Goal: Task Accomplishment & Management: Manage account settings

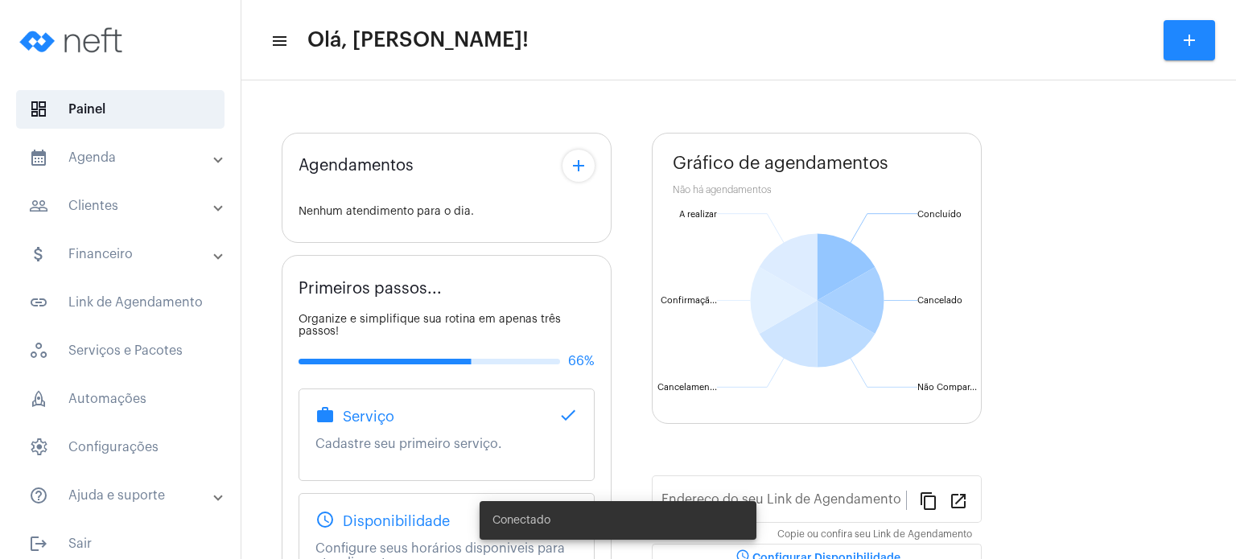
type input "[URL][DOMAIN_NAME]"
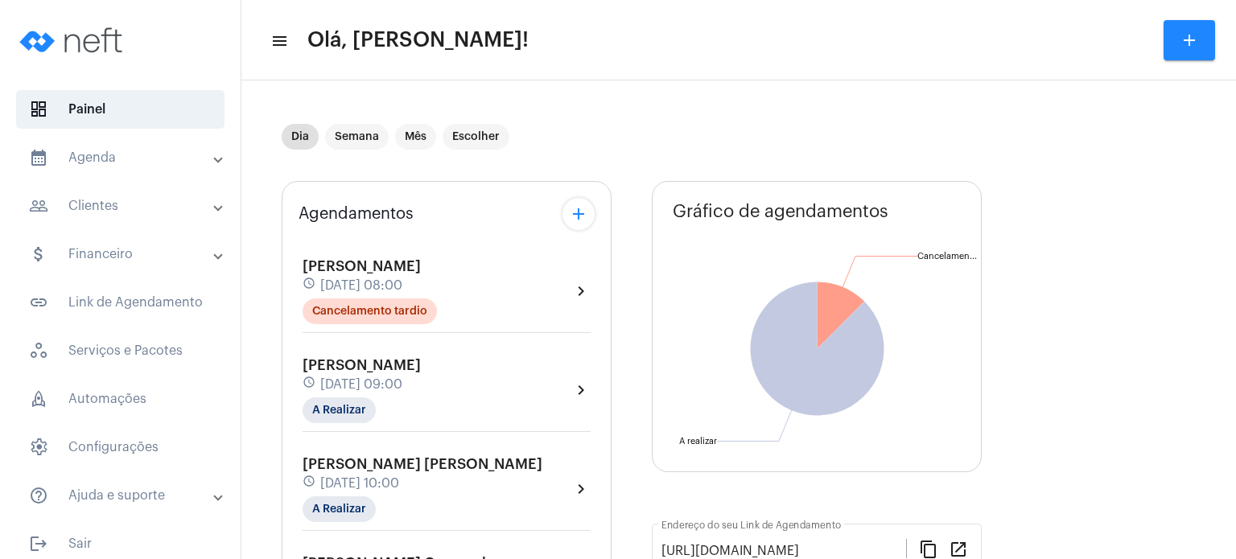
click at [126, 163] on mat-panel-title "calendar_month_outlined Agenda" at bounding box center [122, 157] width 186 height 19
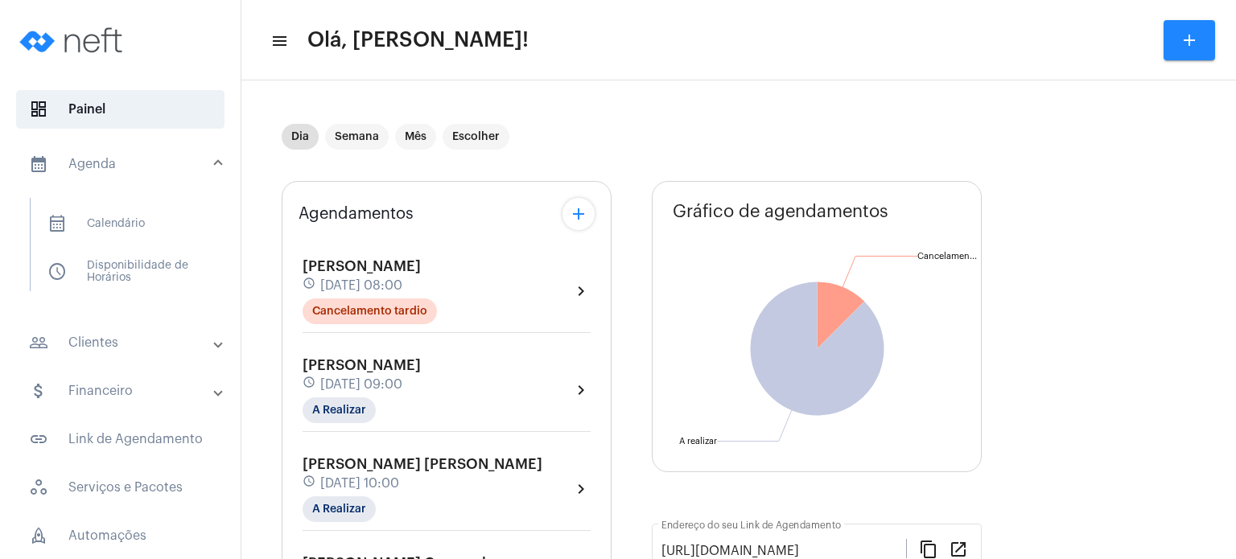
click at [104, 163] on mat-panel-title "calendar_month_outlined Agenda" at bounding box center [122, 164] width 186 height 19
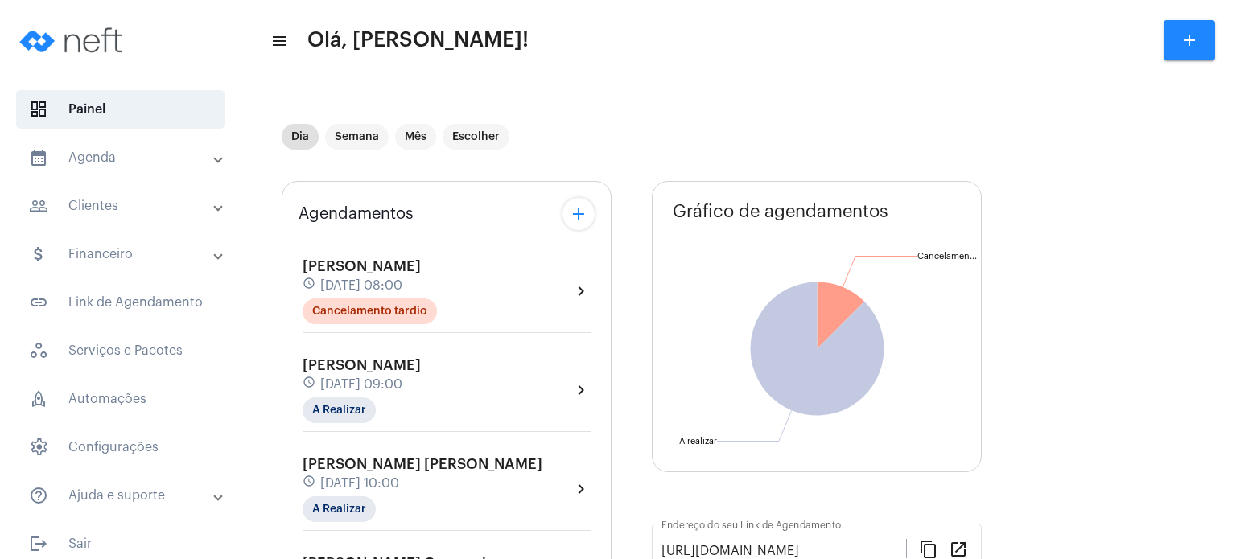
click at [104, 151] on mat-panel-title "calendar_month_outlined Agenda" at bounding box center [122, 157] width 186 height 19
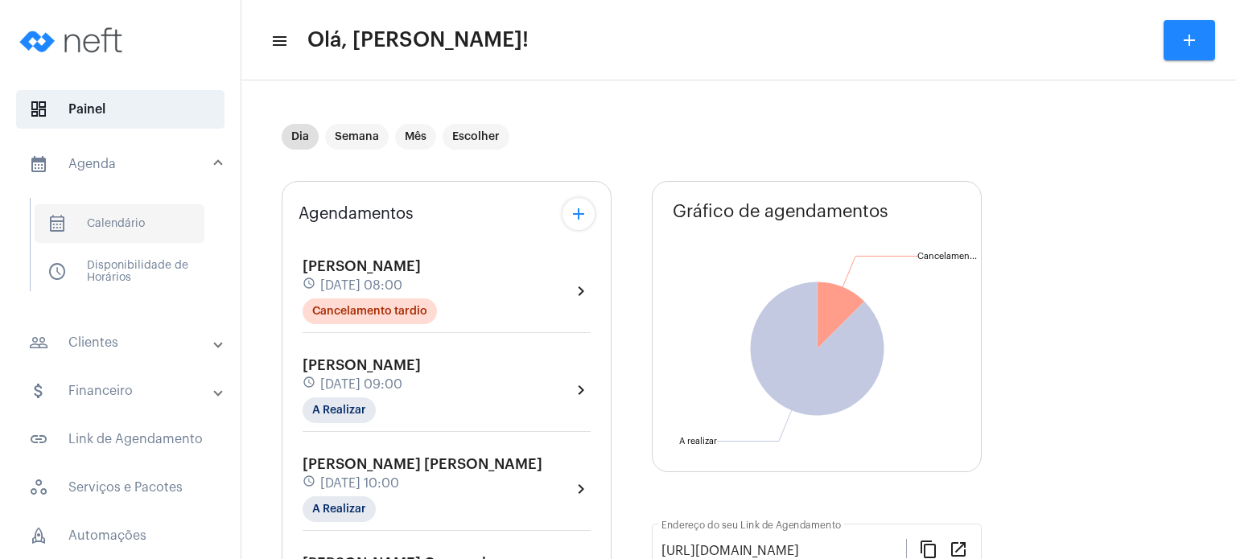
click at [112, 208] on span "calendar_month_outlined Calendário" at bounding box center [120, 223] width 170 height 39
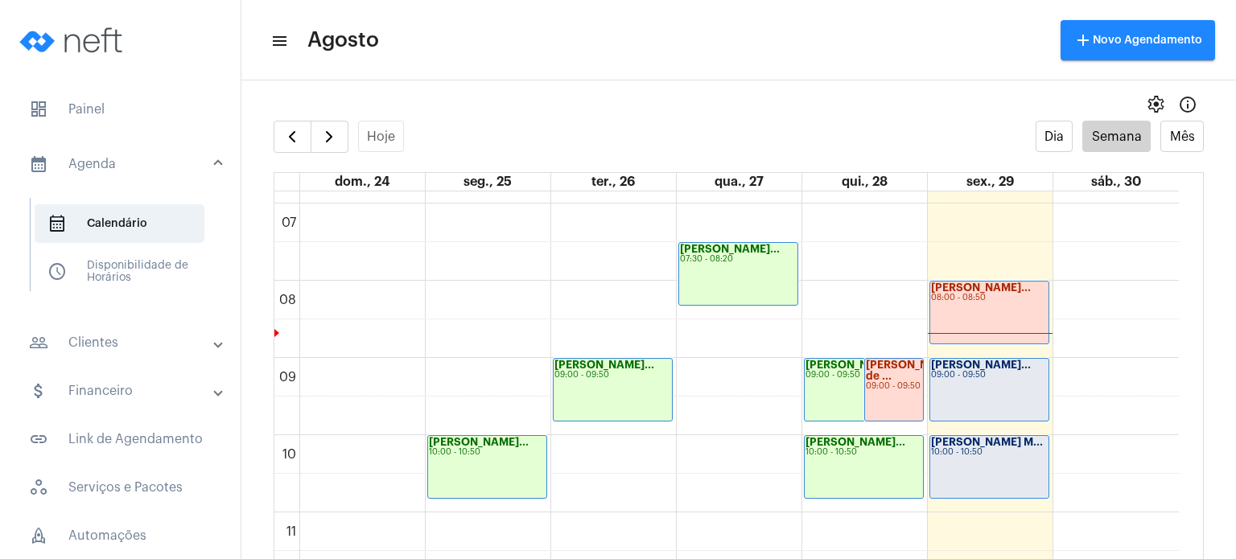
scroll to position [526, 0]
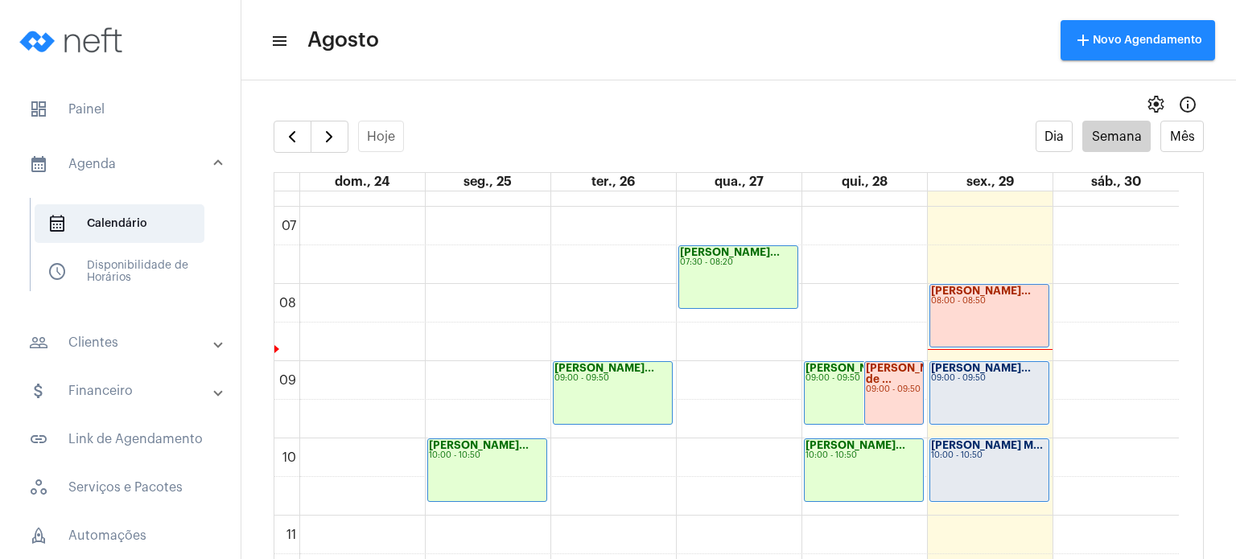
click at [90, 337] on mat-panel-title "people_outline Clientes" at bounding box center [122, 342] width 186 height 19
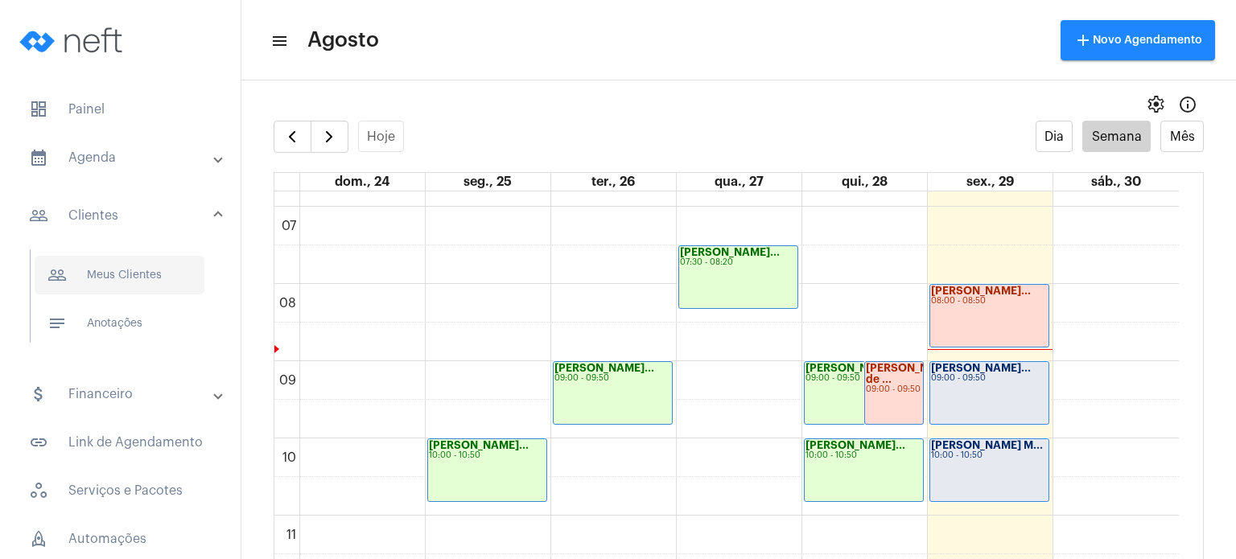
click at [145, 274] on span "people_outline Meus Clientes" at bounding box center [120, 275] width 170 height 39
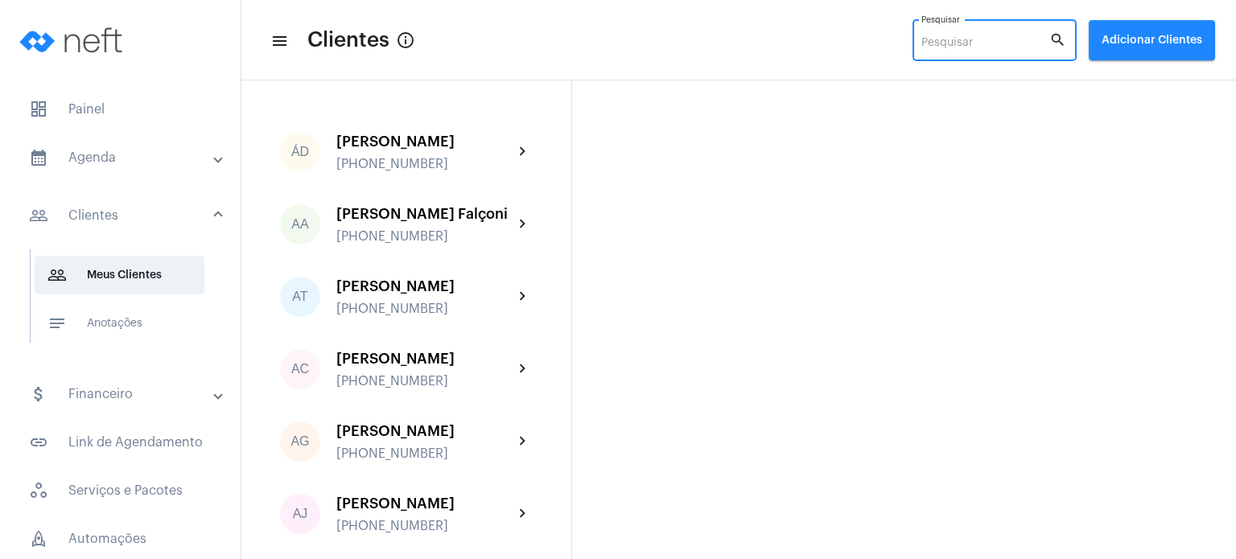
click at [976, 44] on input "Pesquisar" at bounding box center [986, 43] width 128 height 13
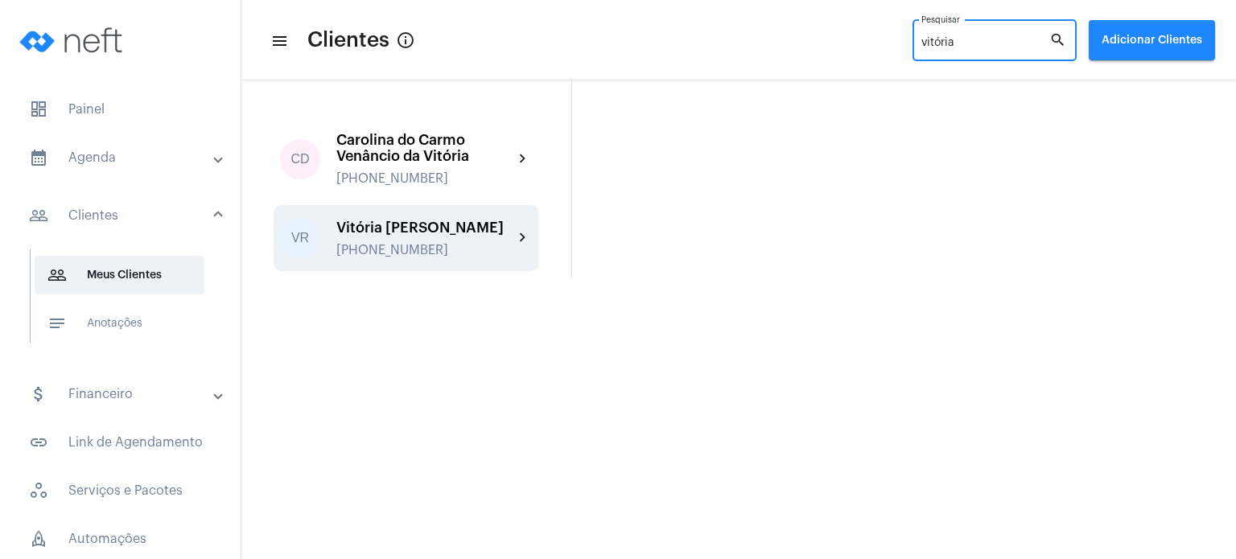
type input "vitória"
click at [423, 228] on div "Vitória [PERSON_NAME]" at bounding box center [424, 228] width 177 height 16
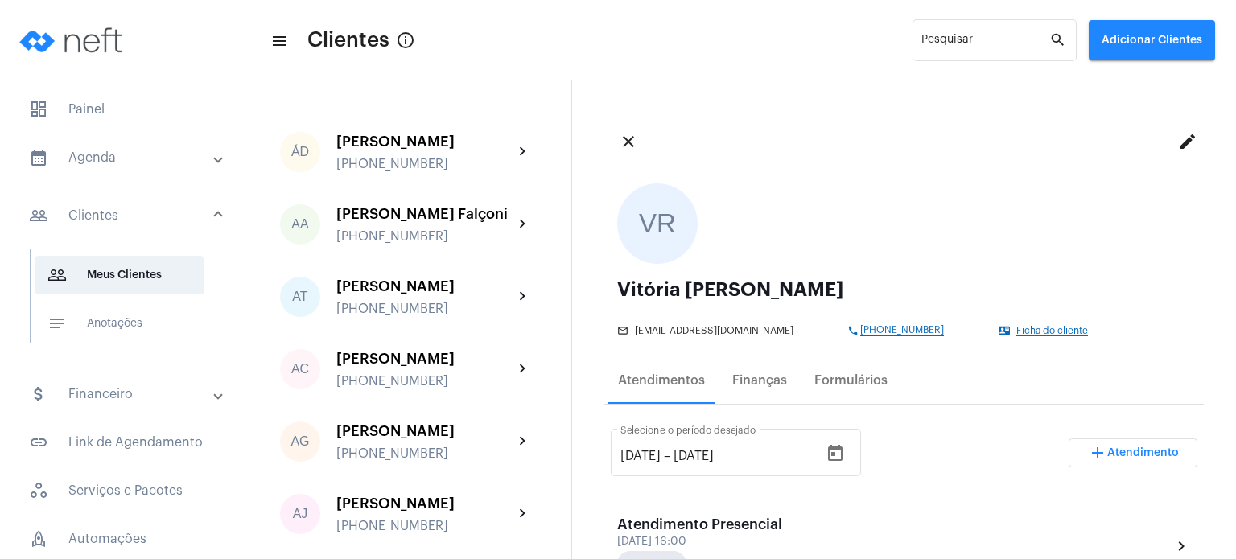
click at [939, 279] on div "VR Vitória [PERSON_NAME] mail_outline [EMAIL_ADDRESS][DOMAIN_NAME] phone [PHONE…" at bounding box center [905, 260] width 600 height 179
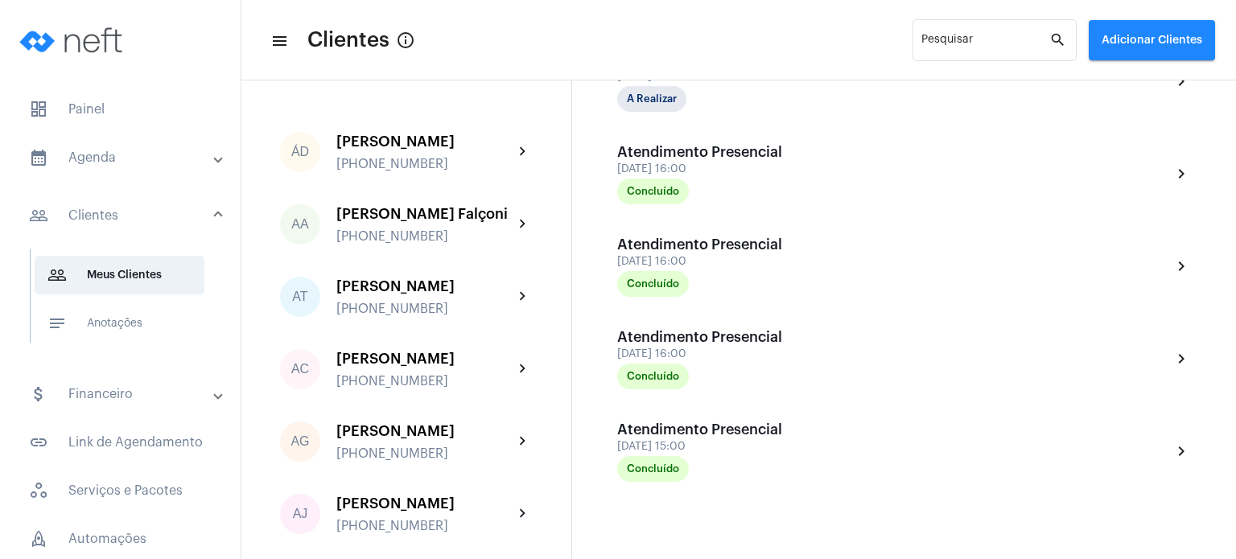
scroll to position [618, 0]
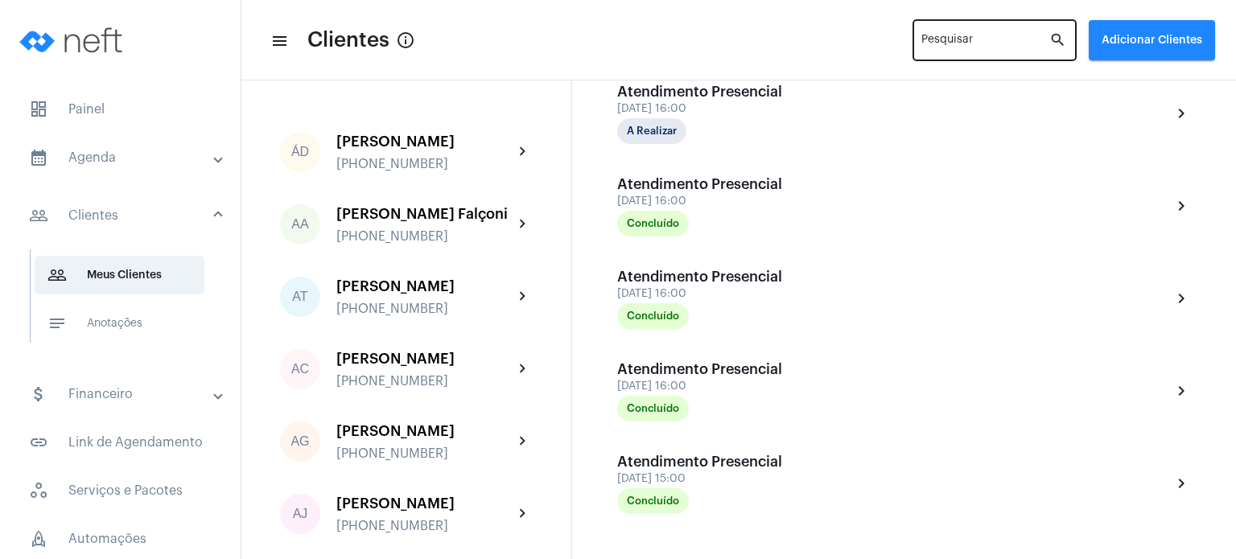
click at [950, 35] on div "Pesquisar" at bounding box center [986, 39] width 128 height 44
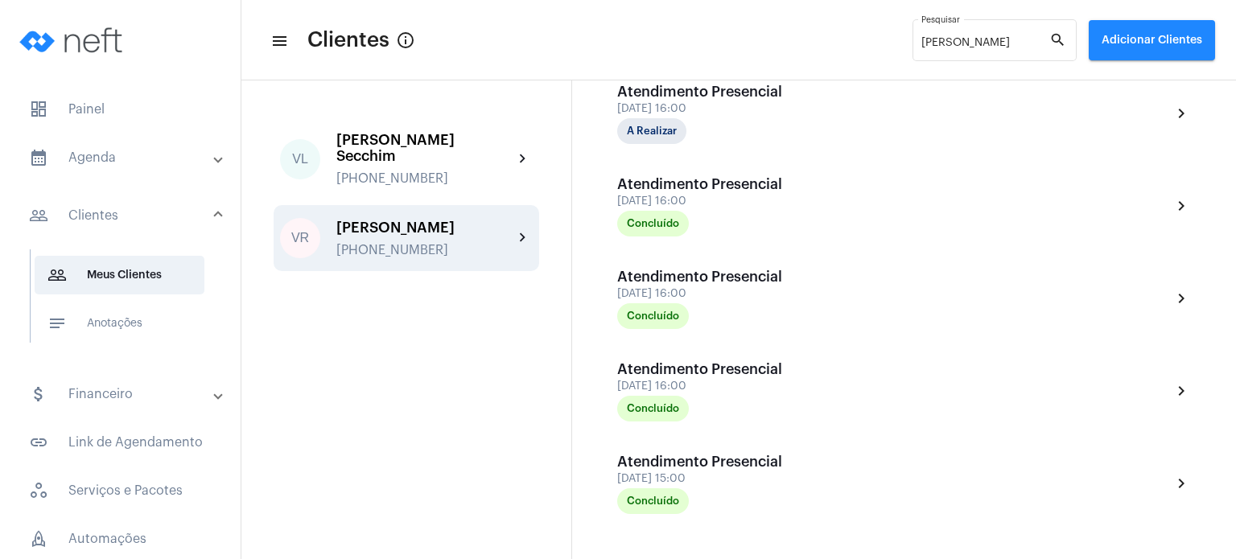
click at [409, 245] on div "[PHONE_NUMBER]" at bounding box center [424, 250] width 177 height 14
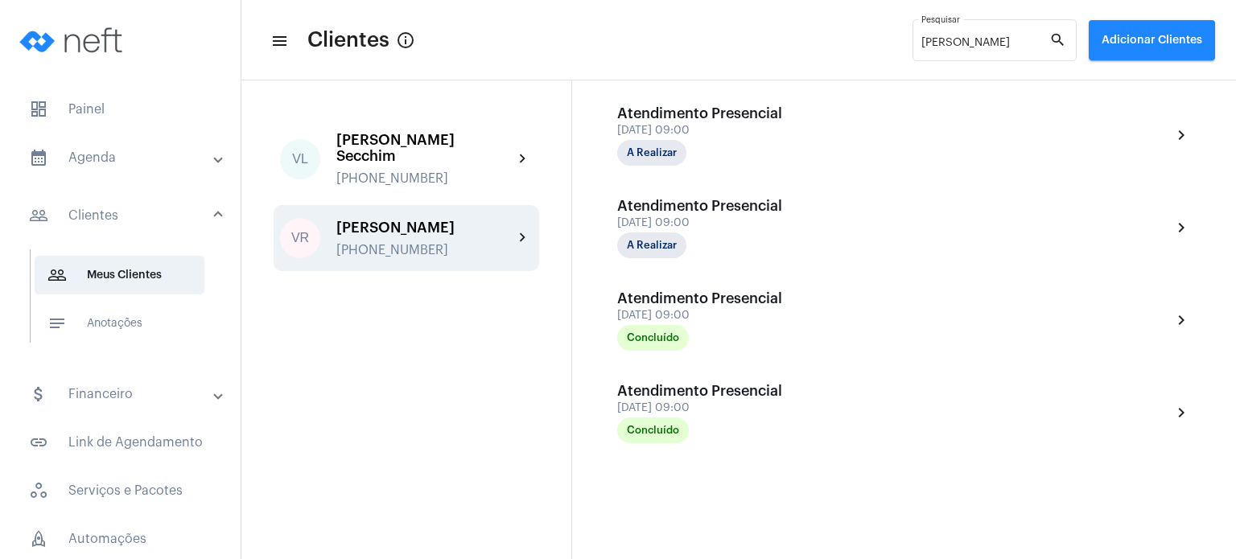
scroll to position [426, 0]
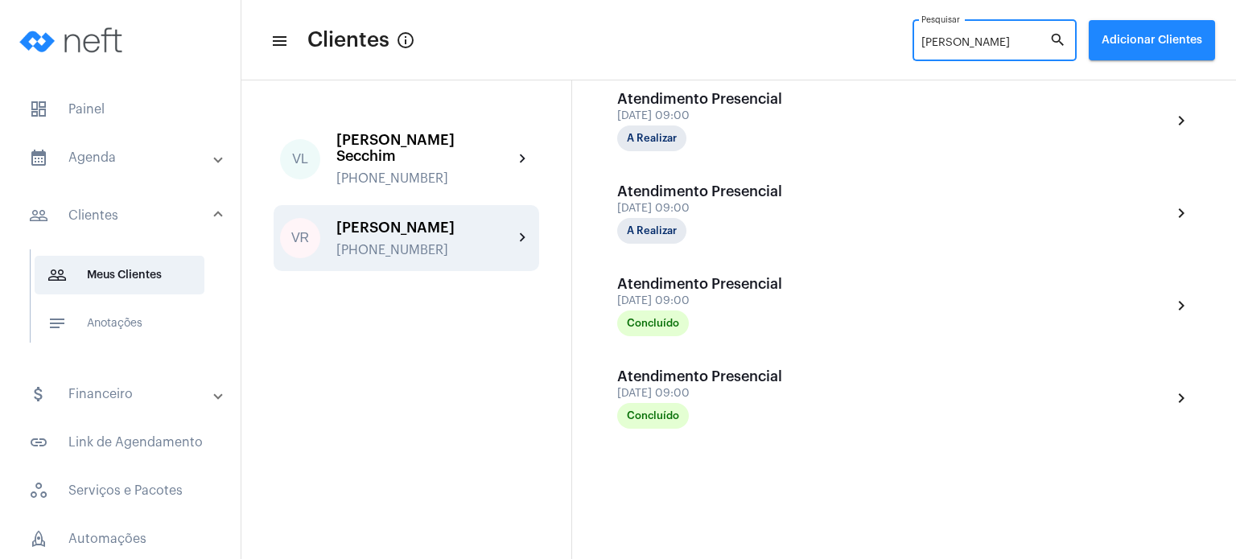
click at [958, 41] on input "[PERSON_NAME]" at bounding box center [986, 43] width 128 height 13
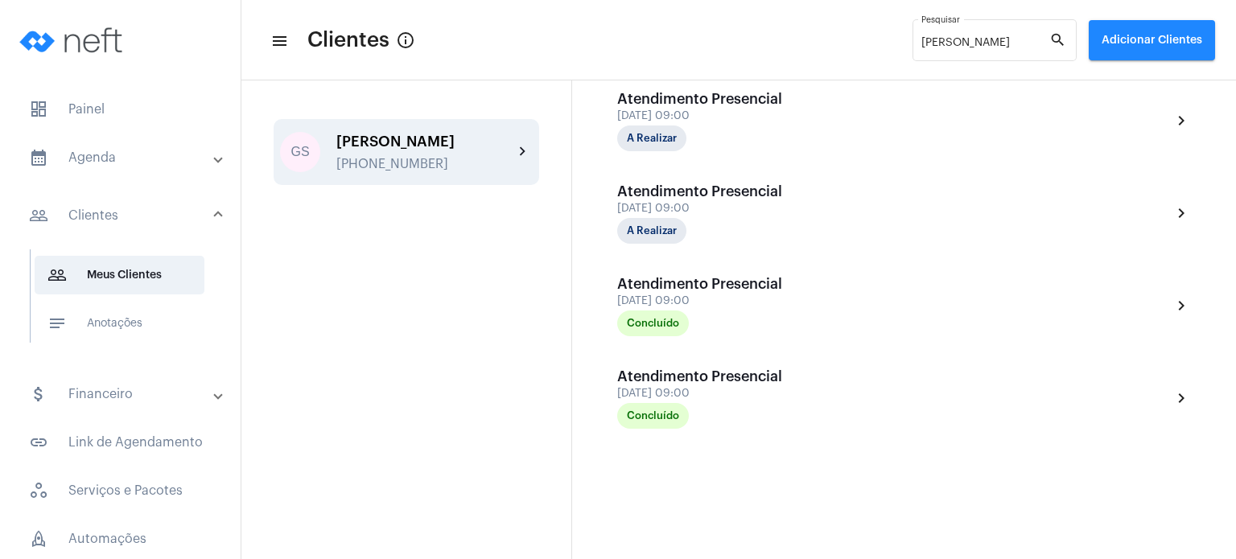
click at [367, 150] on div "[PERSON_NAME]" at bounding box center [424, 142] width 177 height 16
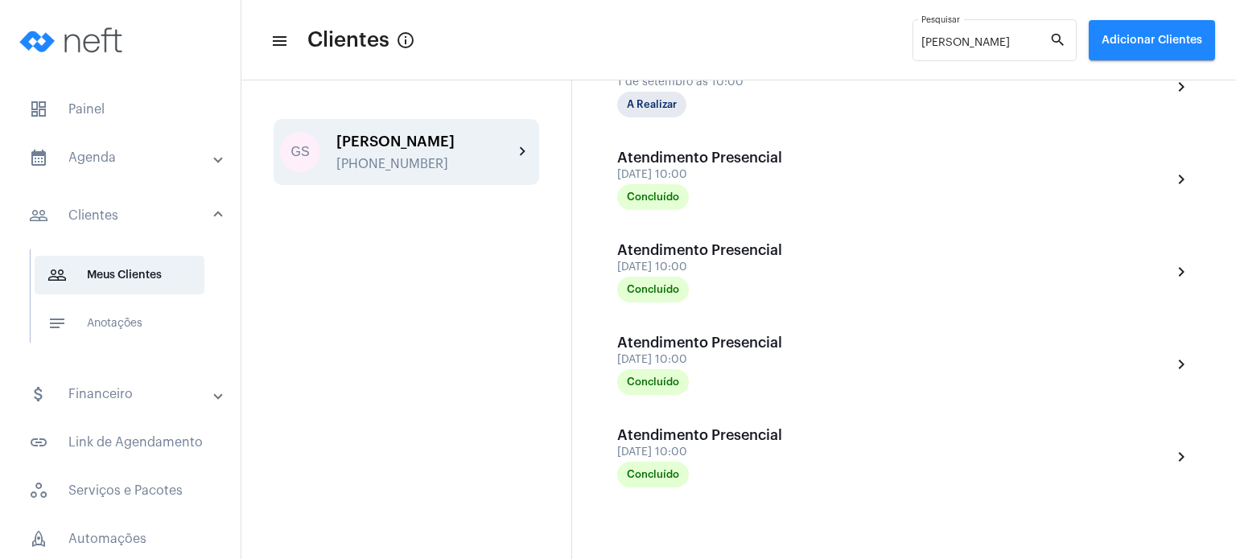
scroll to position [715, 0]
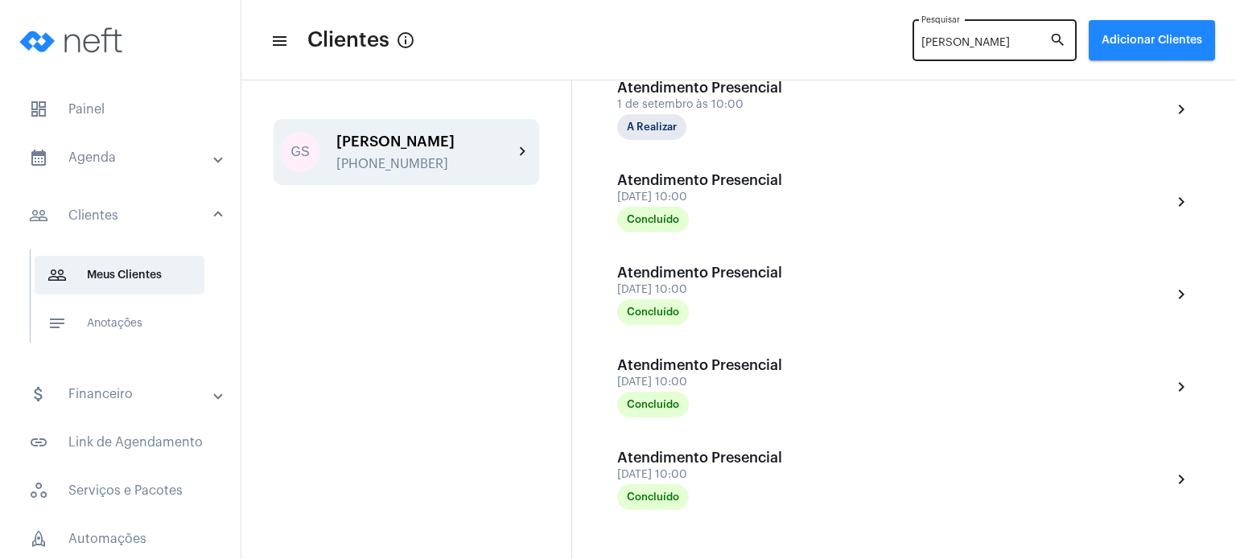
click at [962, 45] on input "[PERSON_NAME]" at bounding box center [986, 43] width 128 height 13
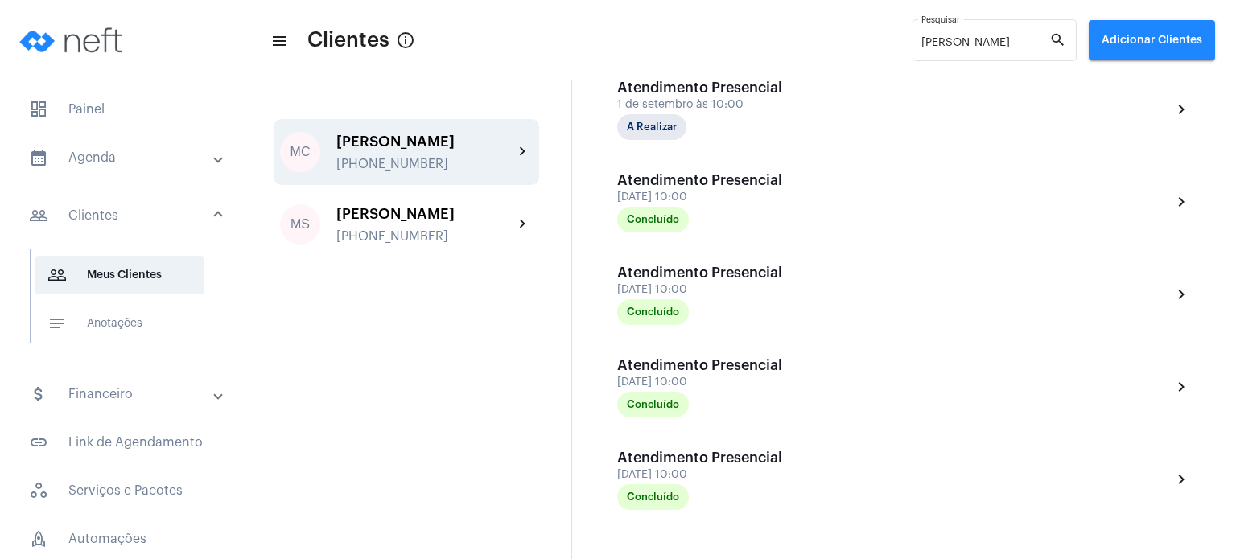
click at [468, 154] on div "[PERSON_NAME] de Abreu [PHONE_NUMBER]" at bounding box center [424, 153] width 177 height 38
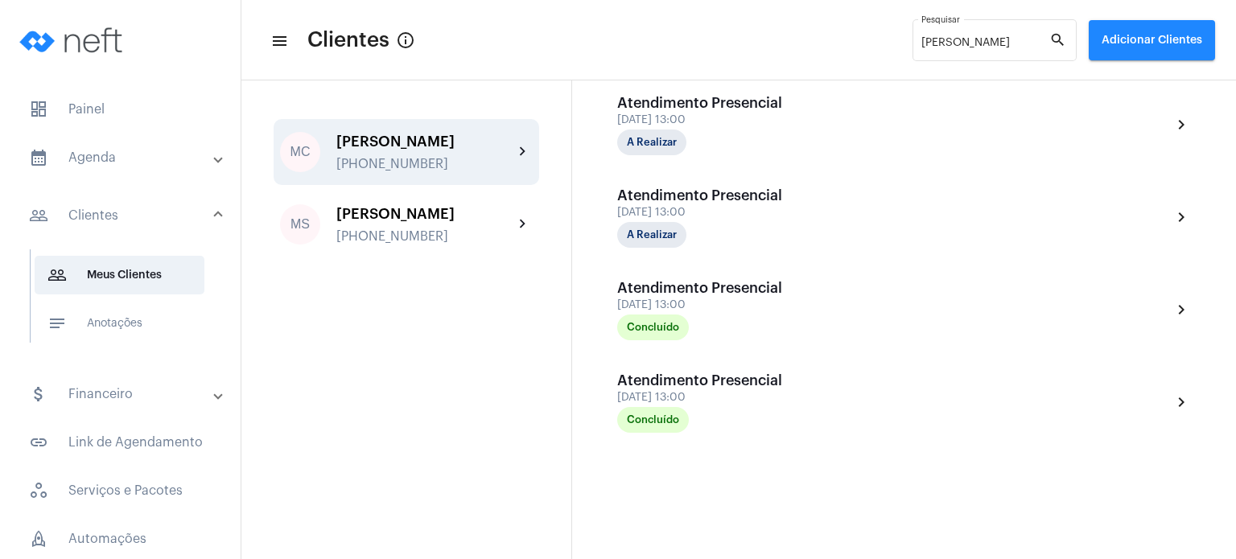
scroll to position [437, 0]
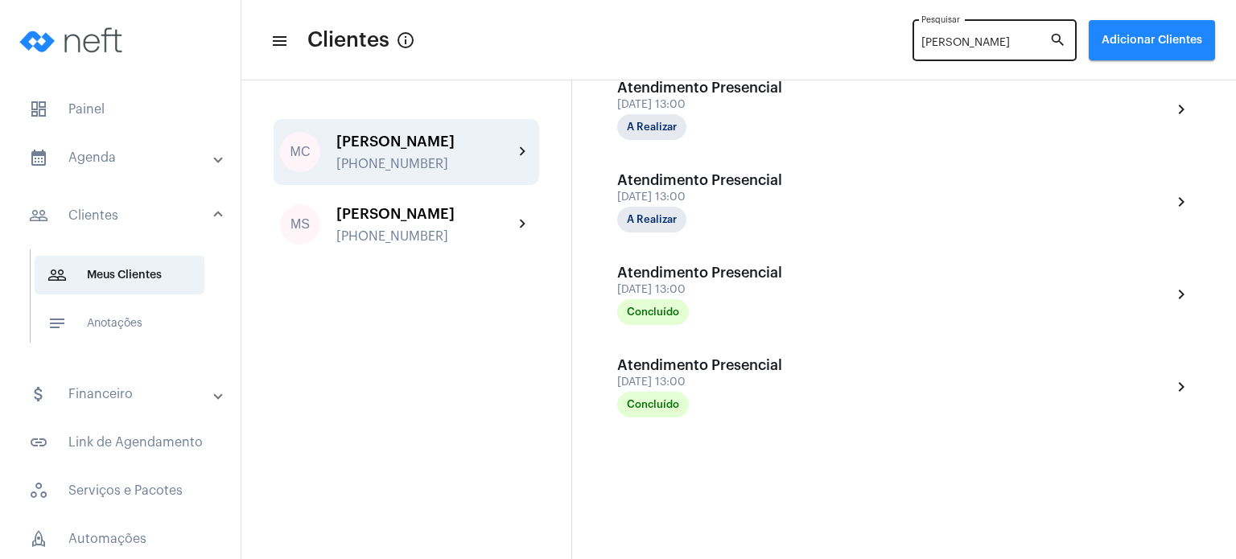
click at [937, 43] on input "[PERSON_NAME]" at bounding box center [986, 43] width 128 height 13
click at [409, 160] on div "[PHONE_NUMBER]" at bounding box center [424, 164] width 177 height 14
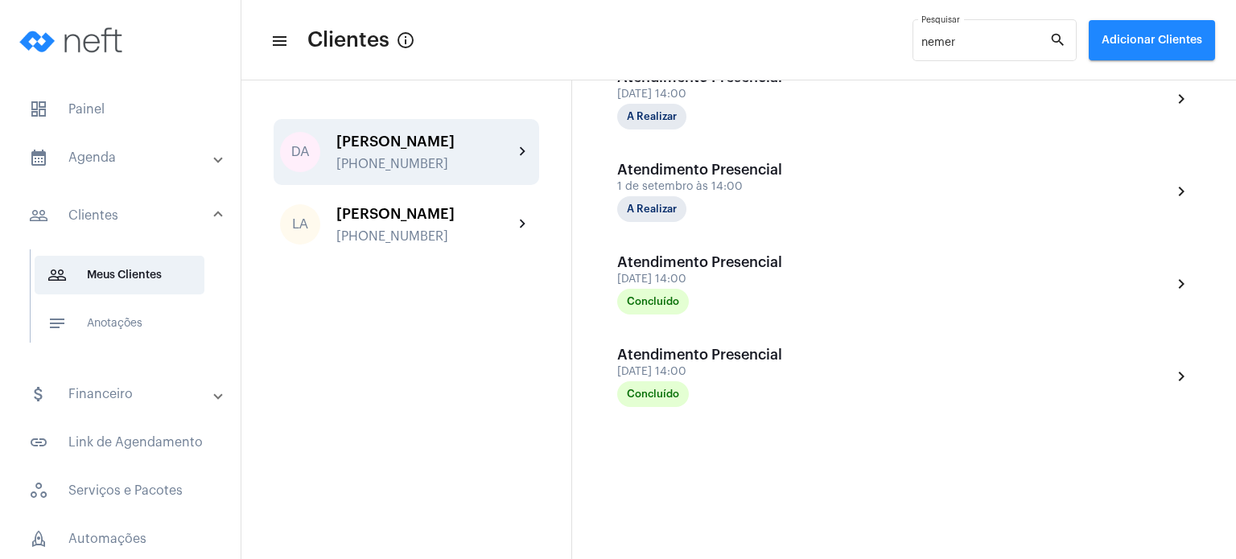
scroll to position [468, 0]
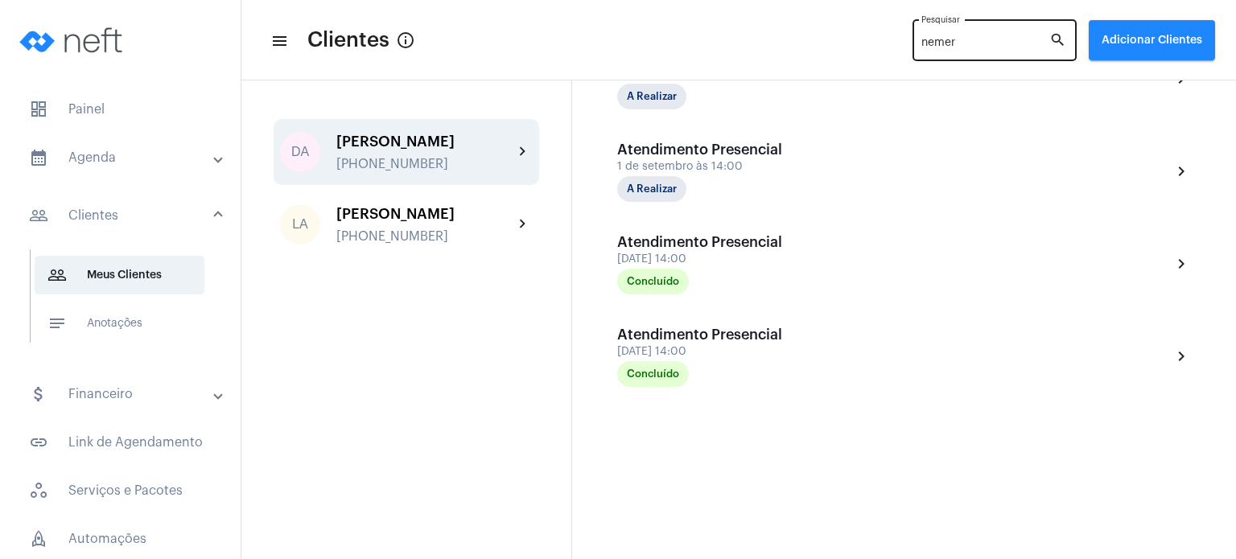
click at [951, 43] on input "nemer" at bounding box center [986, 43] width 128 height 13
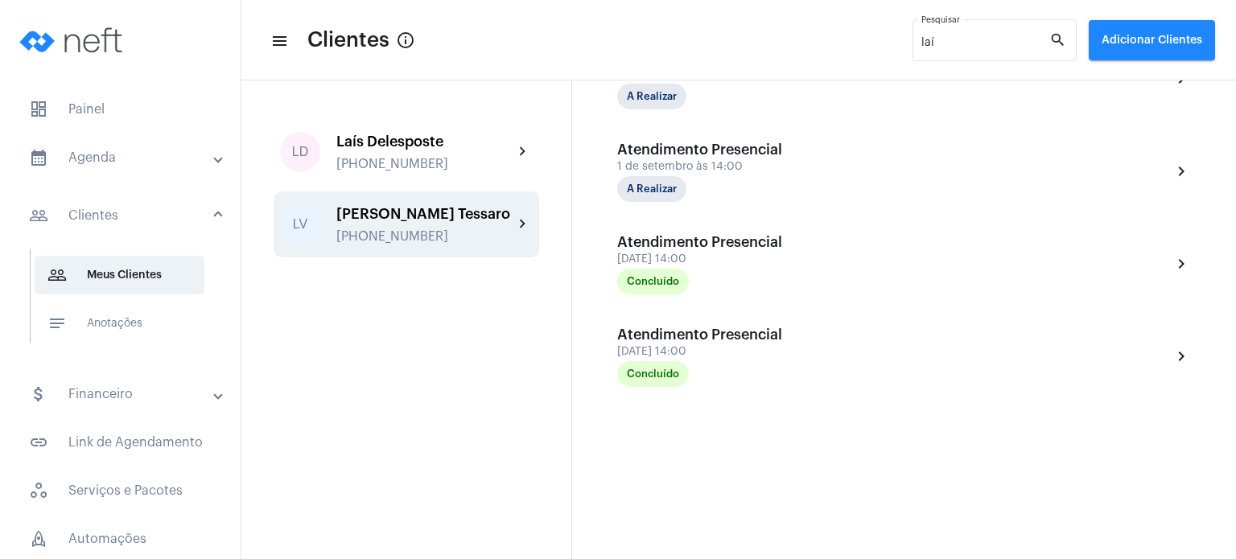
click at [416, 222] on div "[PERSON_NAME] Tessaro [PHONE_NUMBER]" at bounding box center [424, 225] width 177 height 38
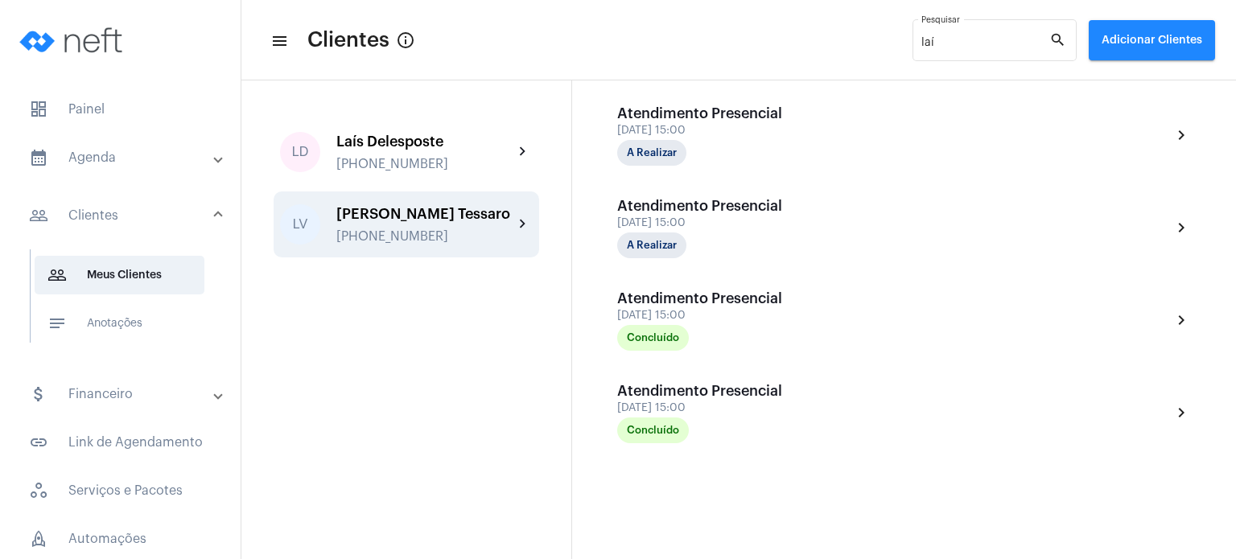
scroll to position [442, 0]
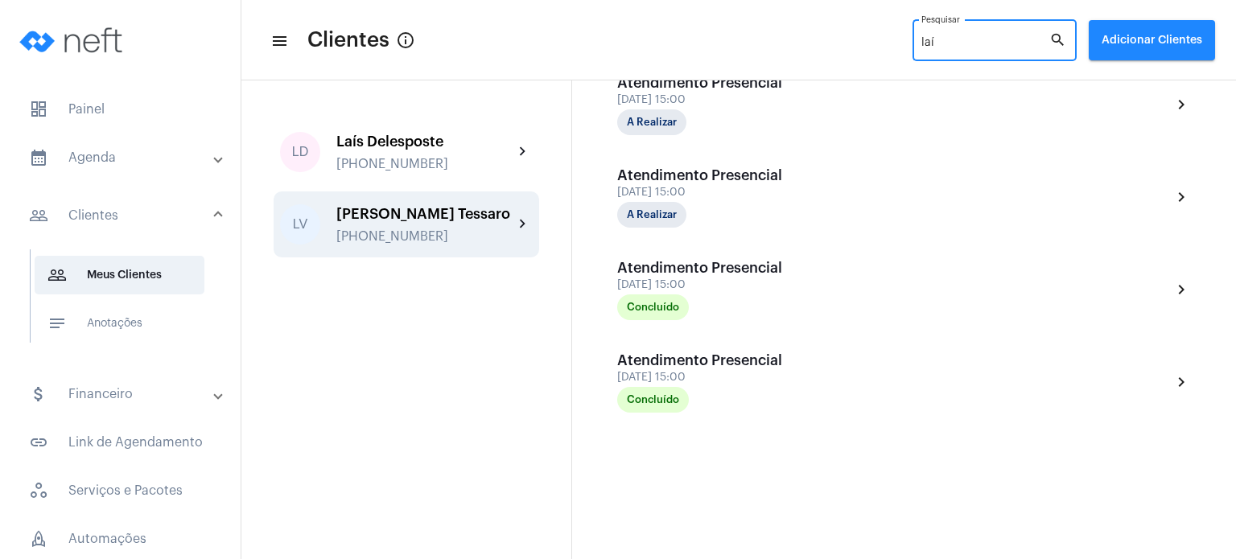
click at [1008, 40] on input "laí" at bounding box center [986, 43] width 128 height 13
type input "l"
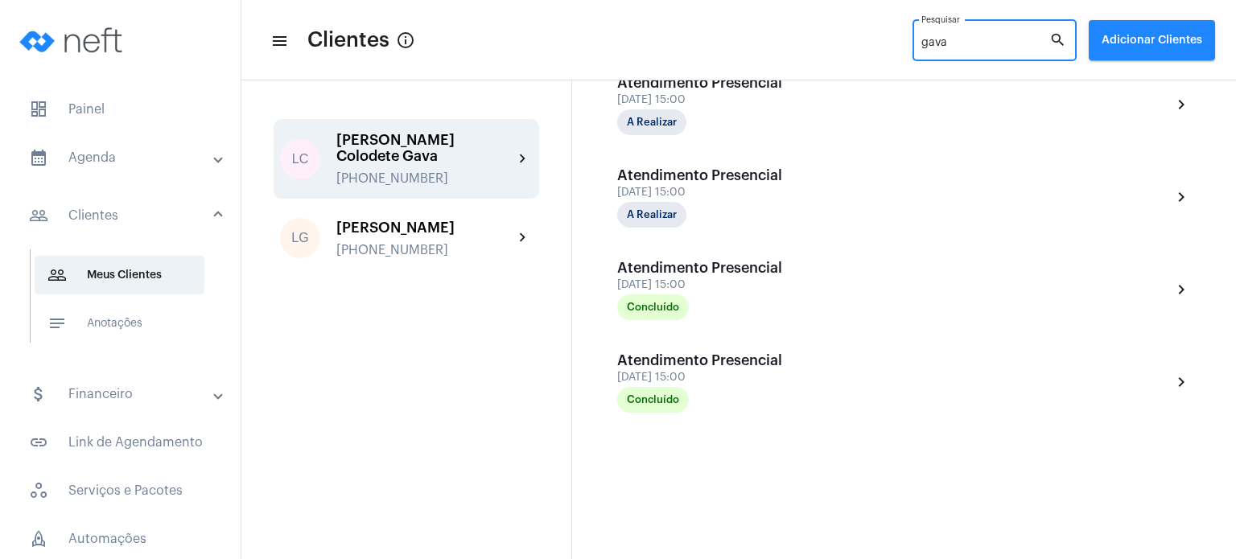
click at [486, 171] on div "[PHONE_NUMBER]" at bounding box center [424, 178] width 177 height 14
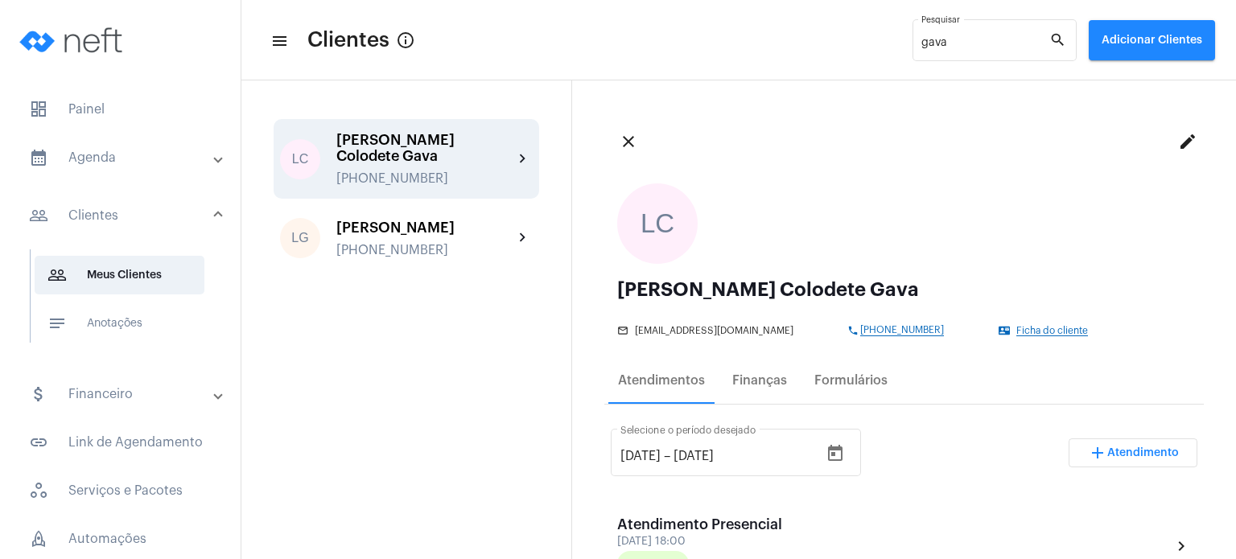
click at [776, 214] on ngx-avatars "LC" at bounding box center [896, 224] width 558 height 80
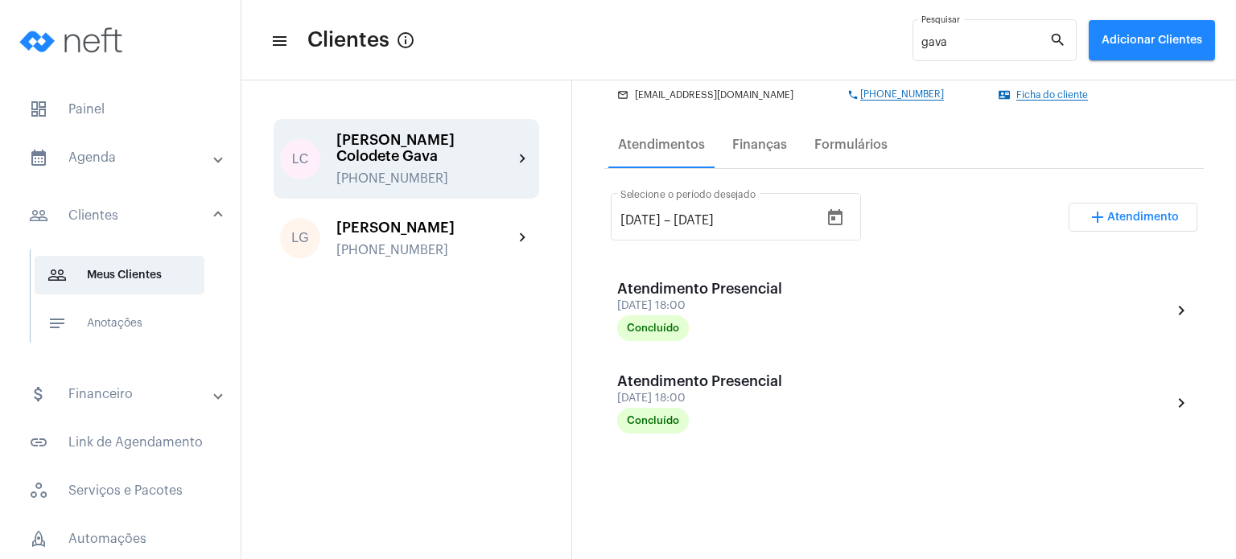
scroll to position [225, 0]
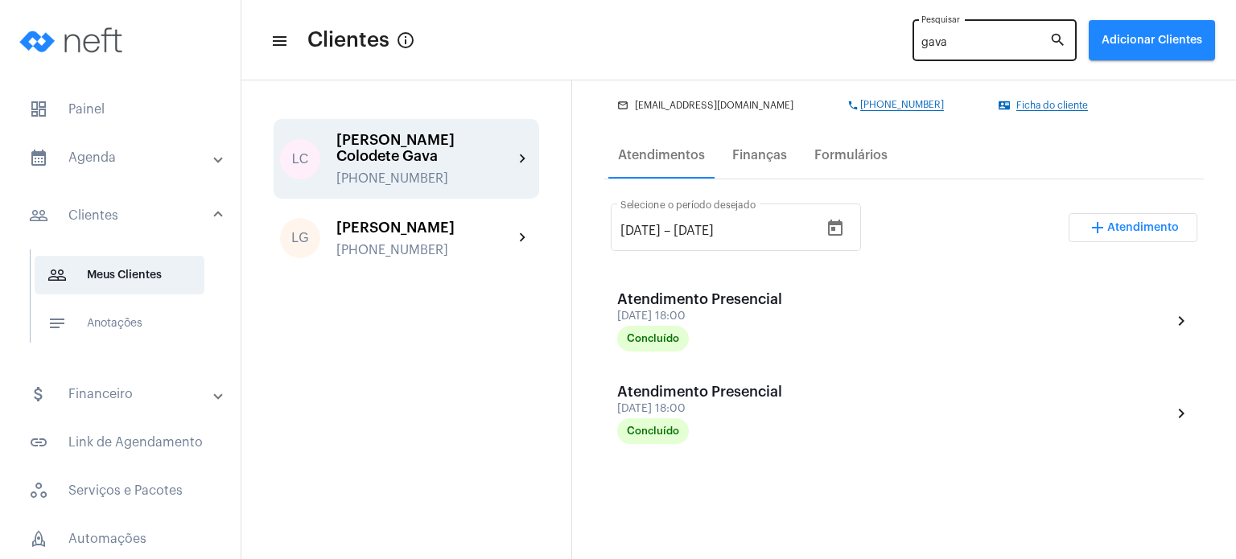
click at [934, 43] on input "gava" at bounding box center [986, 43] width 128 height 13
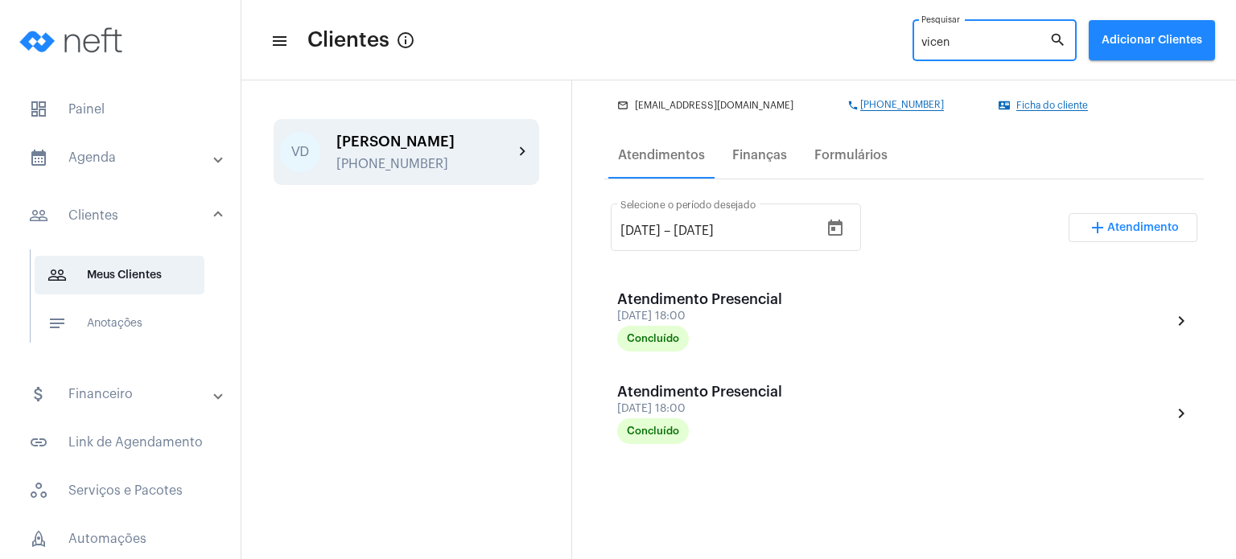
click at [440, 144] on div "[PERSON_NAME]" at bounding box center [424, 142] width 177 height 16
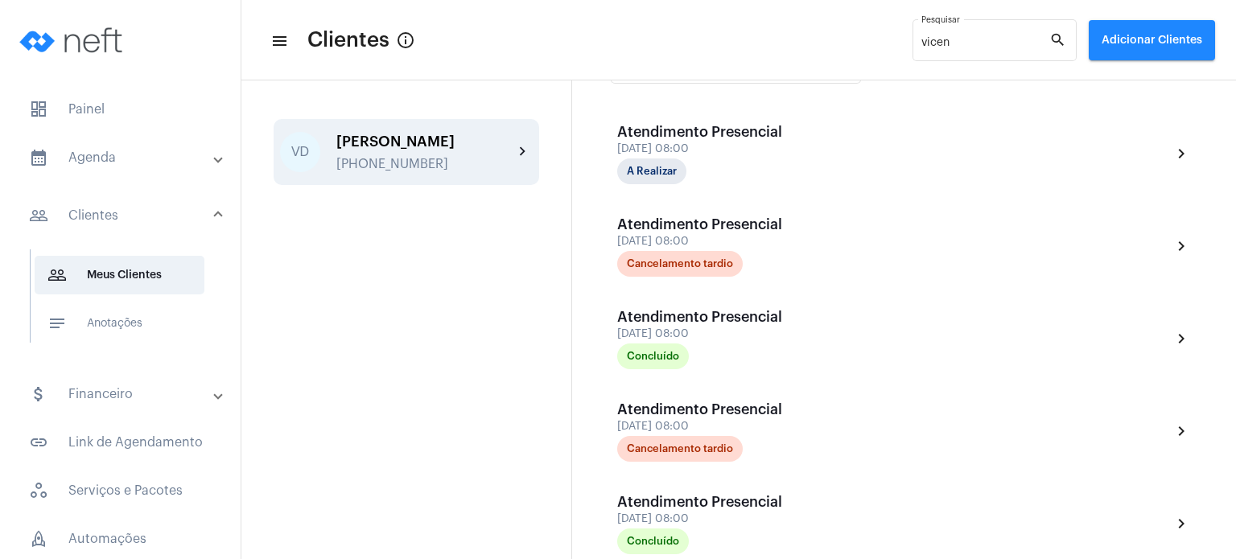
scroll to position [382, 0]
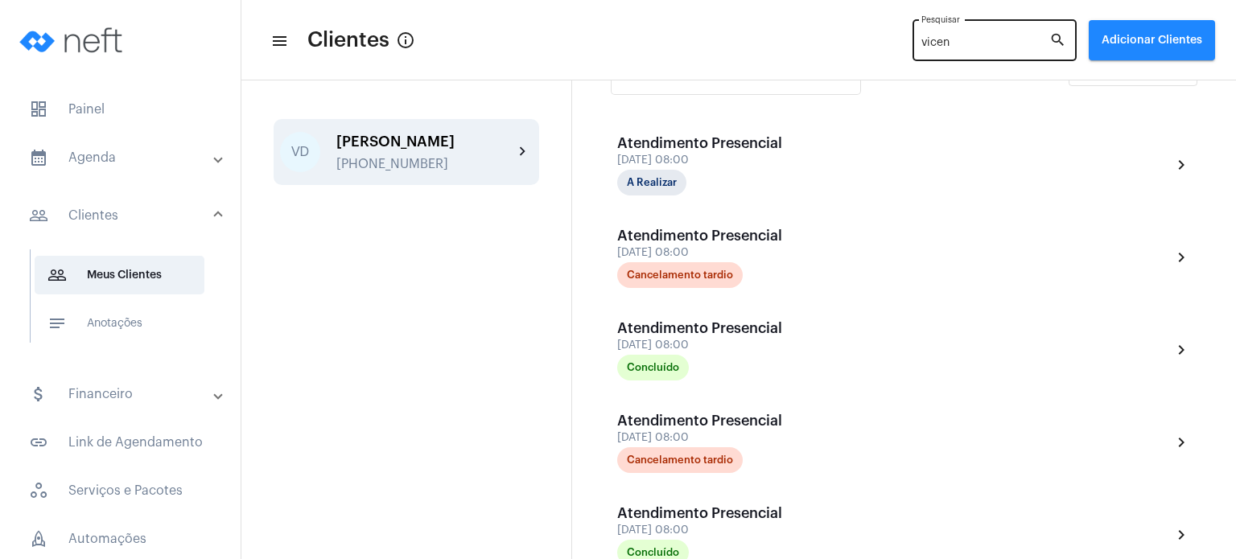
click at [939, 47] on input "vicen" at bounding box center [986, 43] width 128 height 13
click at [449, 147] on div "[PERSON_NAME]" at bounding box center [424, 142] width 177 height 16
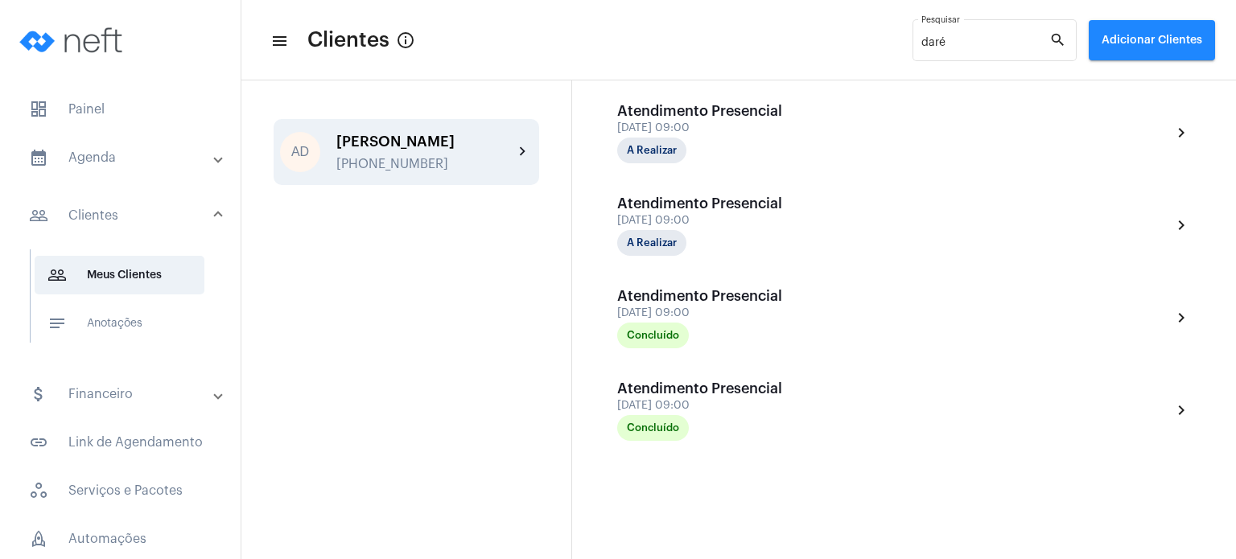
scroll to position [468, 0]
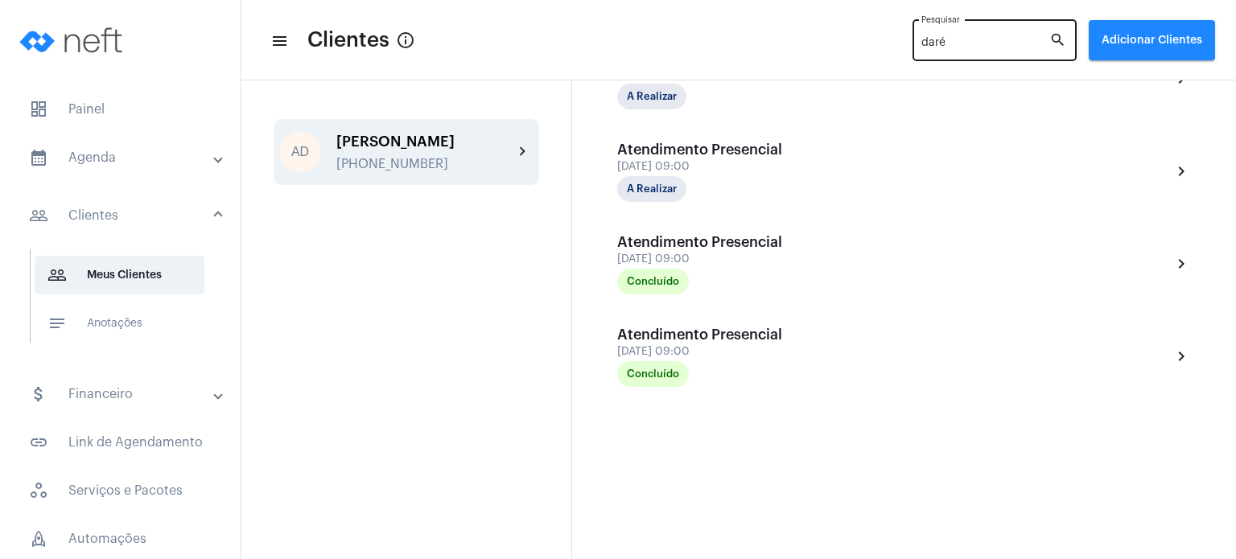
click at [964, 43] on input "daré" at bounding box center [986, 43] width 128 height 13
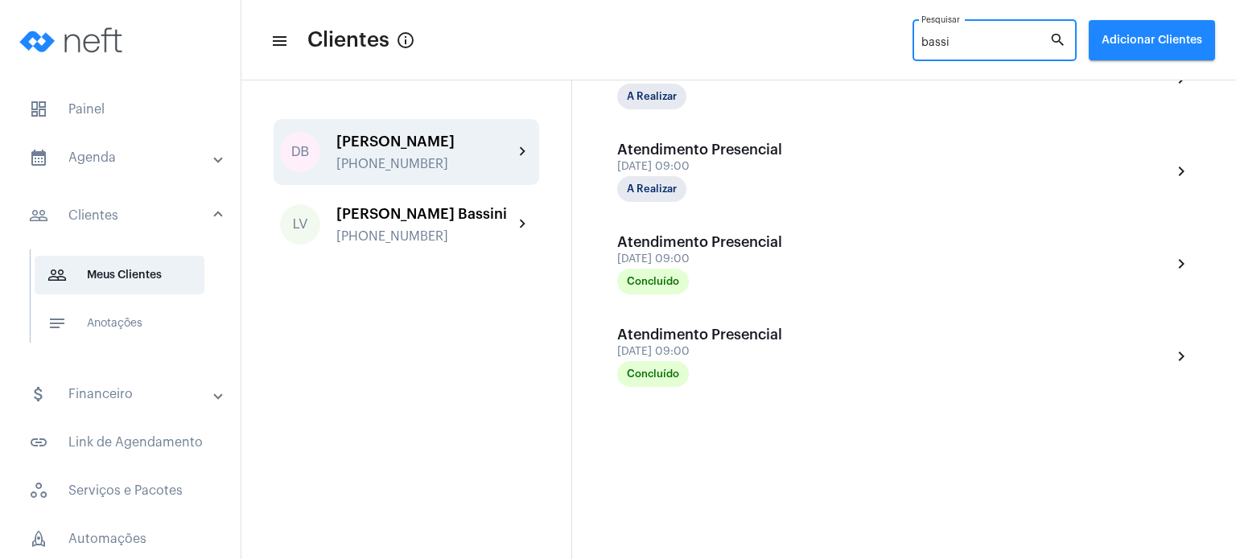
type input "bassi"
click at [410, 148] on div "[PERSON_NAME]" at bounding box center [424, 142] width 177 height 16
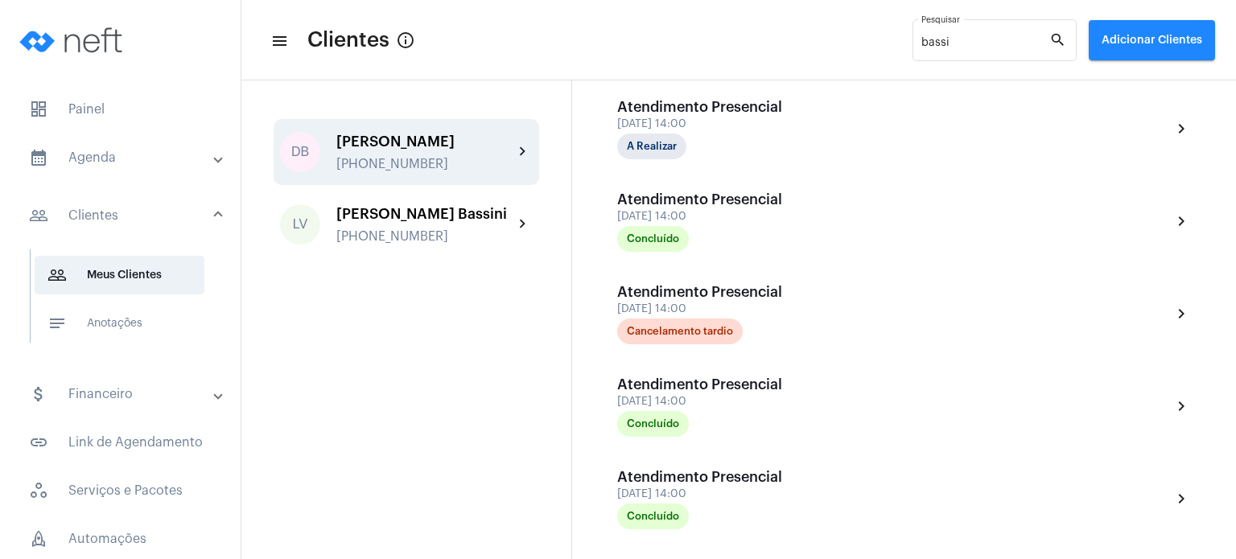
scroll to position [629, 0]
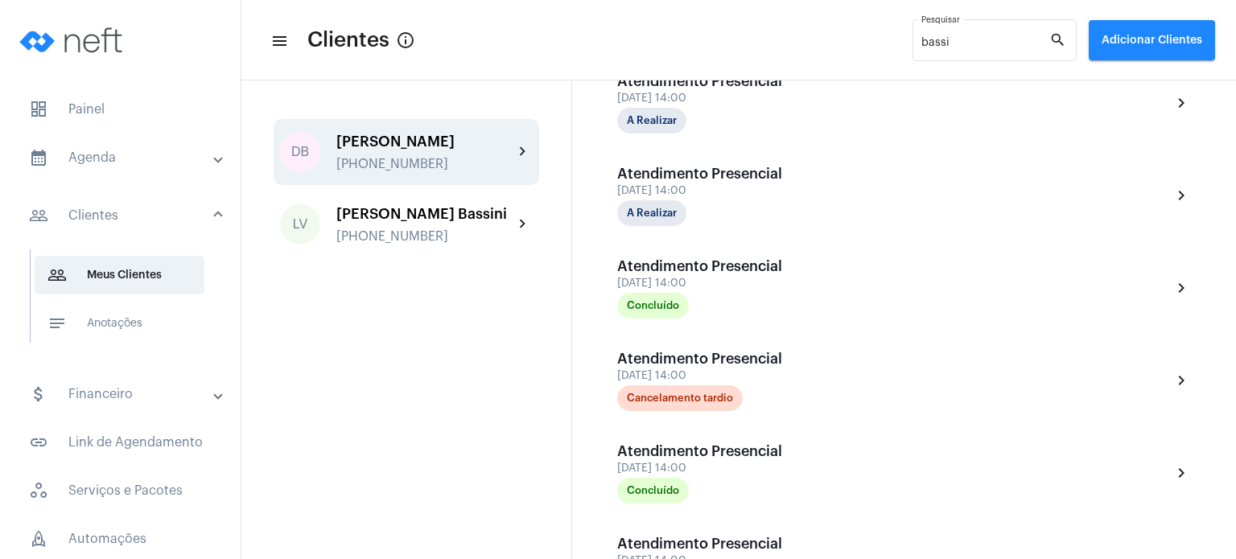
click at [93, 134] on mat-list "dashboard Painel calendar_month_outlined Agenda calendar_month_outlined Calendá…" at bounding box center [120, 394] width 241 height 620
click at [89, 114] on span "dashboard Painel" at bounding box center [120, 109] width 208 height 39
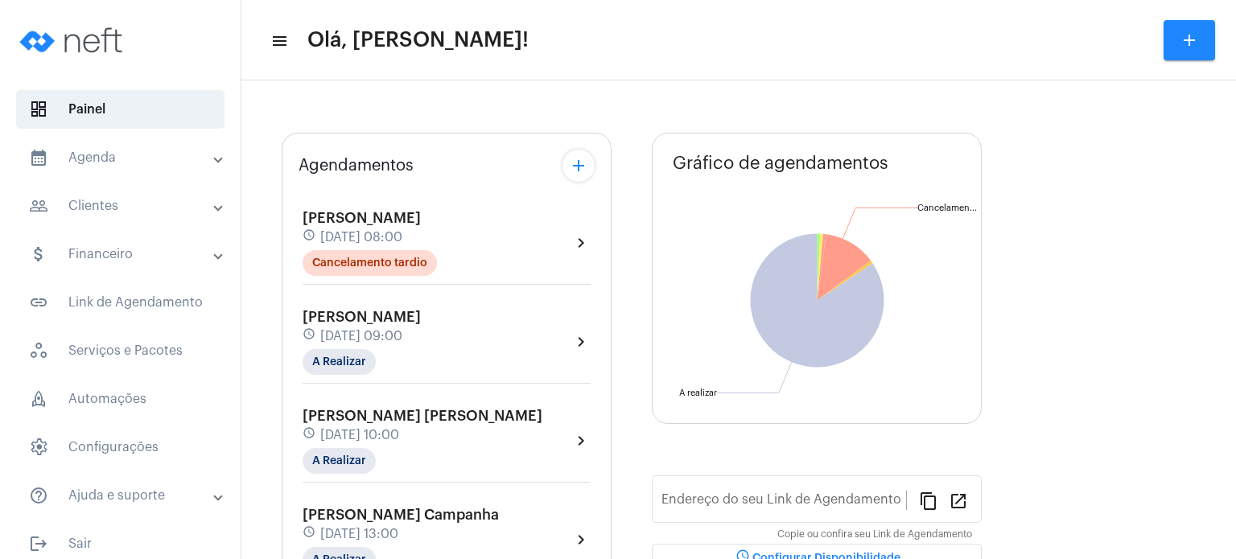
type input "[URL][DOMAIN_NAME]"
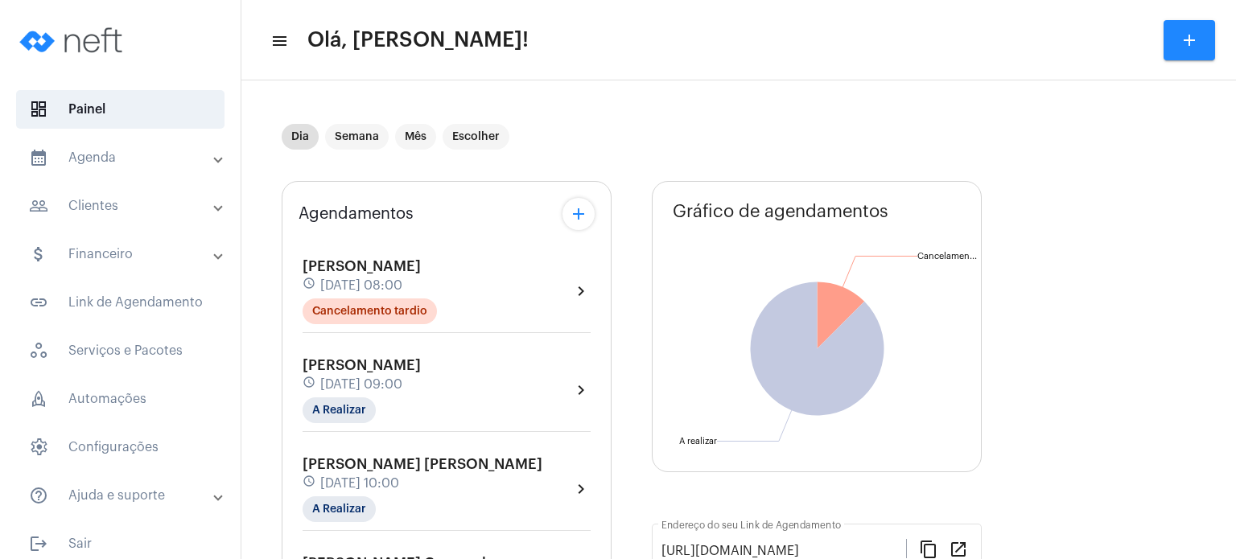
drag, startPoint x: 297, startPoint y: 361, endPoint x: 499, endPoint y: 363, distance: 202.1
copy span "[PERSON_NAME]"
click at [345, 390] on div "schedule [DATE] 09:00" at bounding box center [362, 385] width 118 height 18
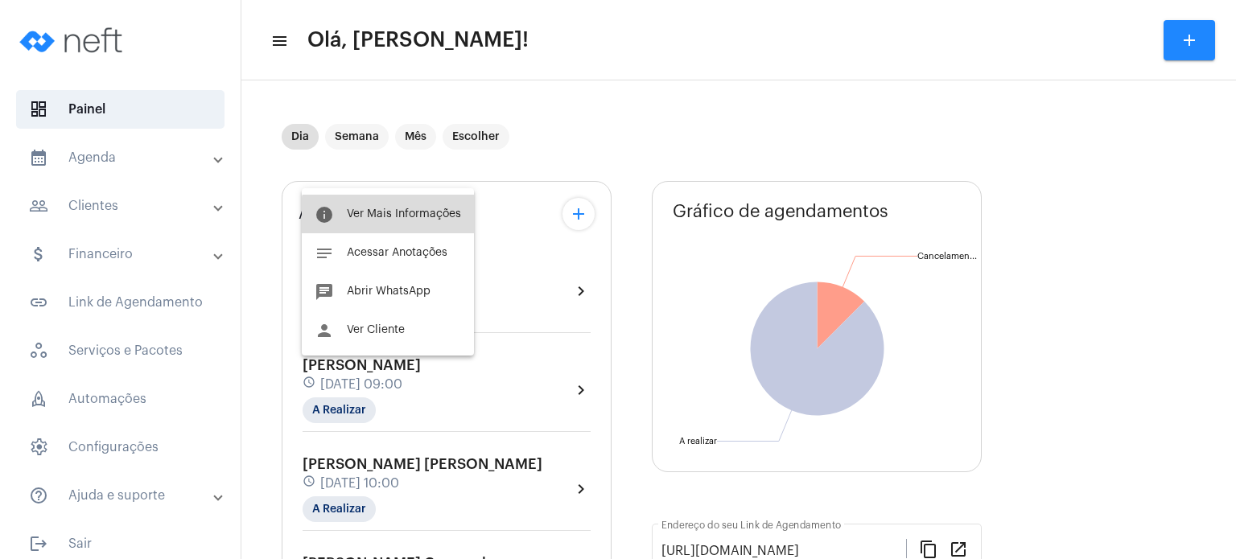
click at [394, 225] on button "info Ver Mais Informações" at bounding box center [388, 214] width 172 height 39
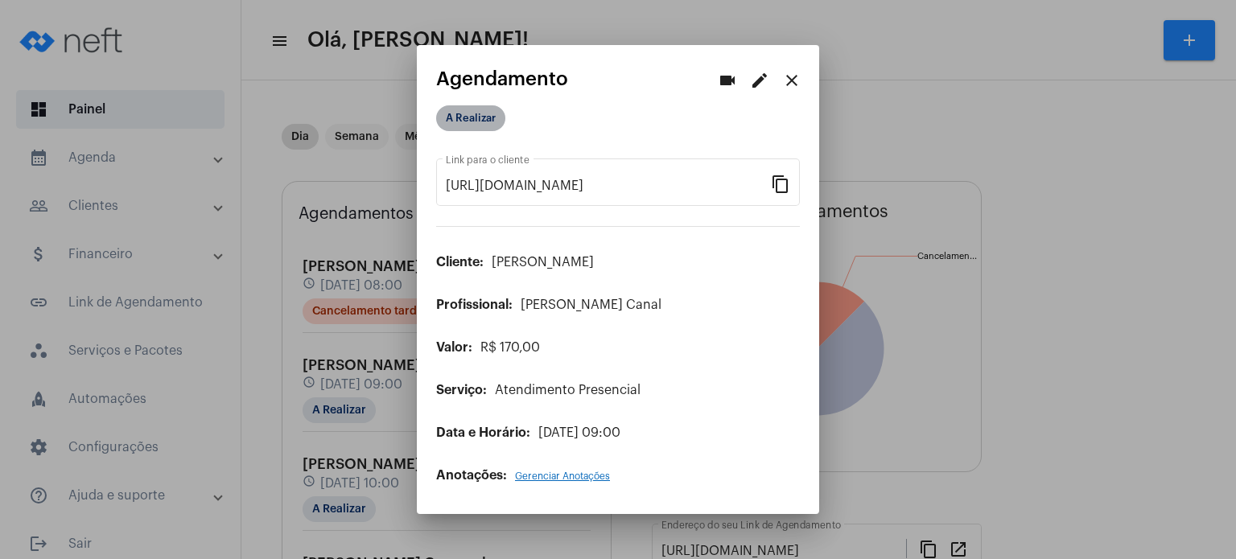
click at [479, 116] on mat-chip "A Realizar" at bounding box center [470, 118] width 69 height 26
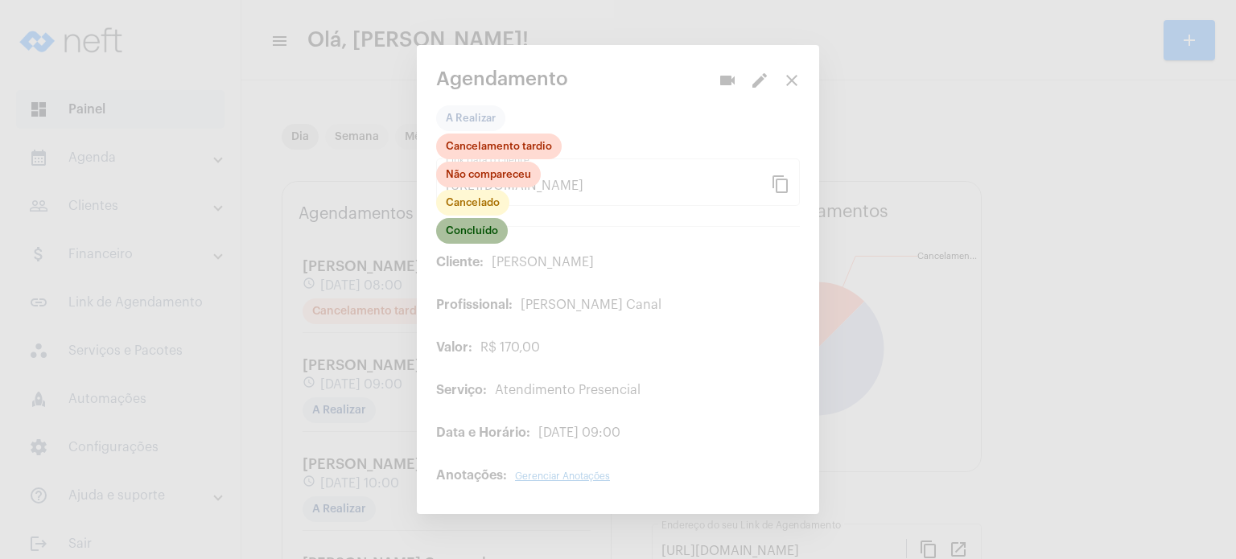
click at [483, 237] on mat-chip "Concluído" at bounding box center [472, 231] width 72 height 26
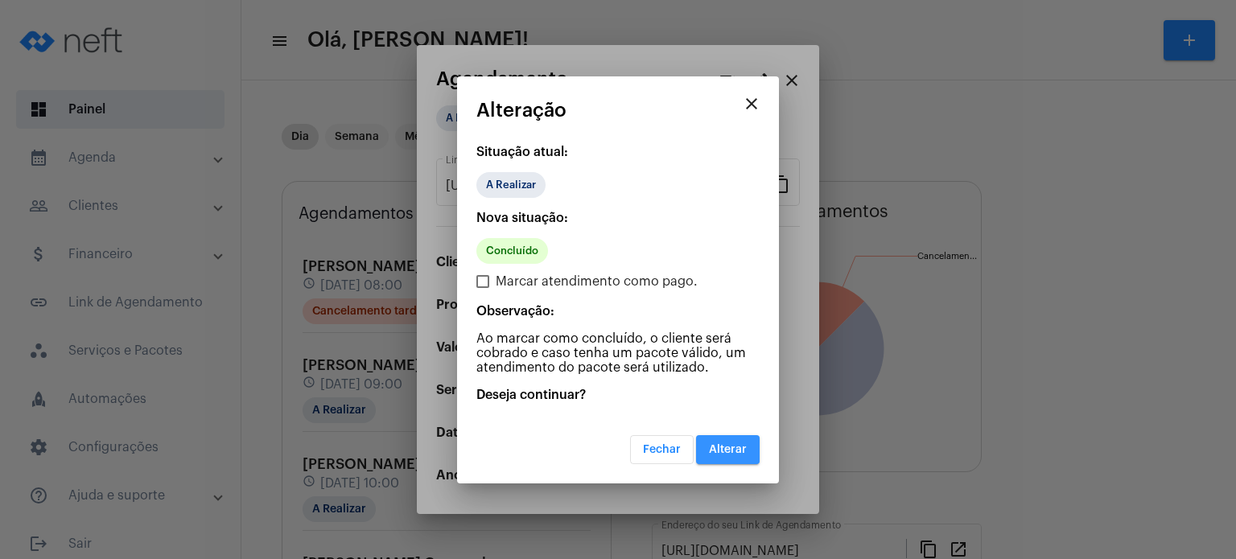
click at [724, 444] on span "Alterar" at bounding box center [728, 449] width 38 height 11
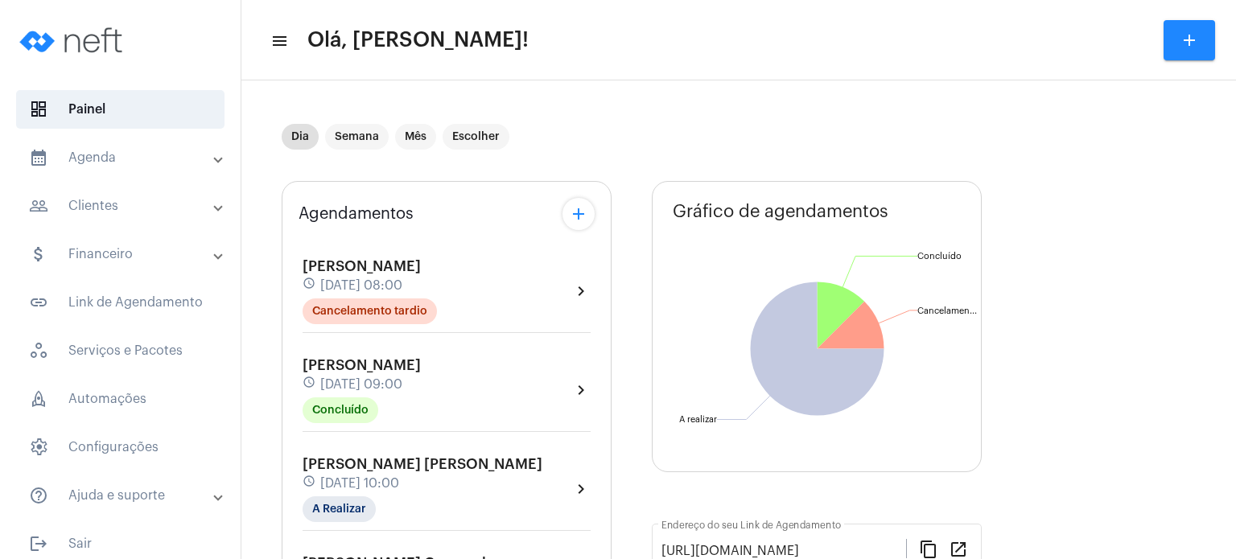
click at [84, 175] on mat-expansion-panel-header "calendar_month_outlined Agenda" at bounding box center [125, 157] width 231 height 39
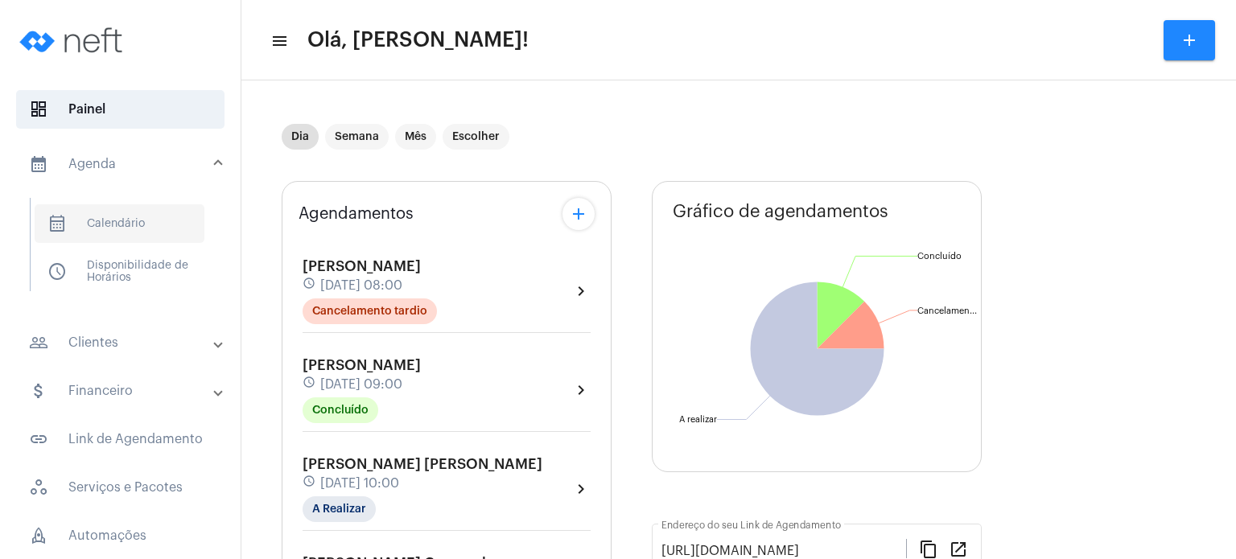
click at [97, 228] on span "calendar_month_outlined Calendário" at bounding box center [120, 223] width 170 height 39
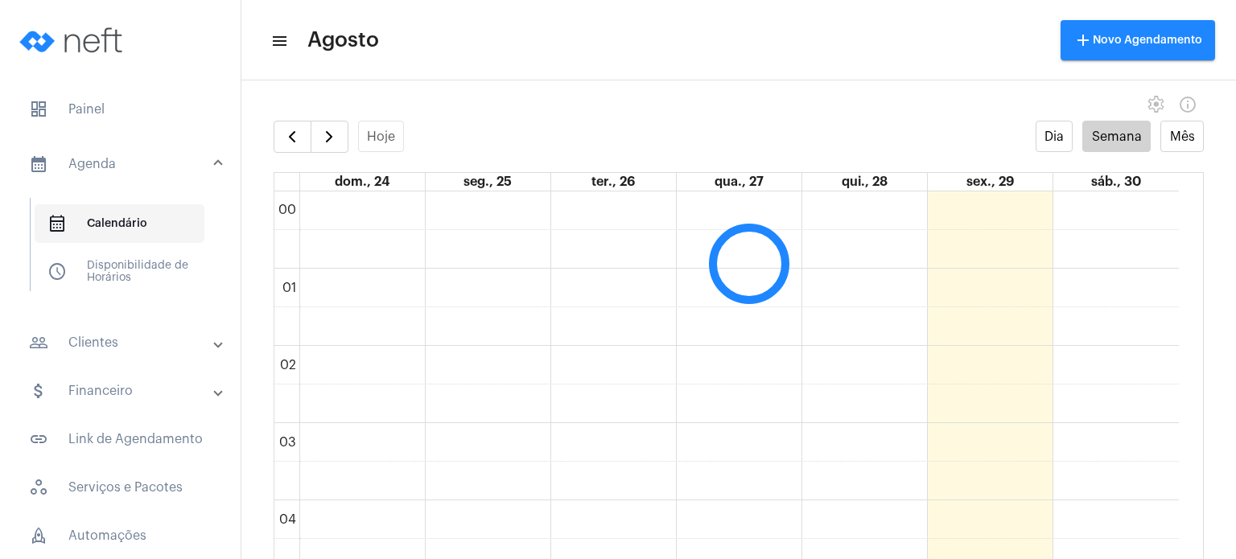
scroll to position [464, 0]
click at [340, 129] on button "button" at bounding box center [330, 137] width 38 height 32
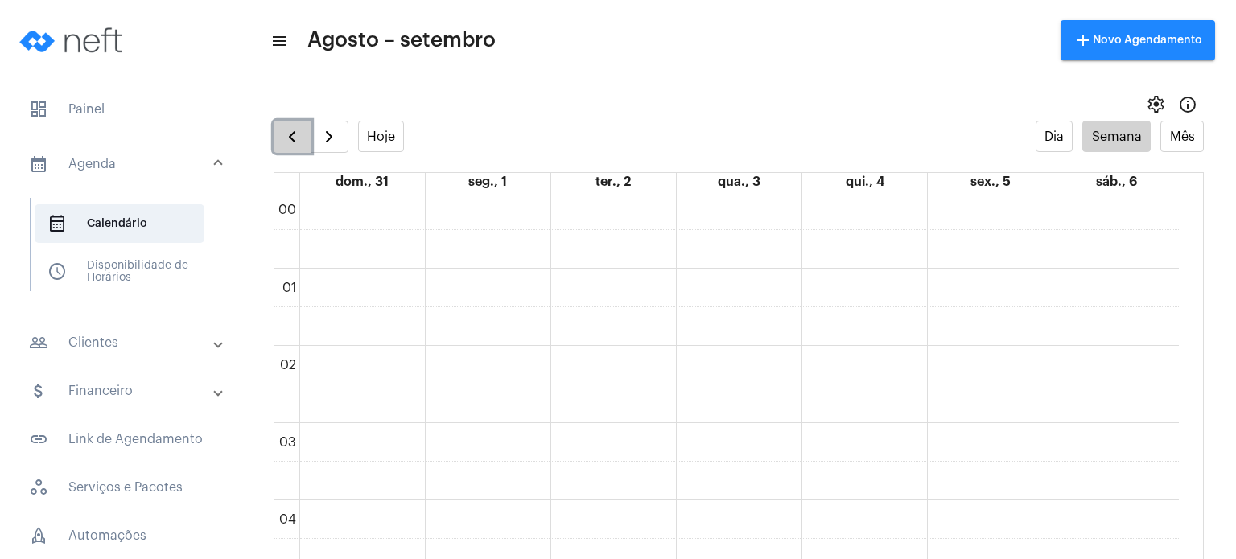
click at [297, 127] on span "button" at bounding box center [292, 136] width 19 height 19
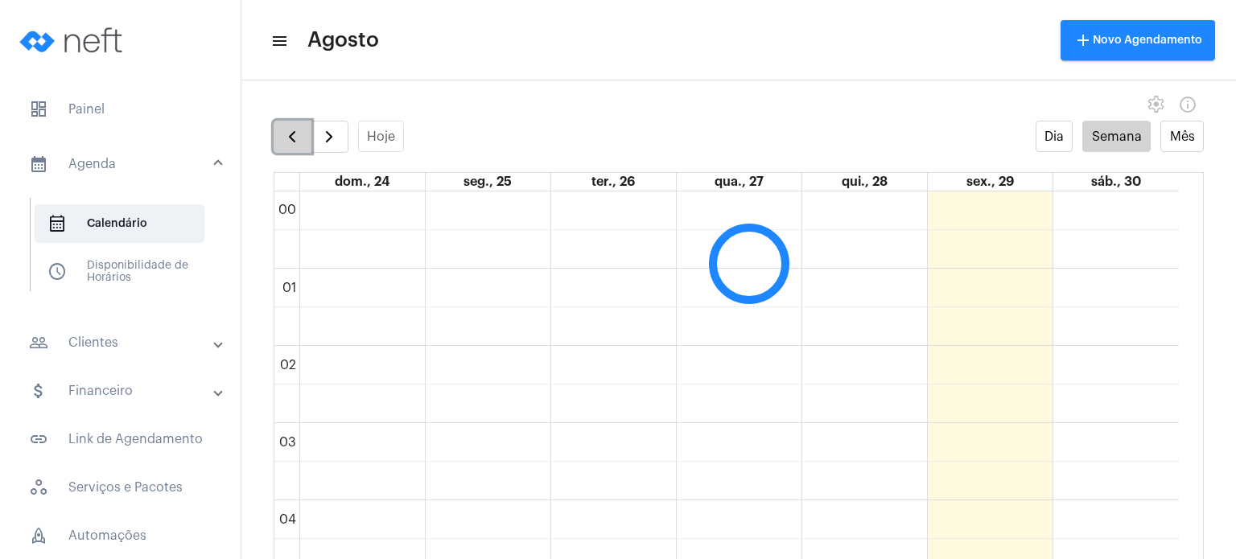
scroll to position [464, 0]
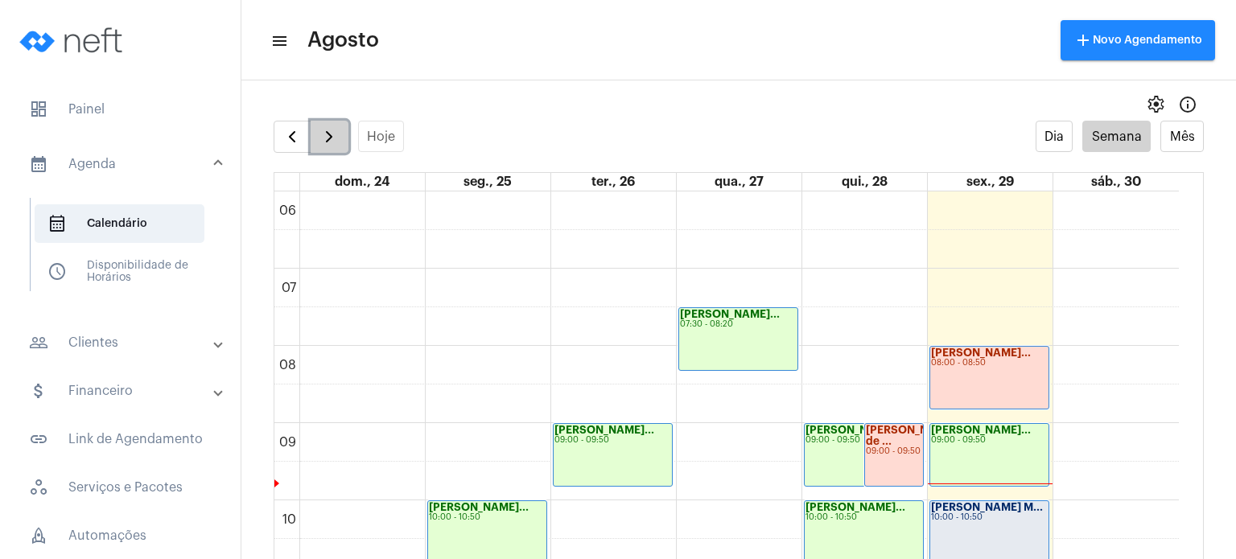
click at [329, 137] on span "button" at bounding box center [329, 136] width 19 height 19
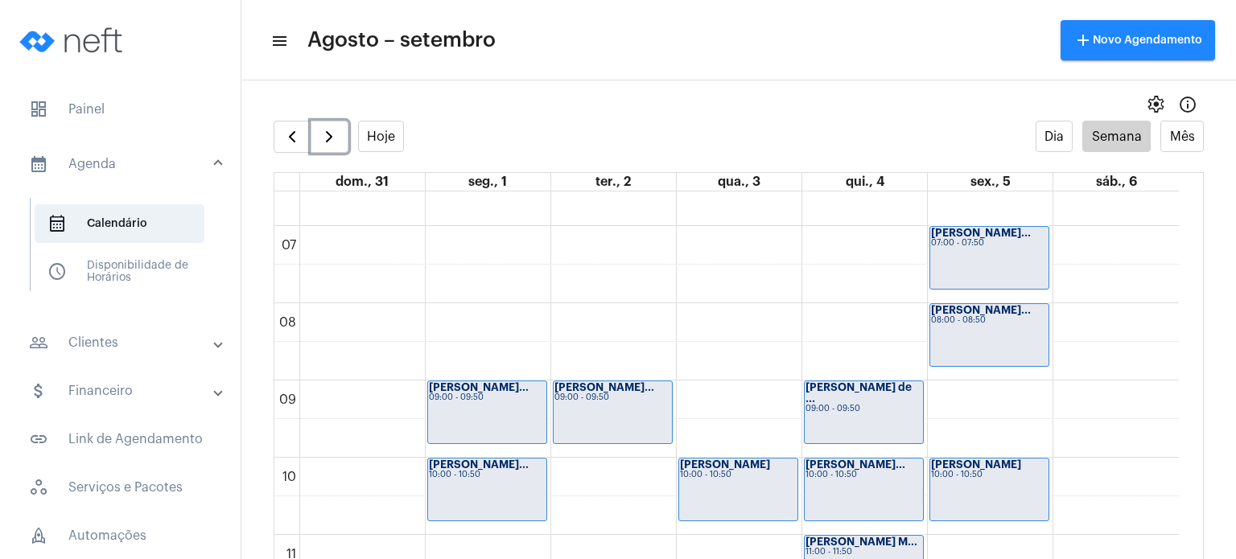
scroll to position [548, 0]
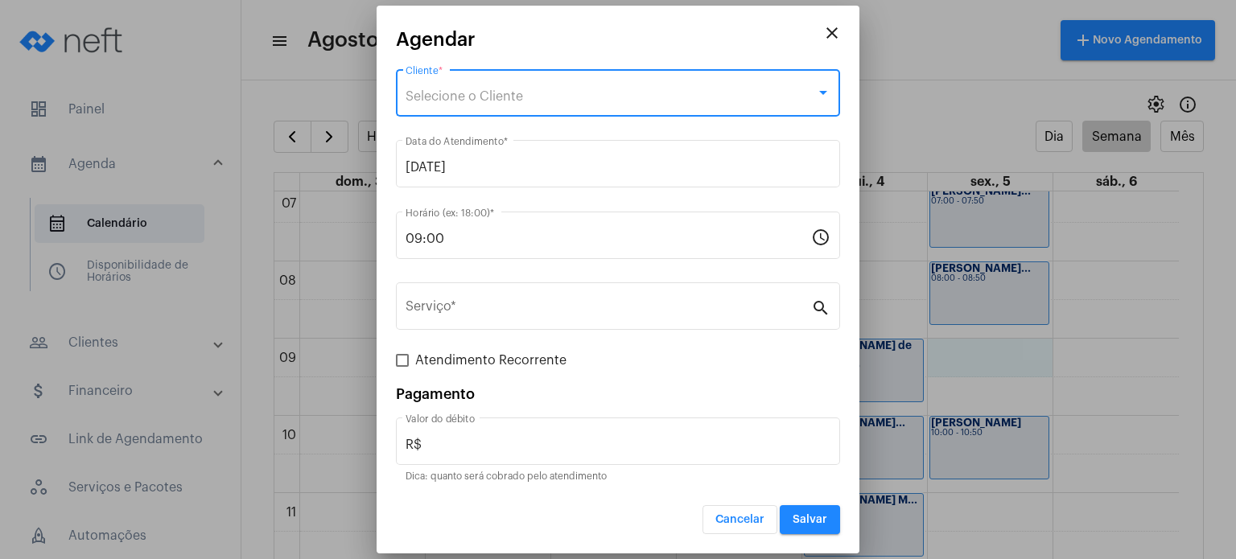
click at [627, 99] on div "Selecione o Cliente" at bounding box center [611, 96] width 411 height 14
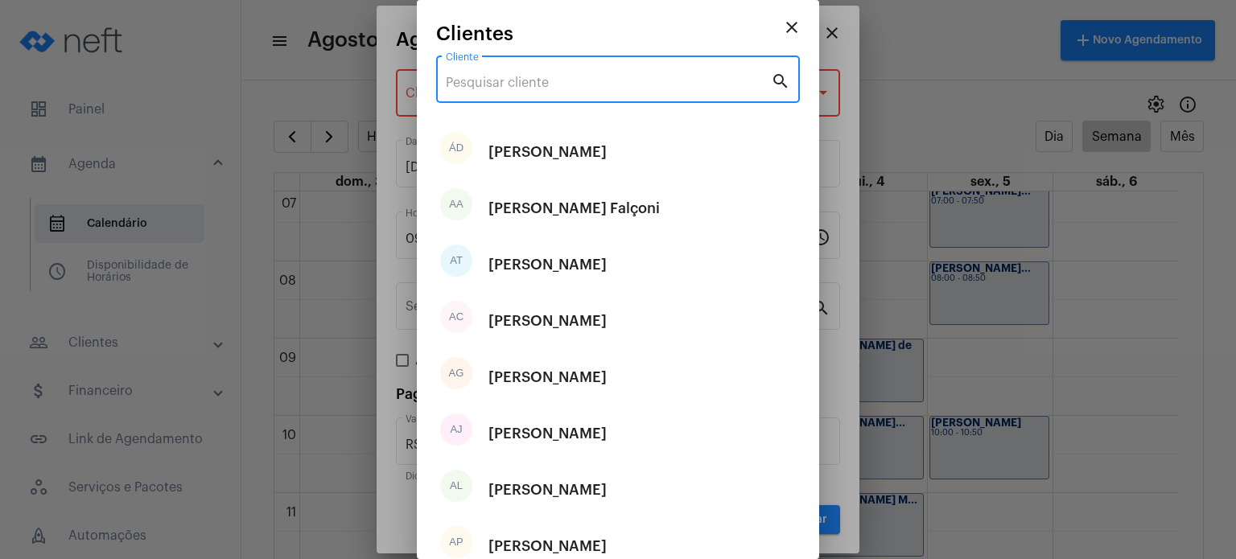
click at [618, 79] on input "Cliente" at bounding box center [608, 83] width 325 height 14
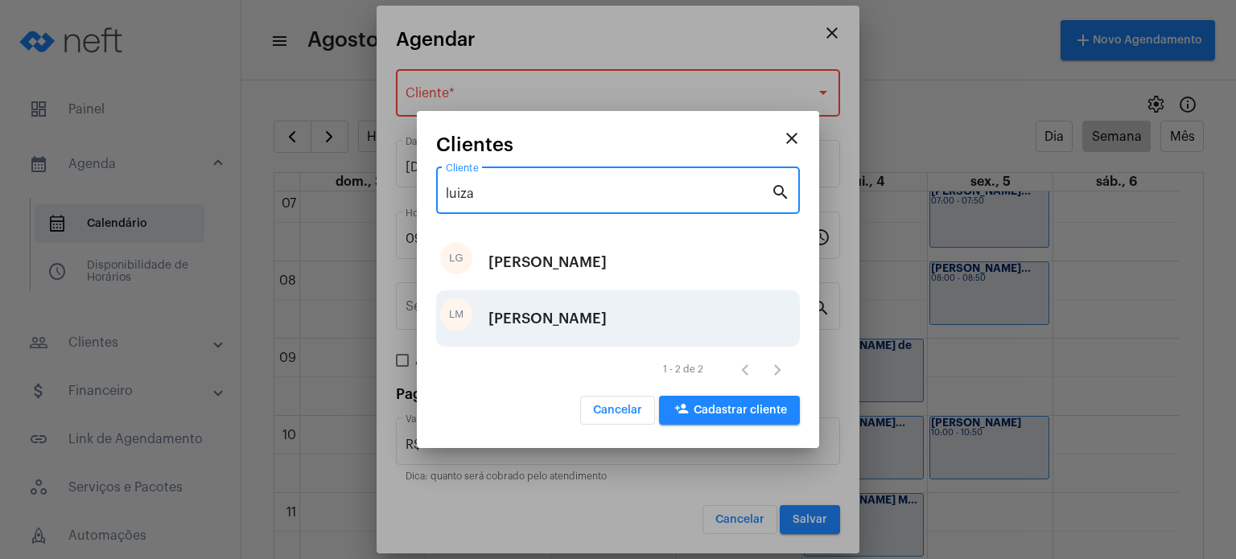
type input "luiza"
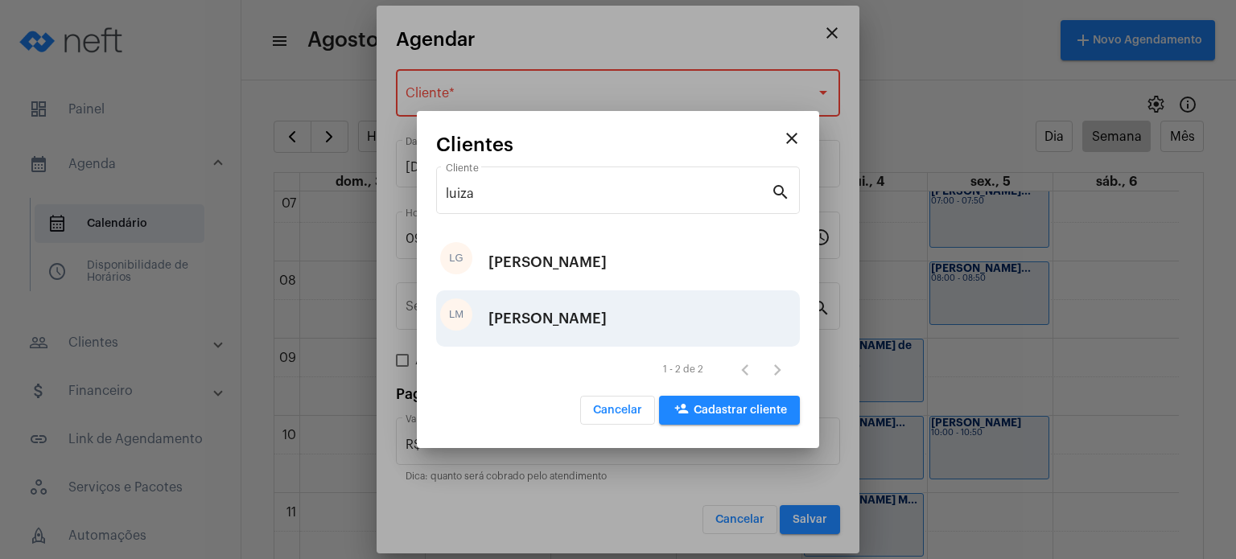
click at [568, 309] on div "[PERSON_NAME]" at bounding box center [548, 319] width 118 height 48
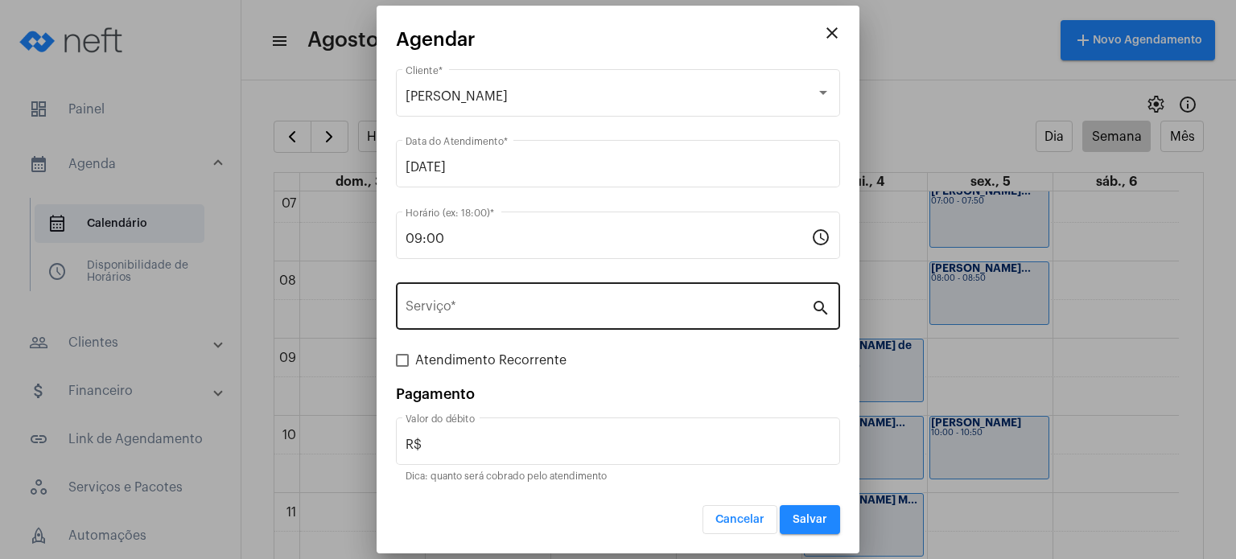
click at [543, 323] on div "Serviço *" at bounding box center [609, 304] width 406 height 51
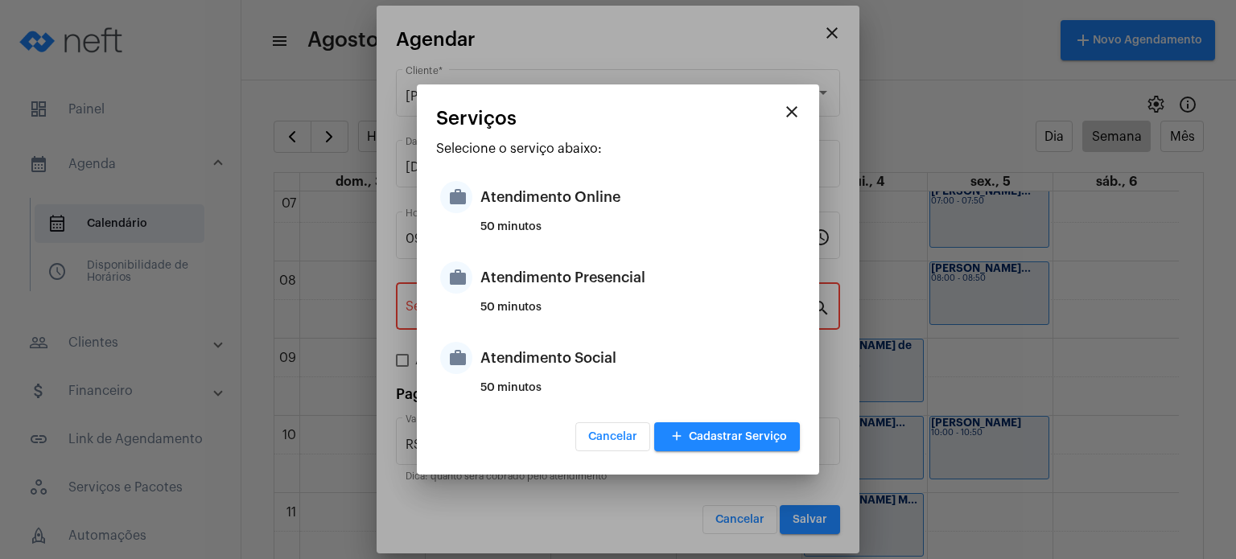
click at [543, 323] on div "50 minutos" at bounding box center [639, 314] width 316 height 24
type input "Atendimento Presencial"
type input "R$ 170"
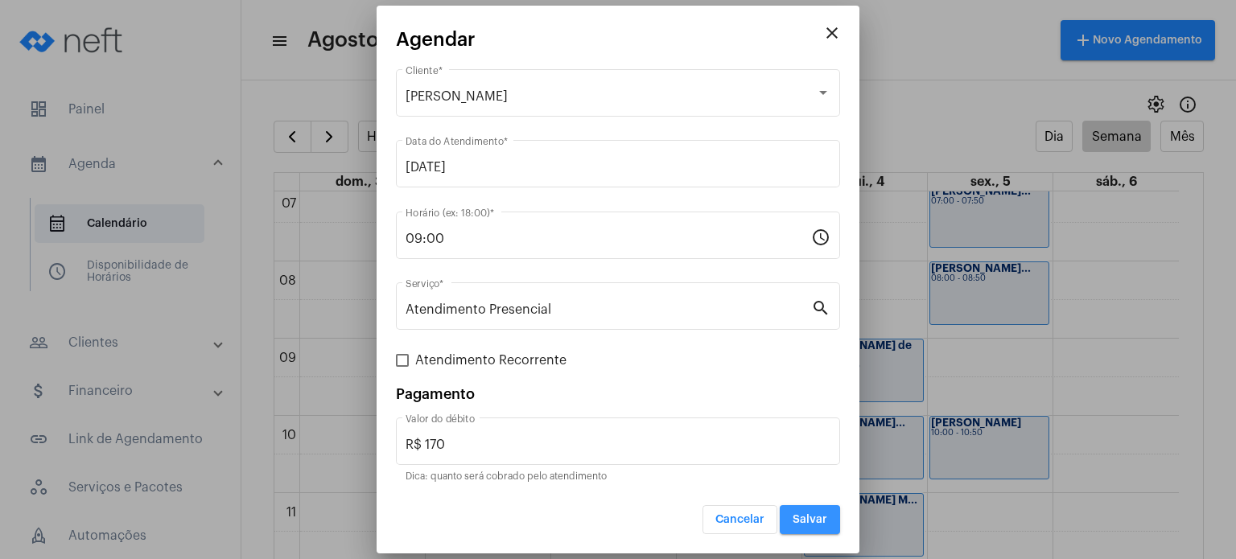
click at [822, 521] on span "Salvar" at bounding box center [810, 519] width 35 height 11
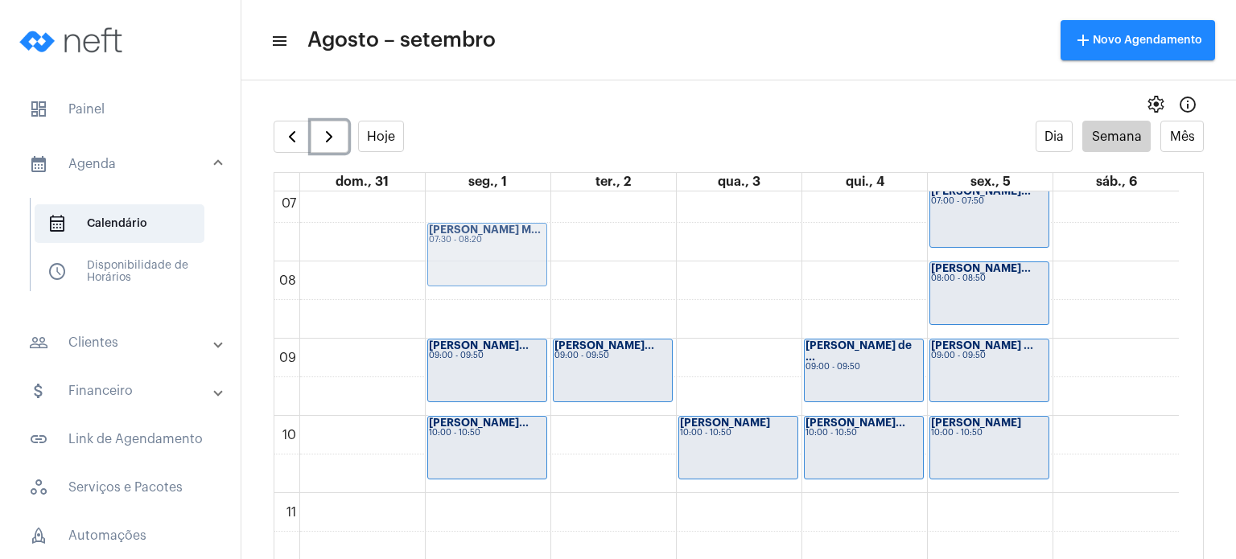
scroll to position [541, 0]
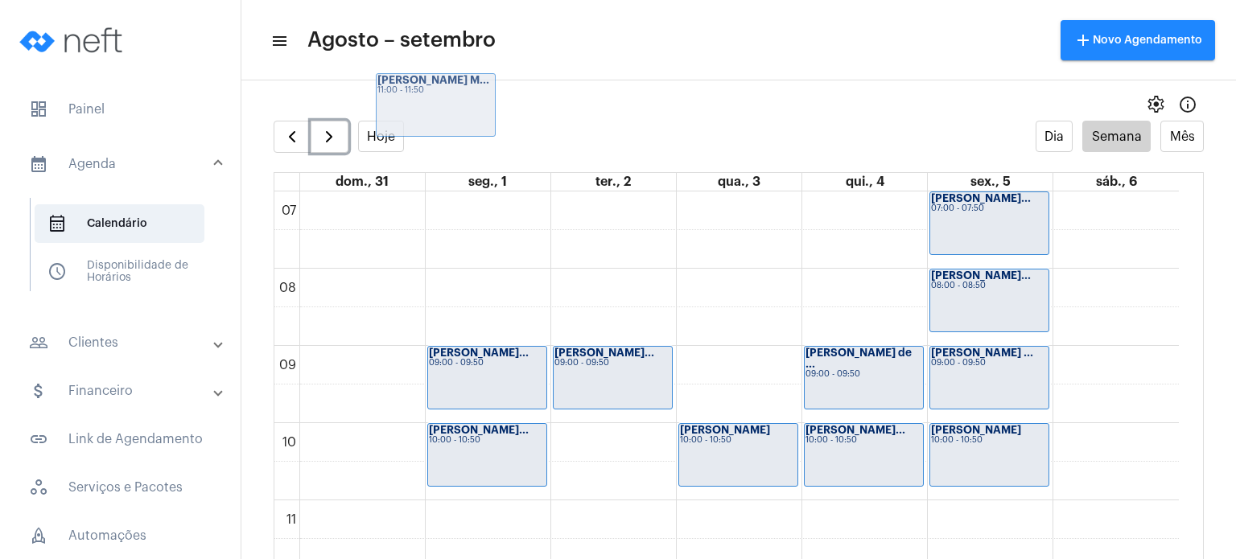
drag, startPoint x: 822, startPoint y: 521, endPoint x: 380, endPoint y: 85, distance: 620.4
click at [380, 85] on mat-sidenav-content "menu Agosto – setembro add Novo Agendamento settings info_outlined Hoje Dia Sem…" at bounding box center [738, 279] width 995 height 559
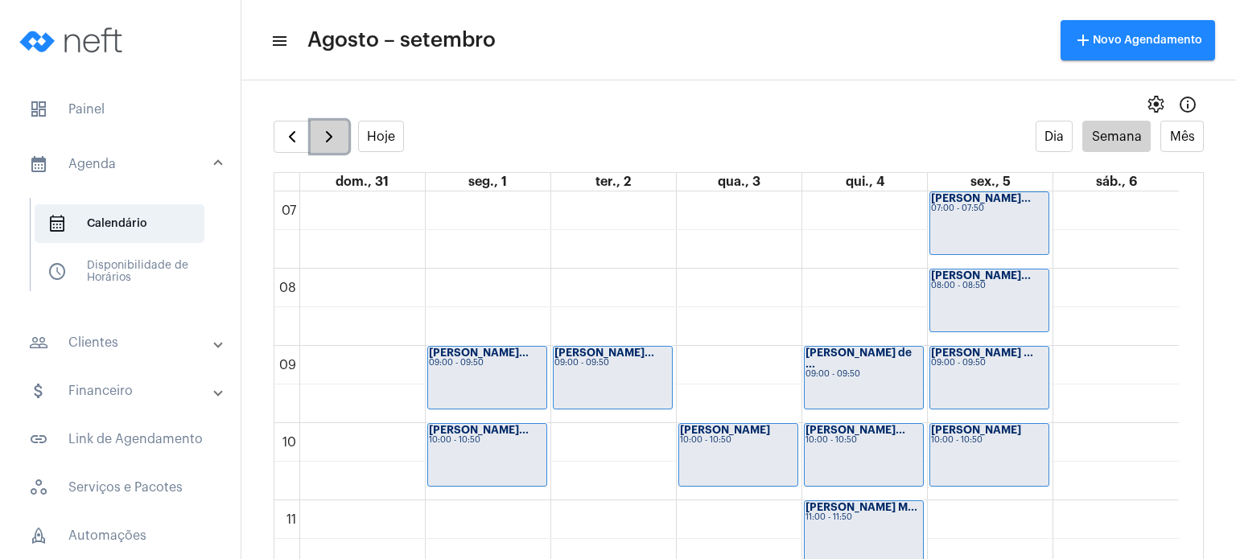
click at [335, 144] on span "button" at bounding box center [329, 136] width 19 height 19
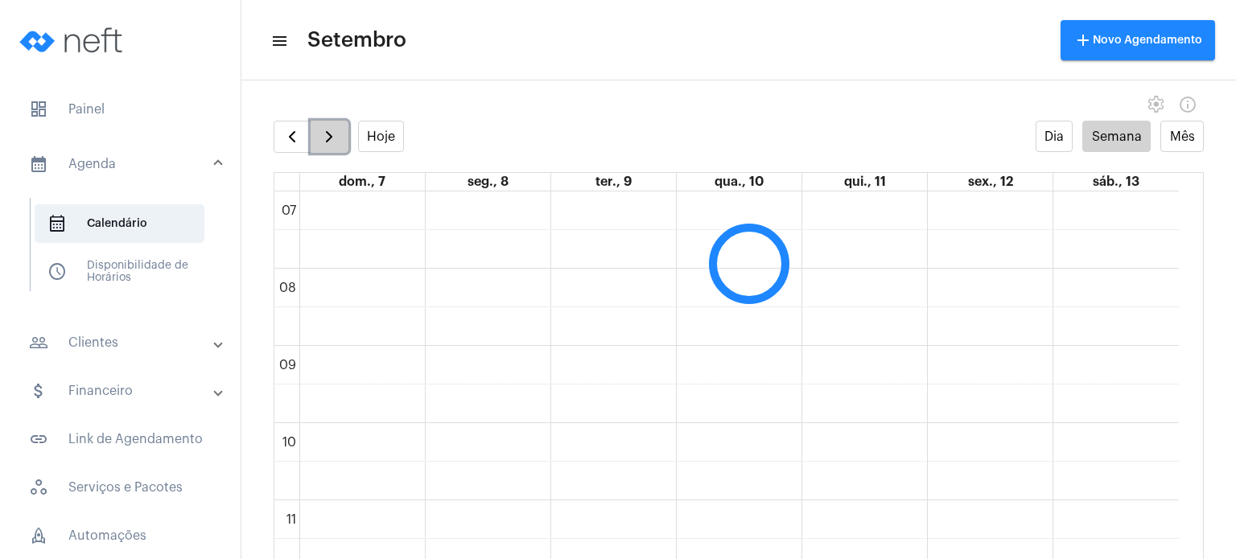
scroll to position [465, 0]
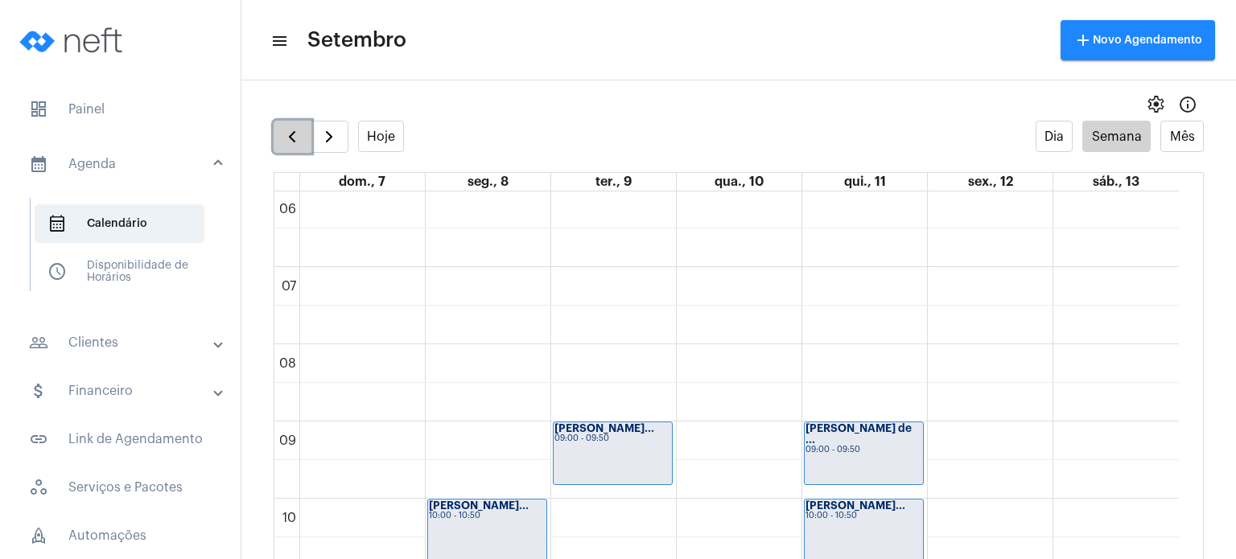
click at [299, 128] on span "button" at bounding box center [292, 136] width 19 height 19
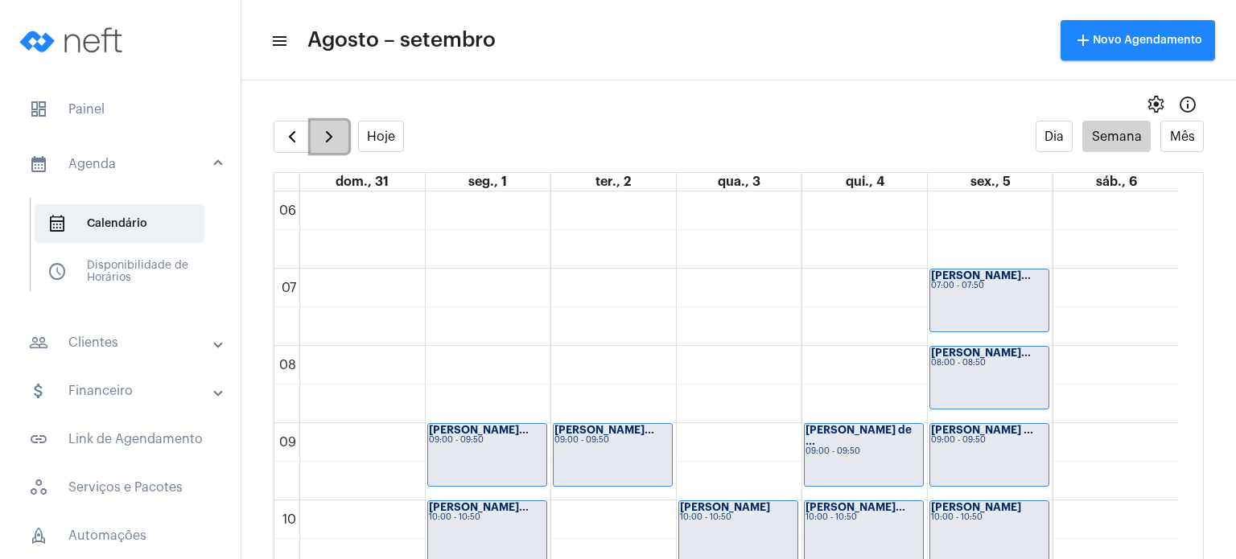
click at [332, 141] on span "button" at bounding box center [329, 136] width 19 height 19
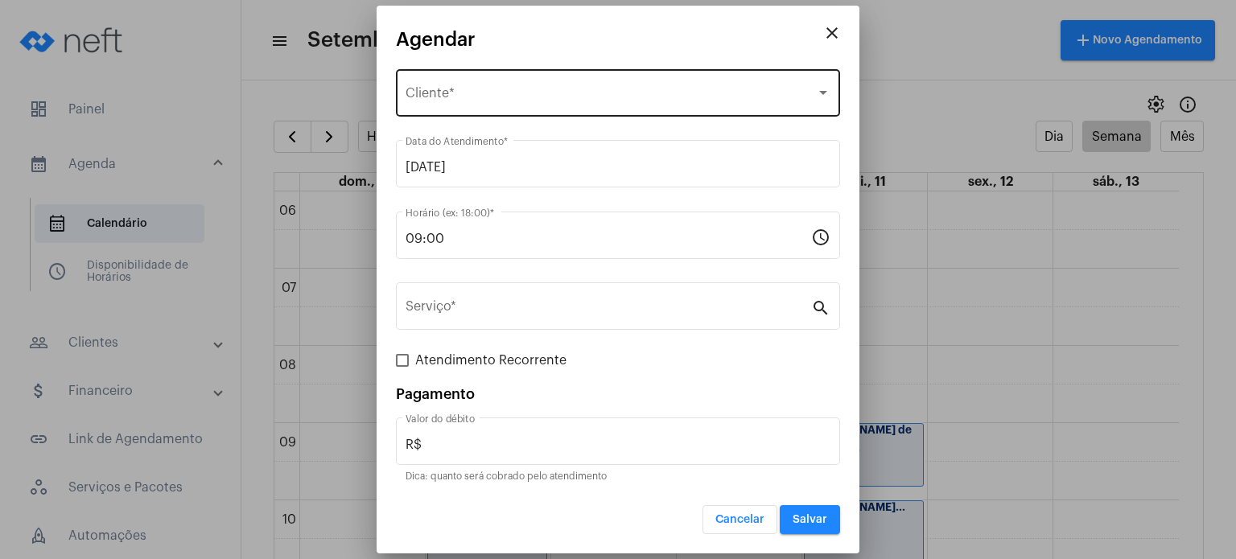
click at [673, 89] on div "Selecione o Cliente" at bounding box center [611, 96] width 411 height 14
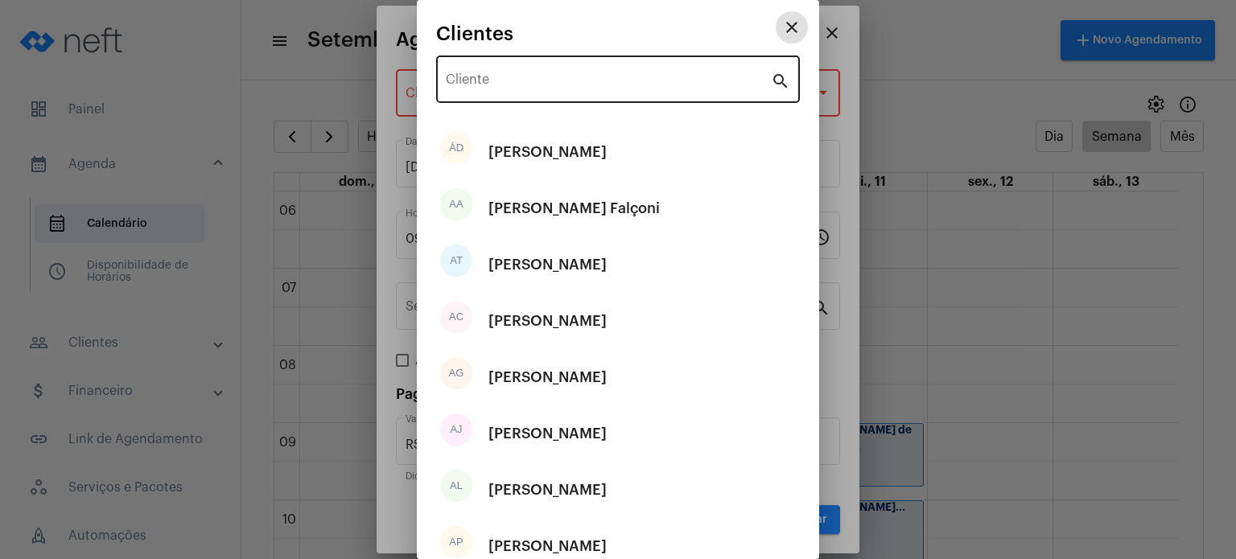
click at [651, 85] on input "Cliente" at bounding box center [608, 83] width 325 height 14
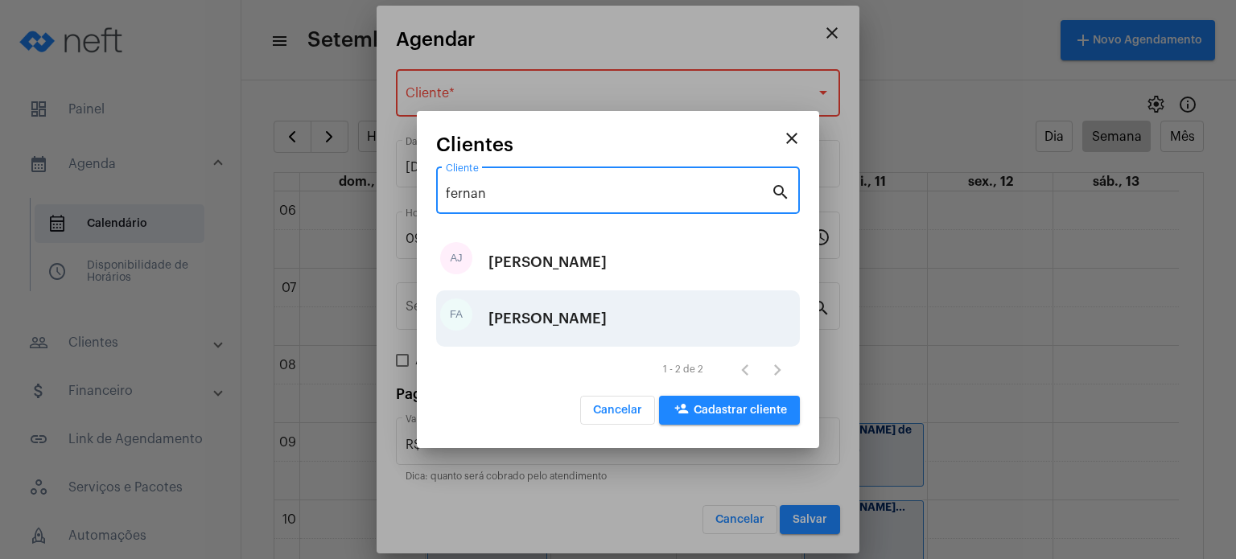
type input "fernan"
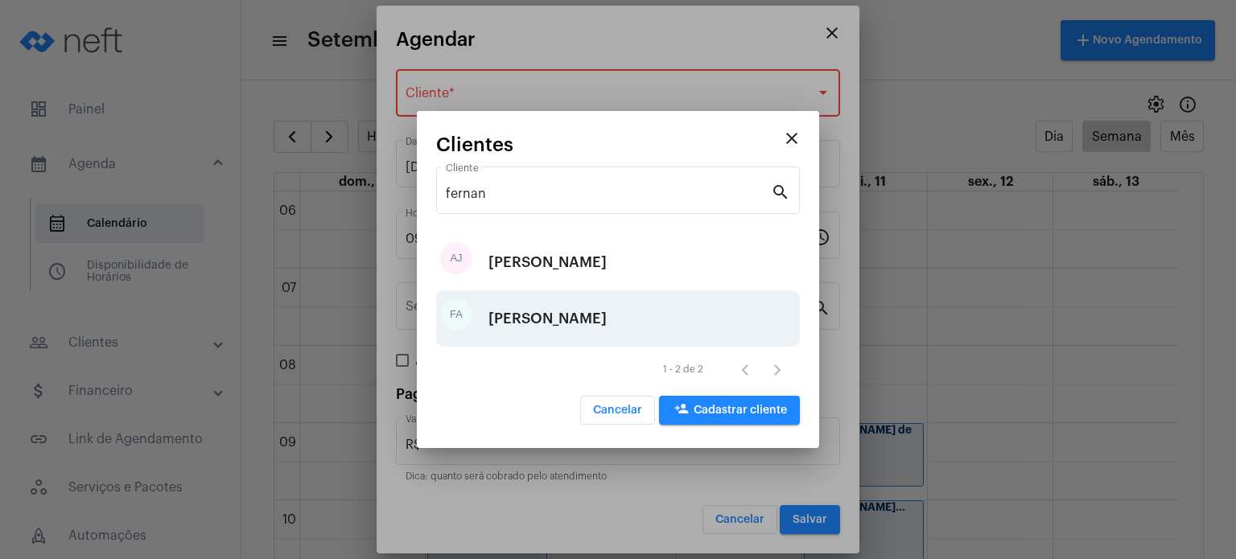
click at [583, 321] on div "[PERSON_NAME]" at bounding box center [548, 319] width 118 height 48
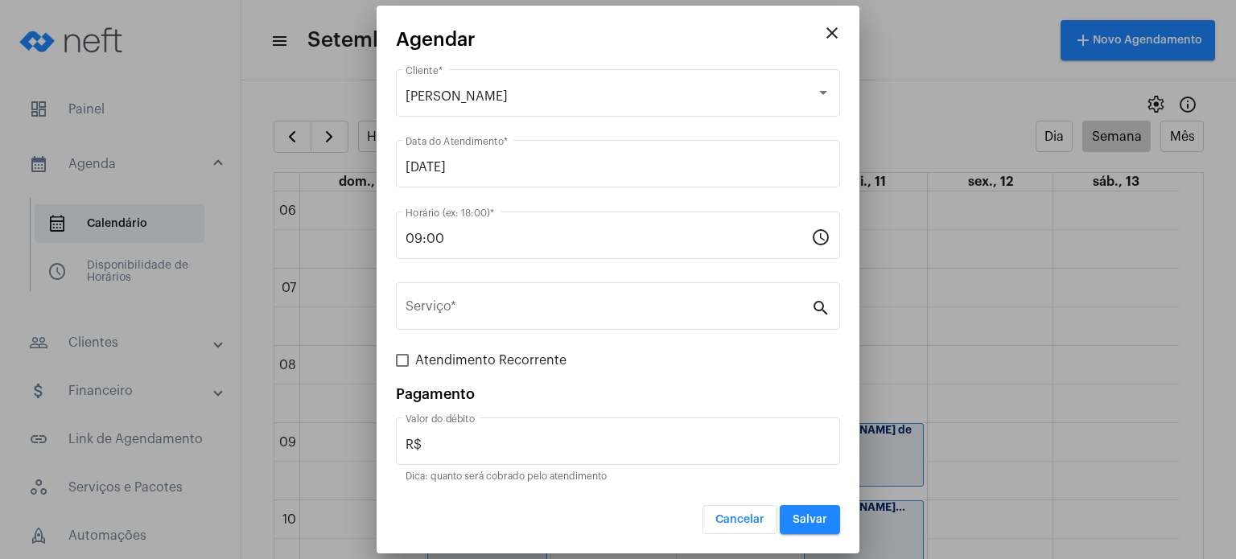
click at [583, 321] on div "Serviço *" at bounding box center [609, 304] width 406 height 51
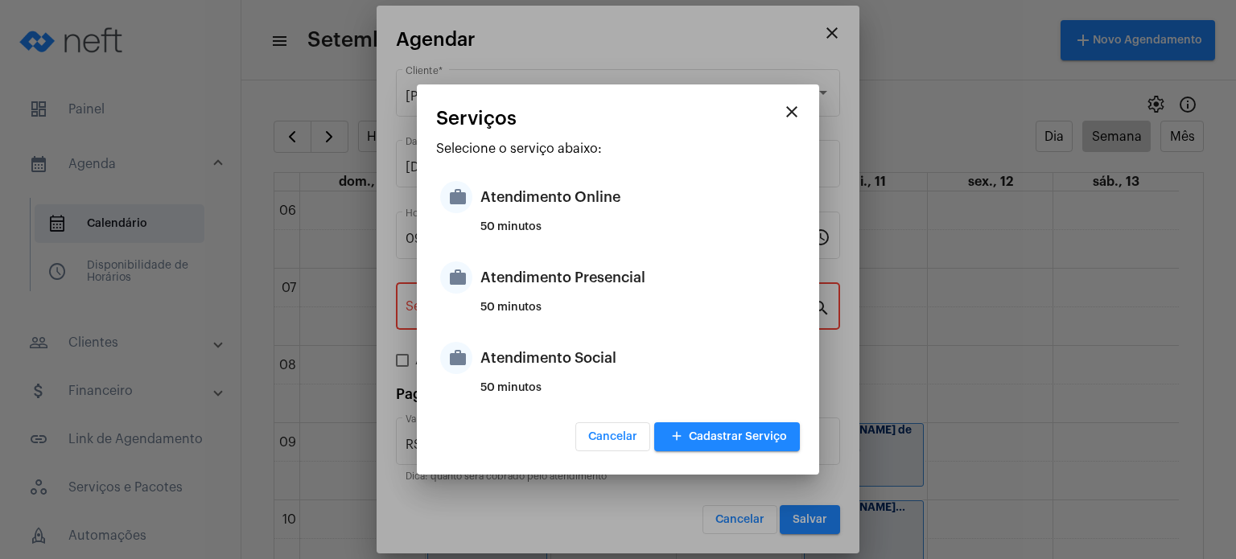
click at [583, 321] on div "50 minutos" at bounding box center [639, 314] width 316 height 24
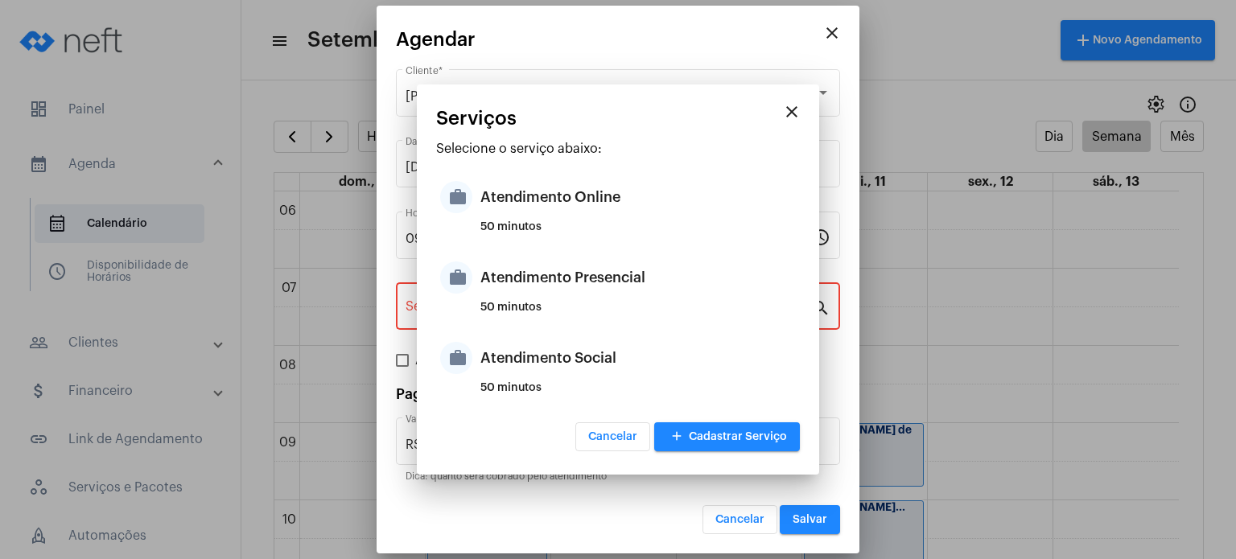
type input "Atendimento Presencial"
type input "R$ 170"
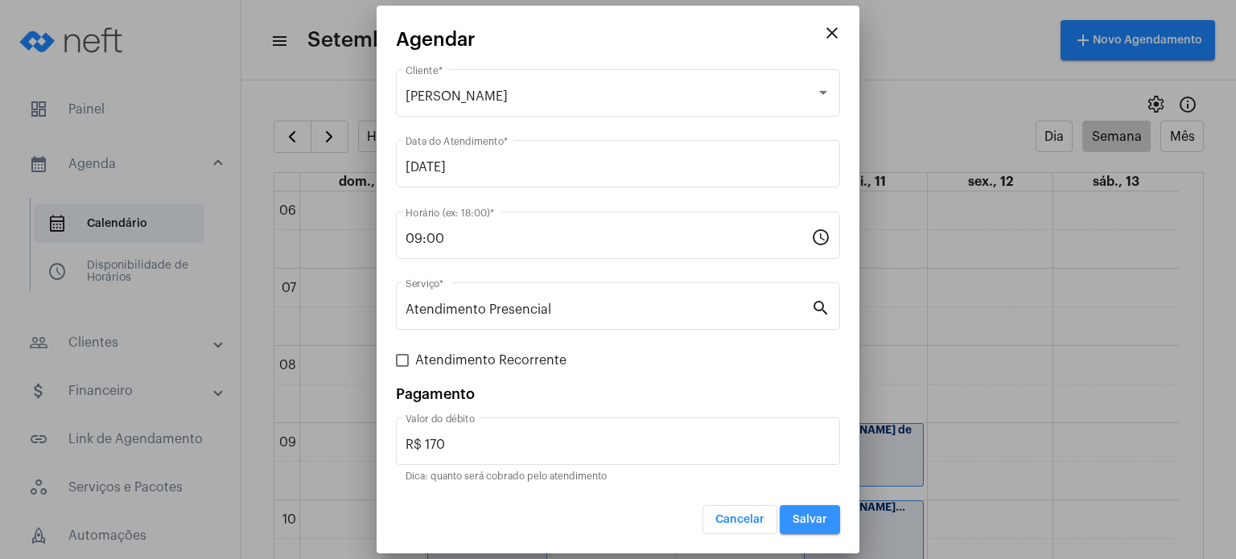
click at [800, 515] on span "Salvar" at bounding box center [810, 519] width 35 height 11
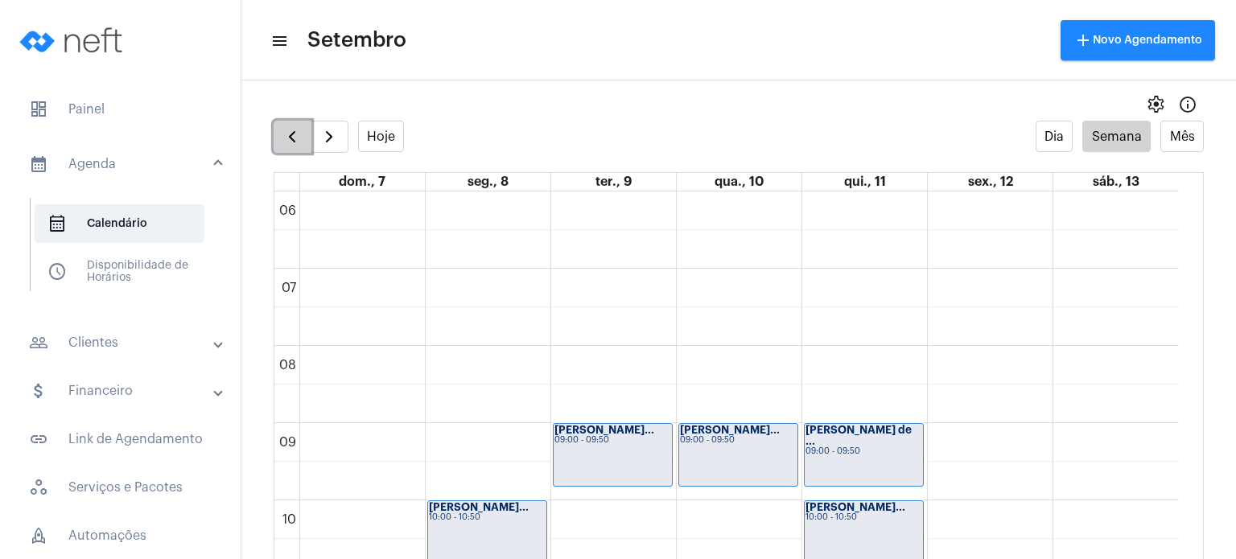
click at [294, 144] on span "button" at bounding box center [292, 136] width 19 height 19
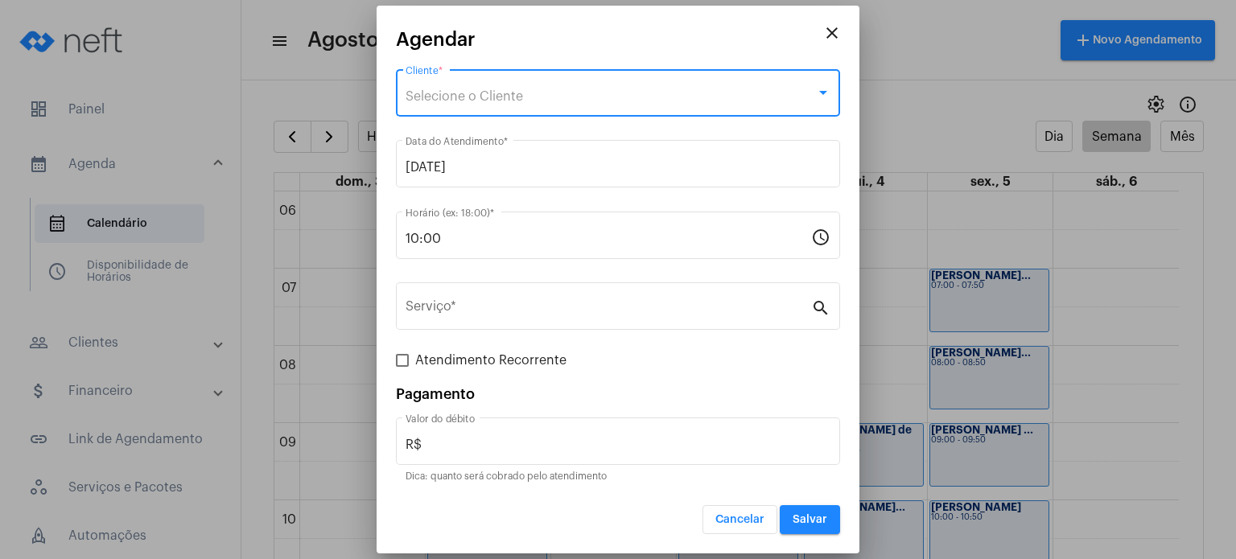
click at [599, 90] on div "Selecione o Cliente" at bounding box center [611, 96] width 411 height 14
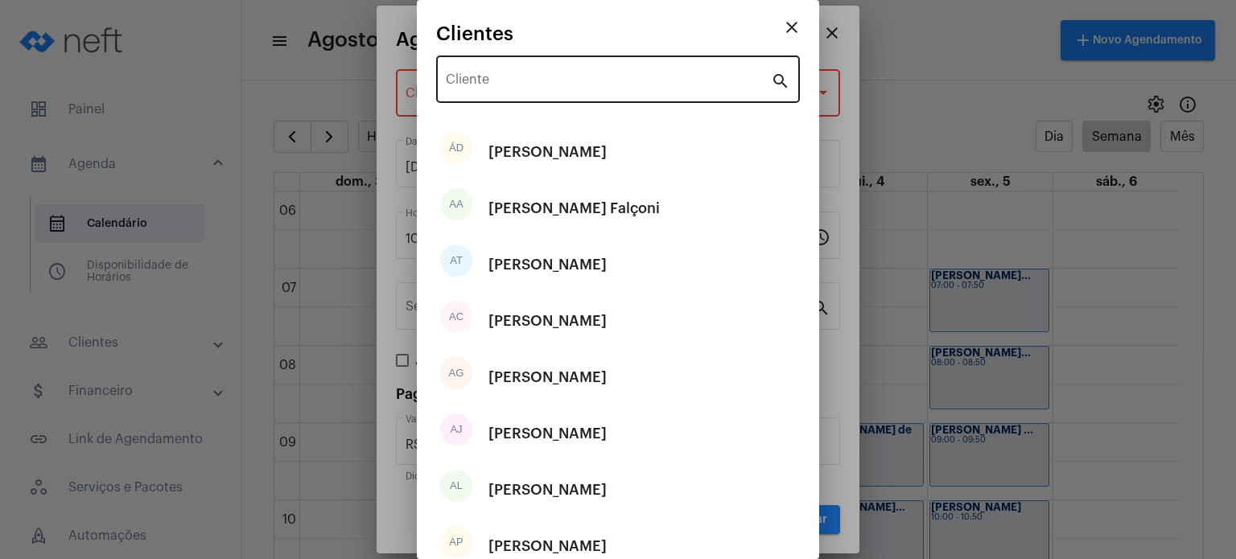
click at [593, 73] on div "Cliente" at bounding box center [608, 77] width 325 height 51
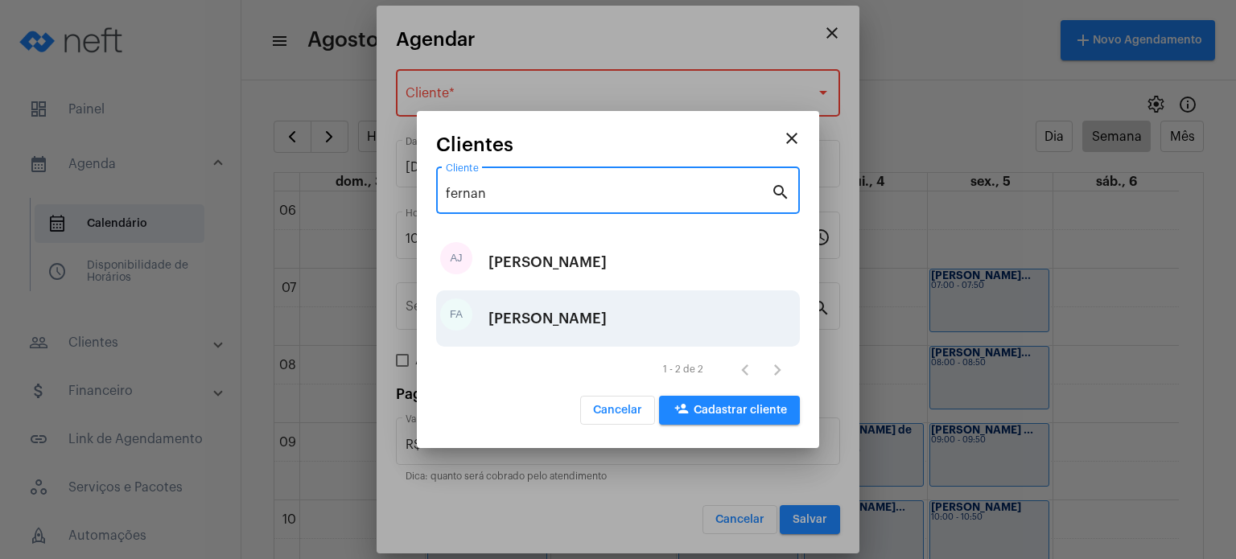
type input "fernan"
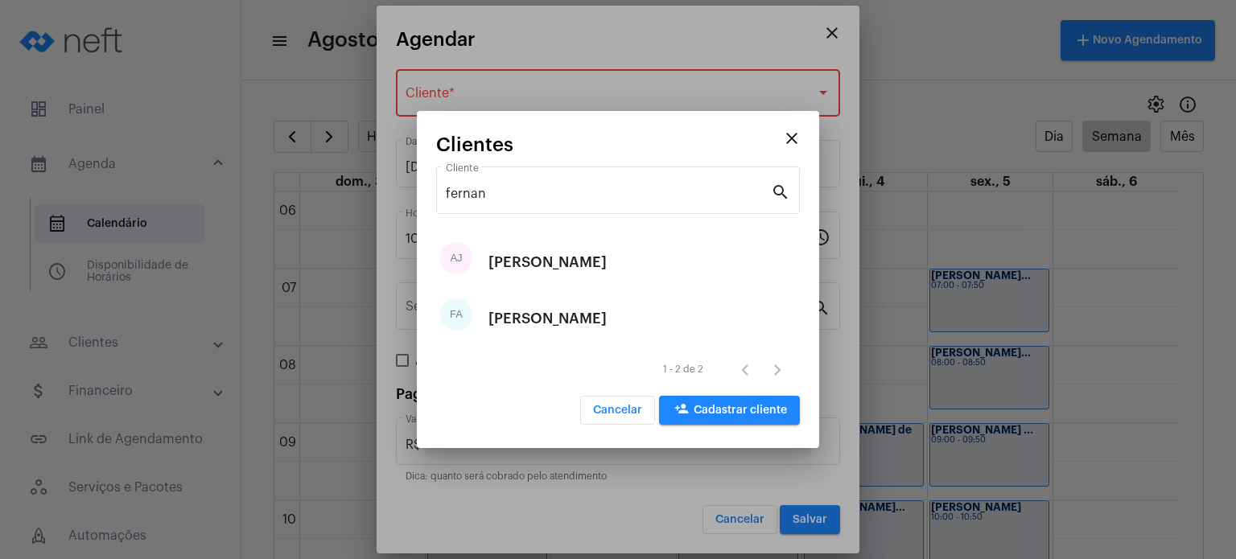
click at [558, 318] on div "[PERSON_NAME]" at bounding box center [548, 319] width 118 height 48
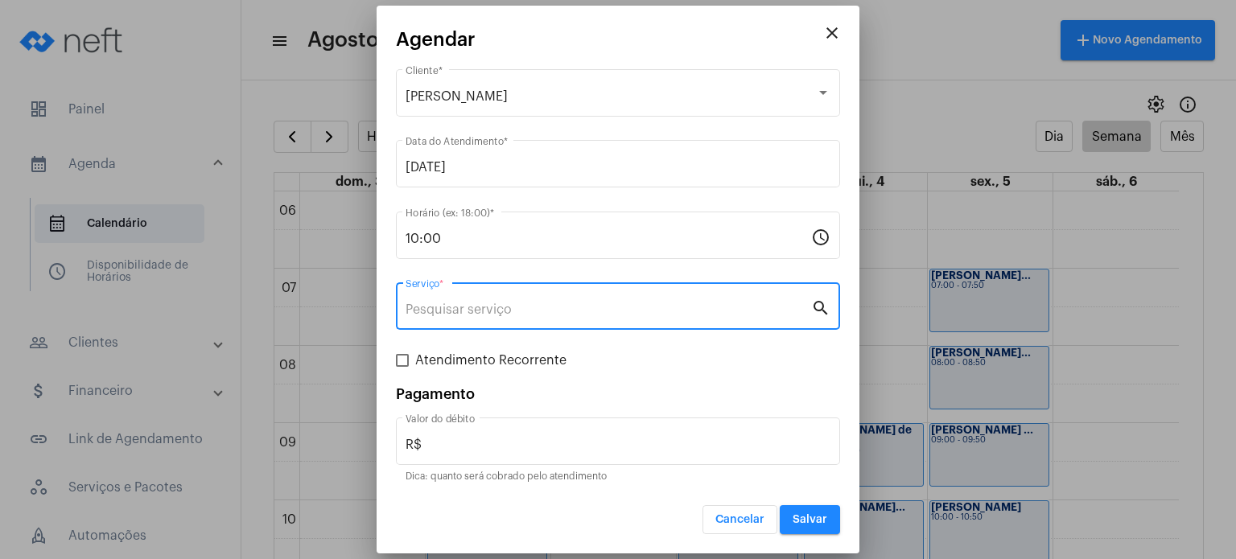
click at [550, 315] on input "Serviço *" at bounding box center [609, 310] width 406 height 14
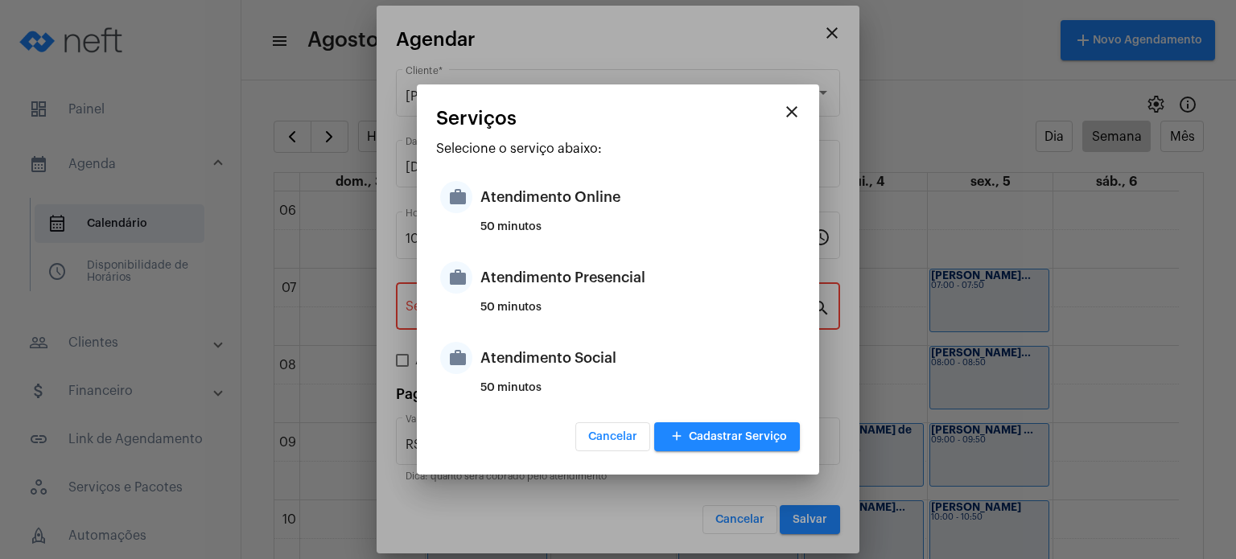
click at [550, 315] on div "50 minutos" at bounding box center [639, 314] width 316 height 24
type input "Atendimento Presencial"
type input "R$ 170"
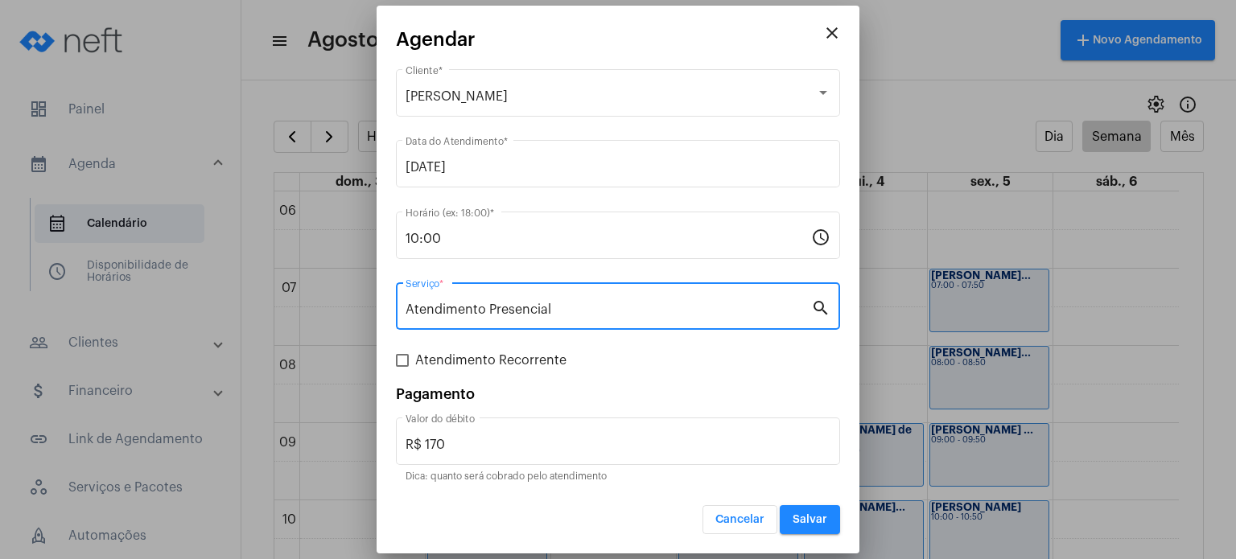
click at [811, 511] on button "Salvar" at bounding box center [810, 520] width 60 height 29
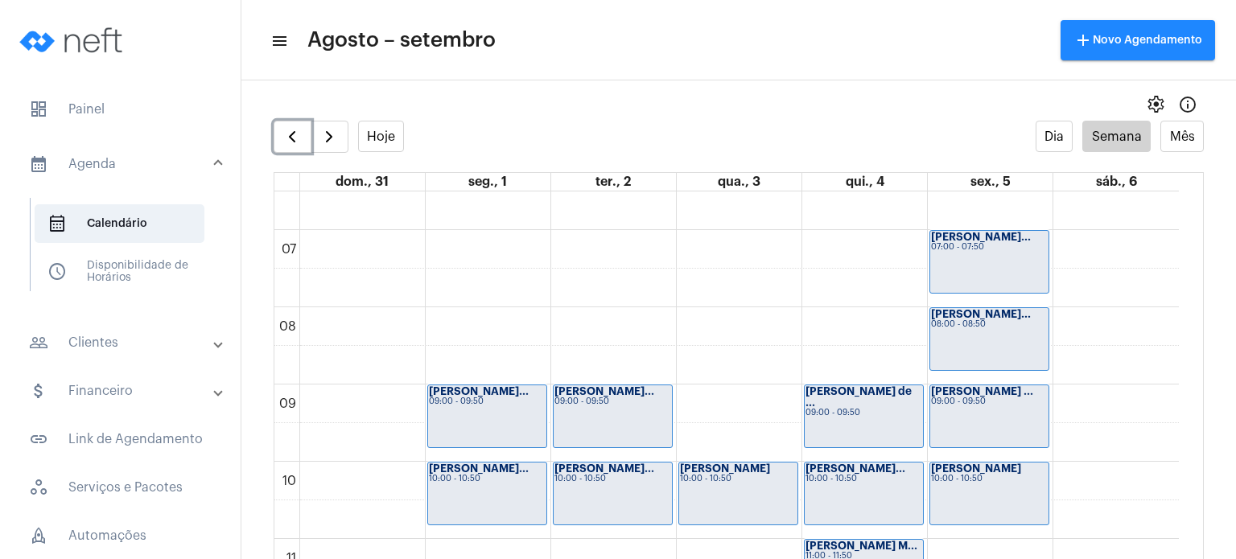
scroll to position [464, 0]
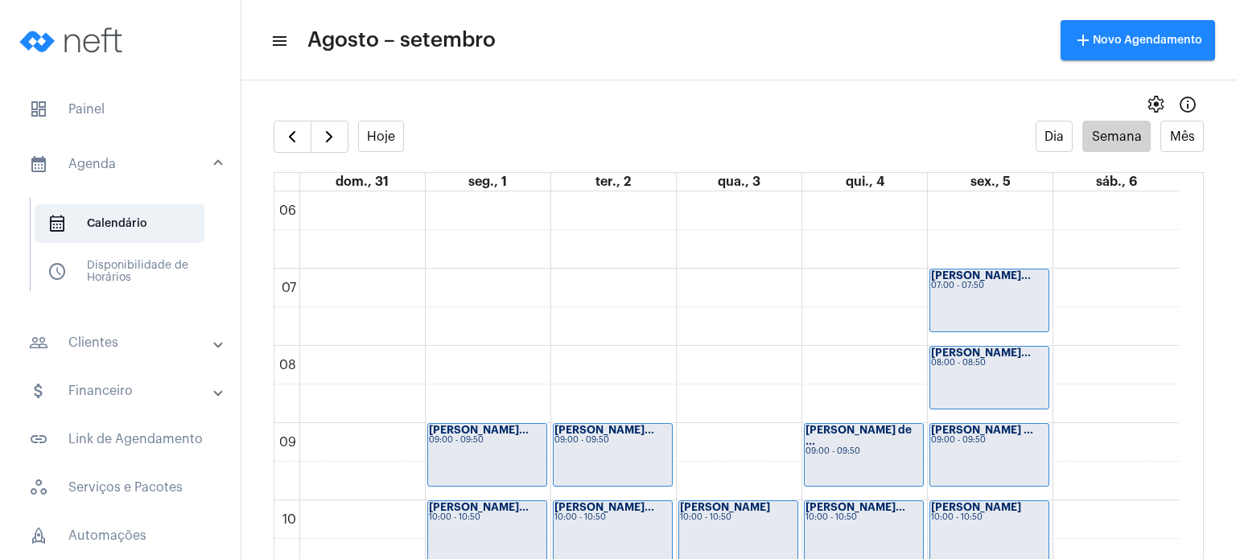
click at [121, 89] on mat-list "dashboard Painel calendar_month_outlined Agenda calendar_month_outlined Calendá…" at bounding box center [120, 392] width 241 height 617
click at [114, 96] on span "dashboard Painel" at bounding box center [120, 109] width 208 height 39
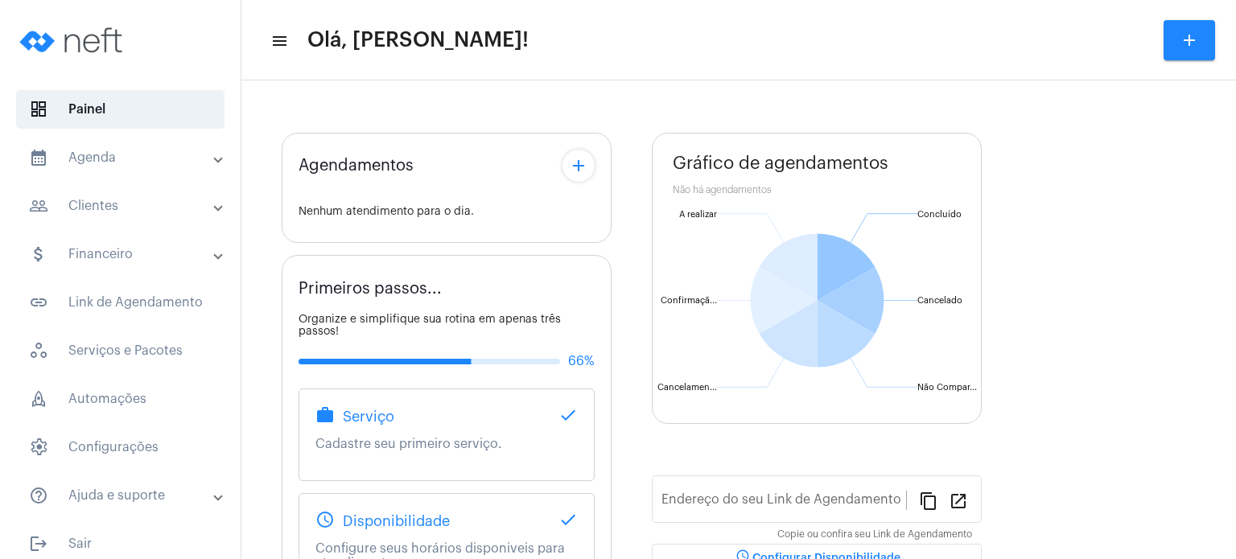
type input "[URL][DOMAIN_NAME]"
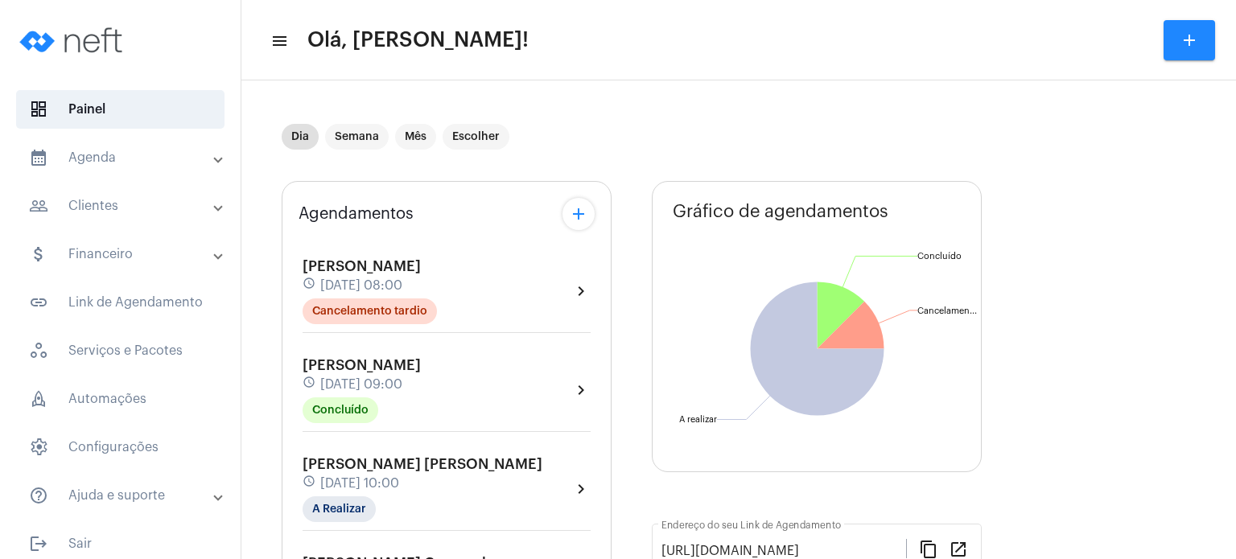
click at [402, 385] on span "[DATE] 09:00" at bounding box center [361, 385] width 82 height 14
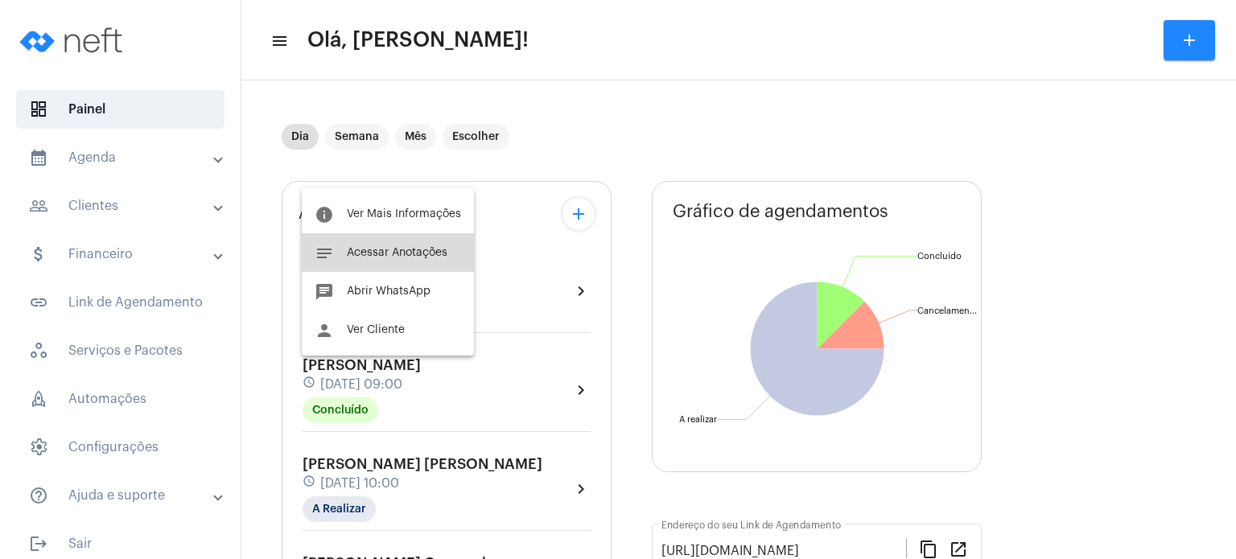
click at [439, 248] on span "Acessar Anotações" at bounding box center [397, 252] width 101 height 11
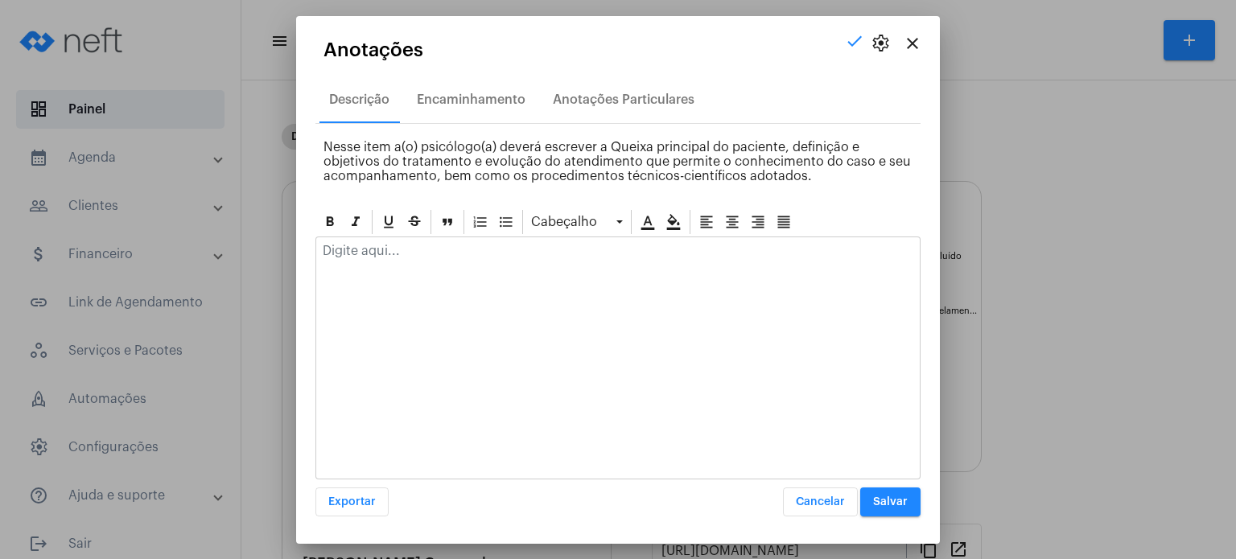
click at [437, 248] on p at bounding box center [618, 251] width 591 height 14
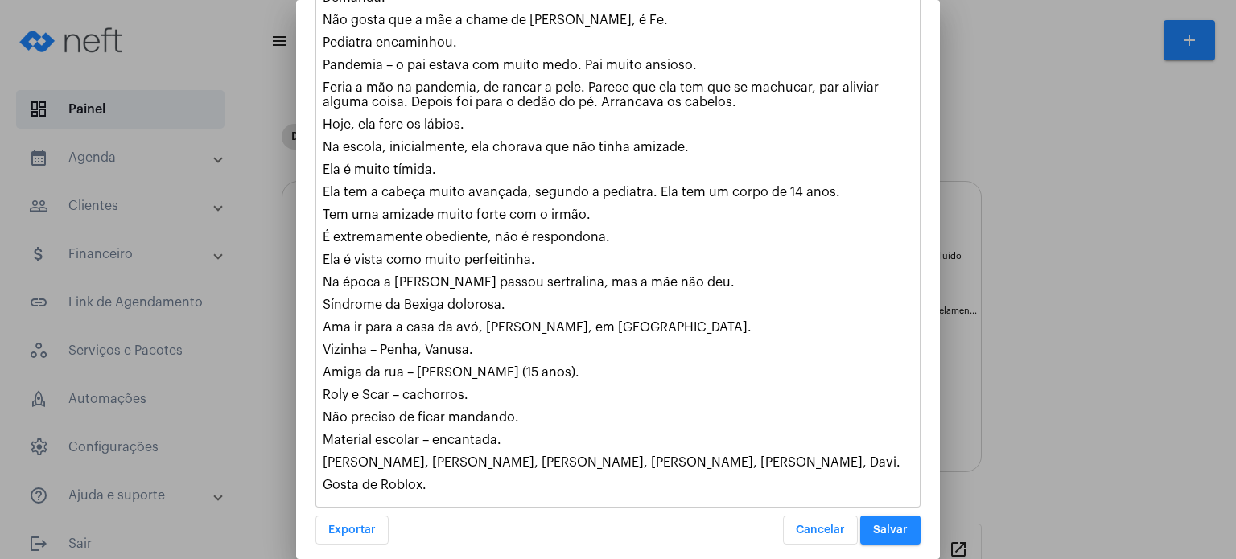
scroll to position [419, 0]
click at [894, 523] on span "Salvar" at bounding box center [890, 528] width 35 height 11
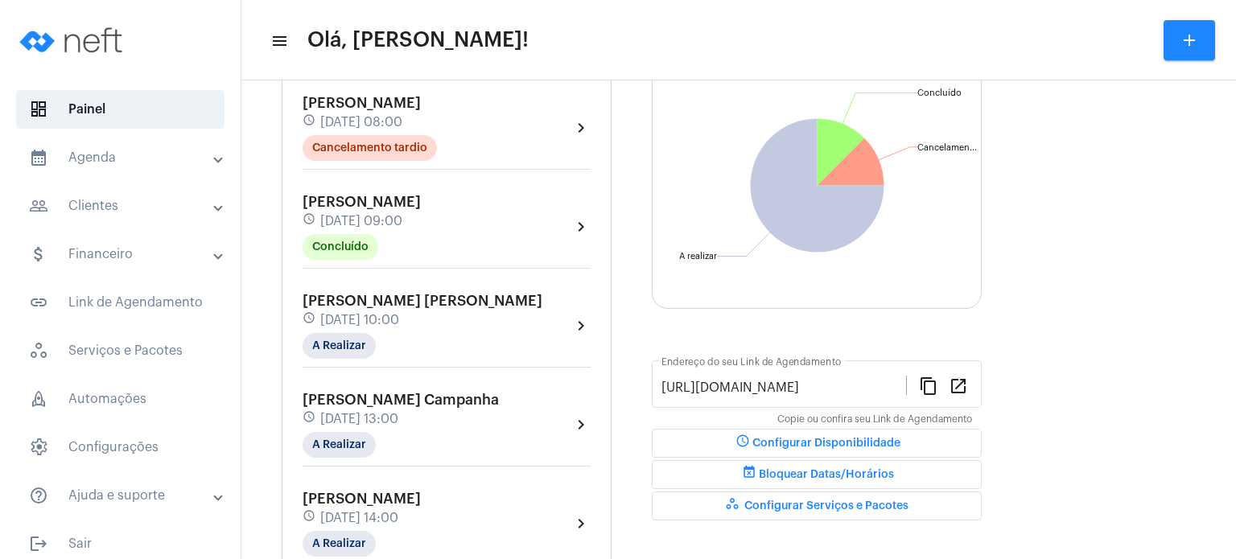
scroll to position [161, 0]
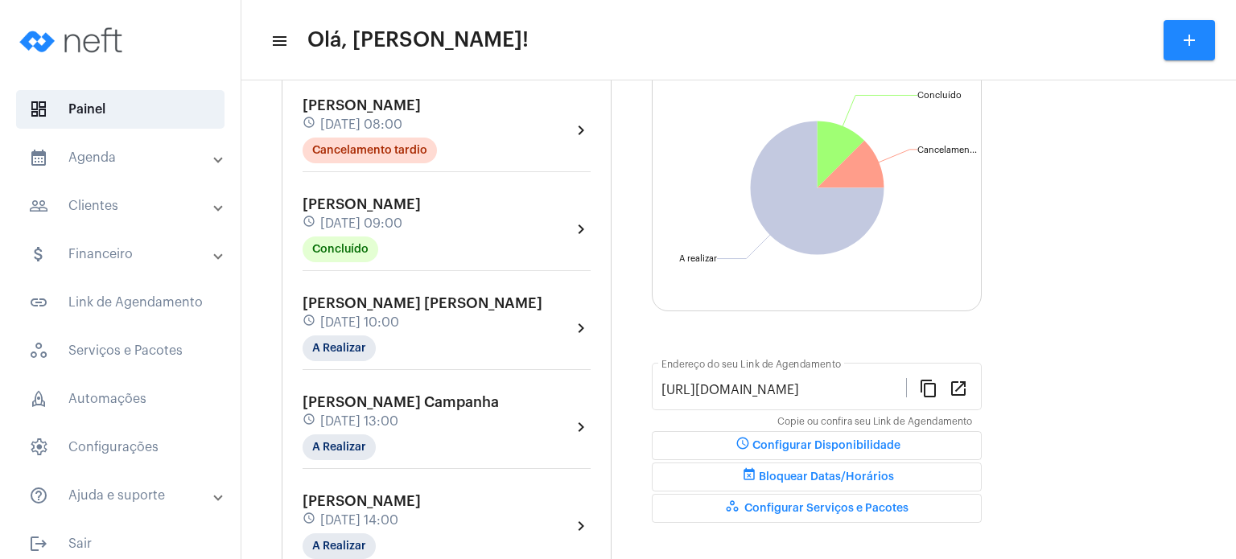
click at [409, 308] on span "[PERSON_NAME] [PERSON_NAME]" at bounding box center [423, 303] width 240 height 14
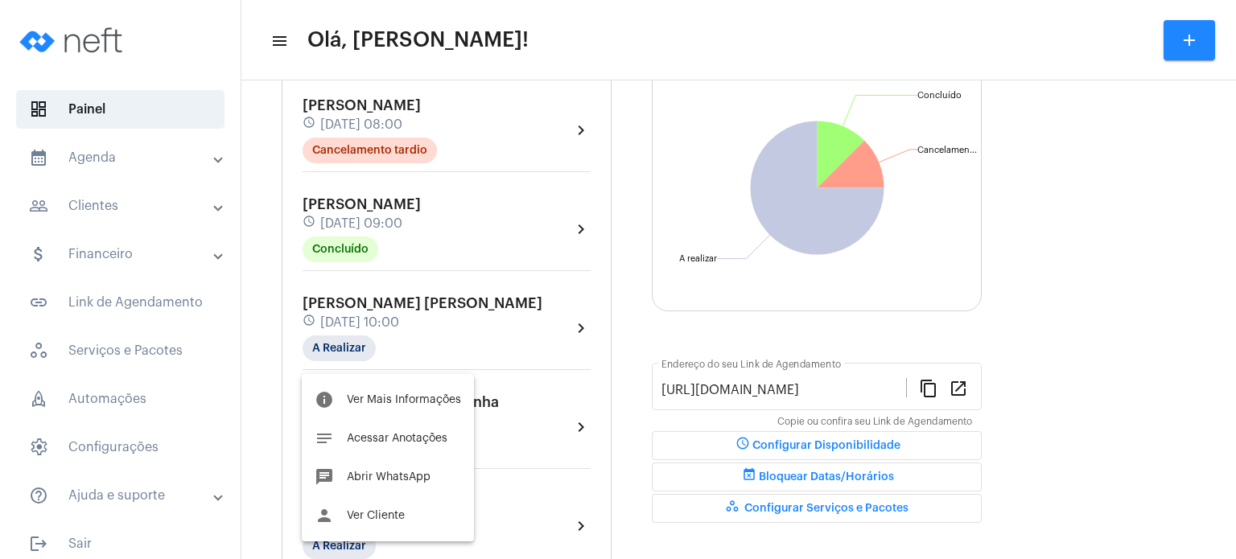
click at [545, 440] on div at bounding box center [618, 279] width 1236 height 559
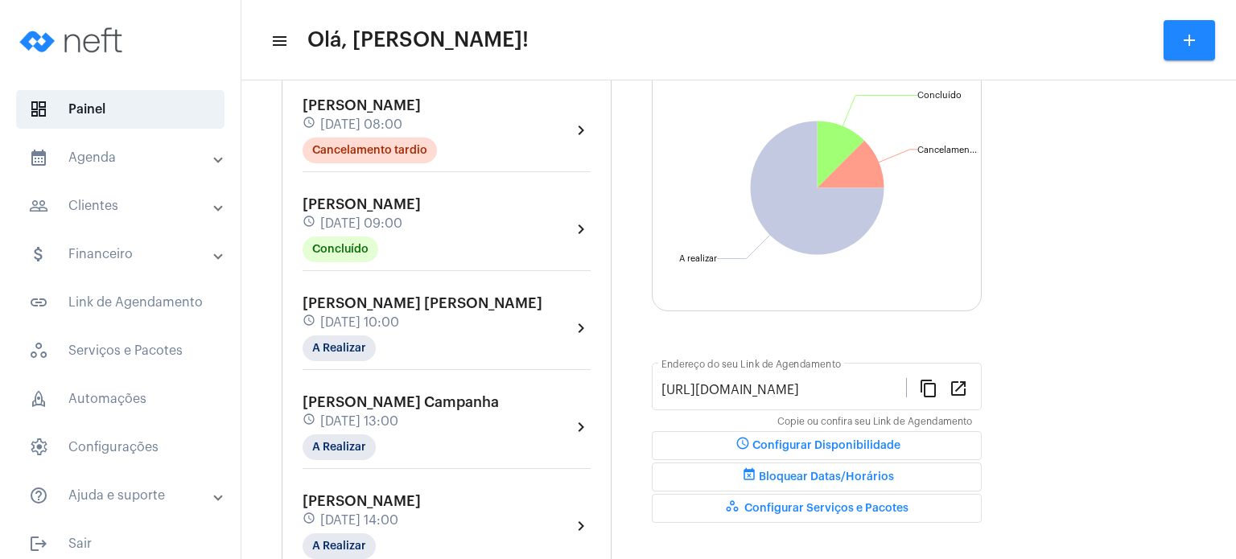
click at [420, 302] on span "[PERSON_NAME] [PERSON_NAME]" at bounding box center [423, 303] width 240 height 14
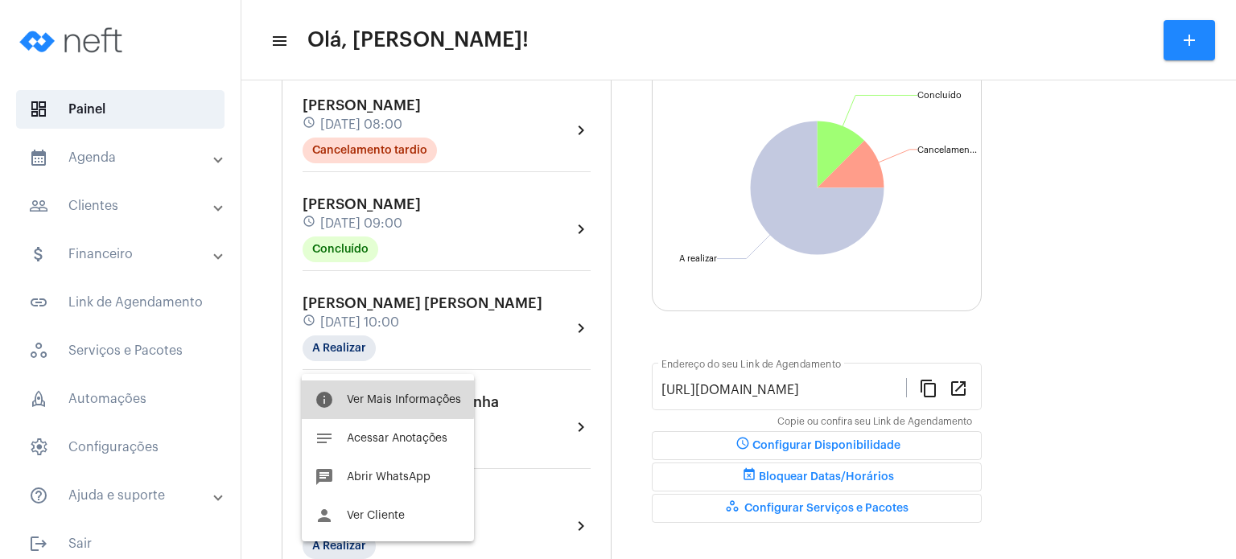
click at [374, 392] on button "info Ver Mais Informações" at bounding box center [388, 400] width 172 height 39
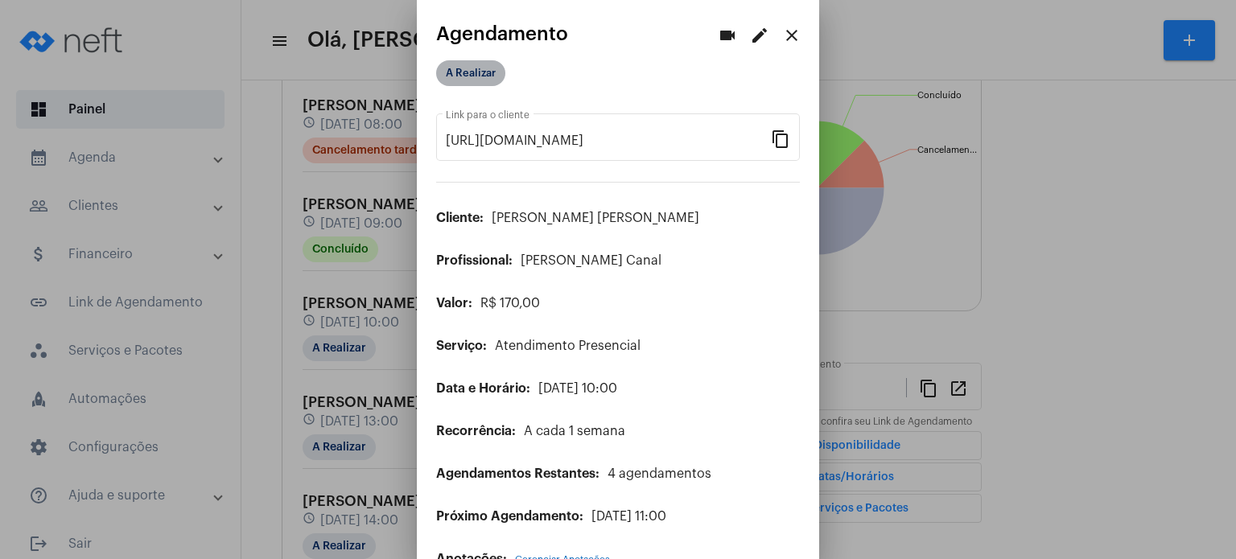
click at [487, 74] on mat-chip "A Realizar" at bounding box center [470, 73] width 69 height 26
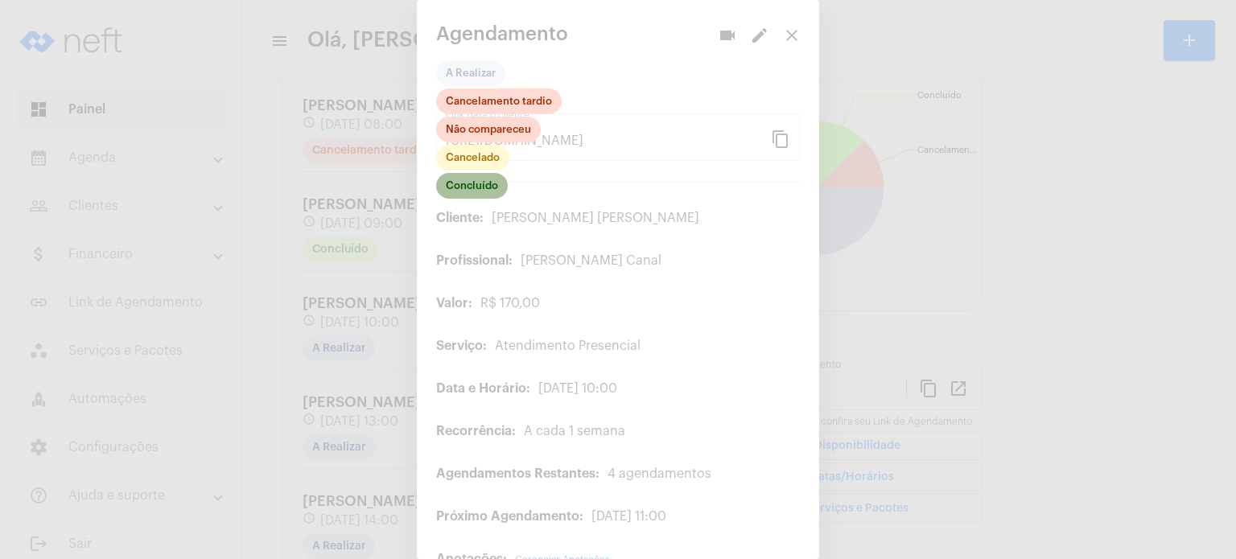
click at [480, 189] on mat-chip "Concluído" at bounding box center [472, 186] width 72 height 26
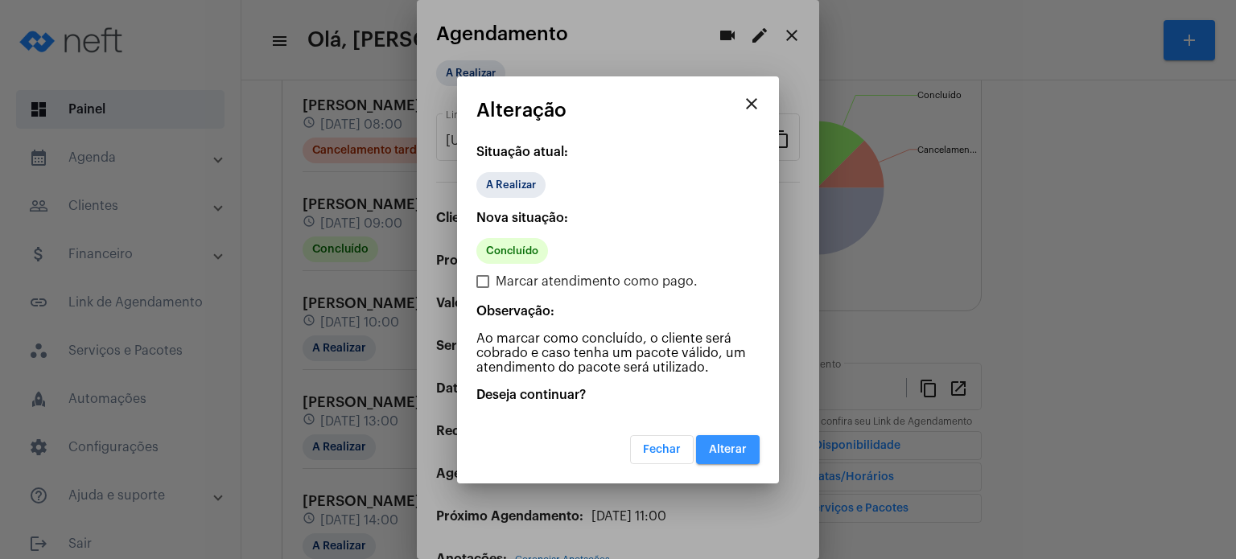
click at [739, 447] on span "Alterar" at bounding box center [728, 449] width 38 height 11
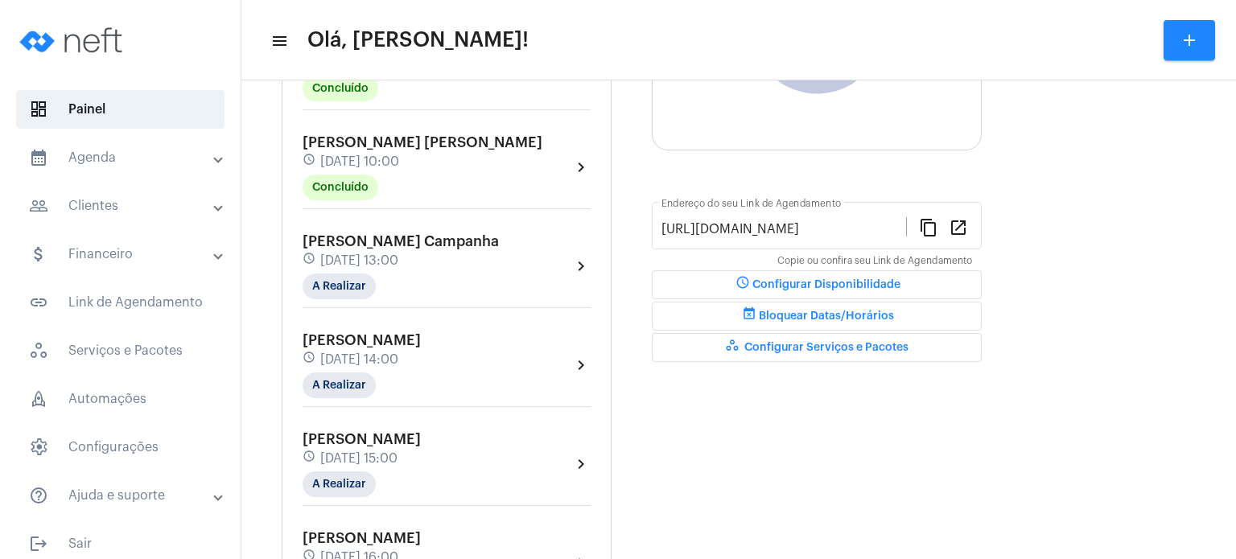
scroll to position [354, 0]
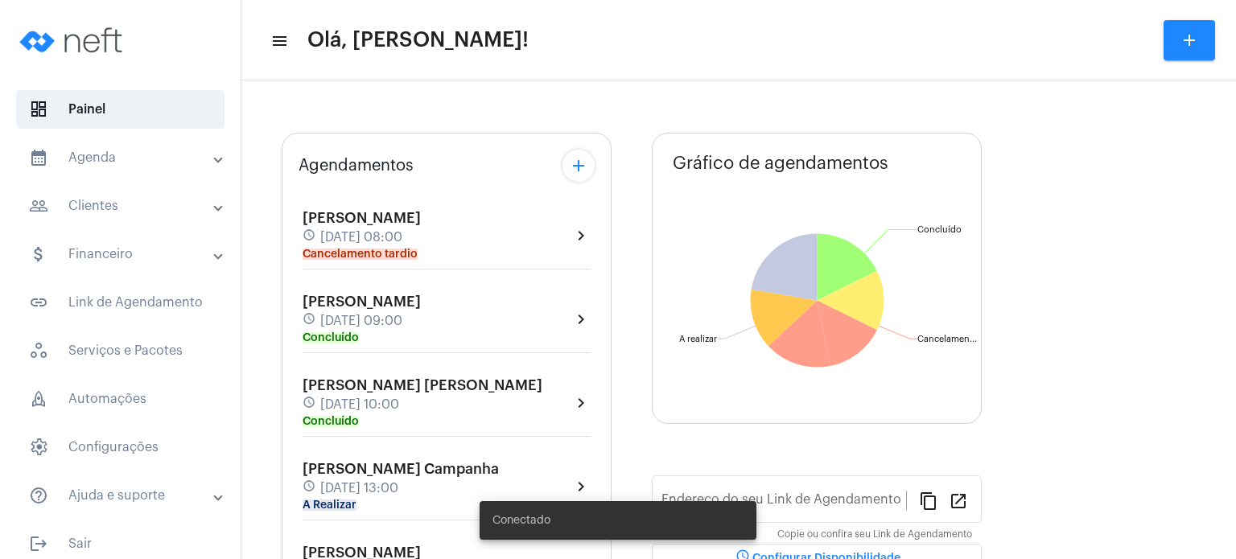
type input "[URL][DOMAIN_NAME]"
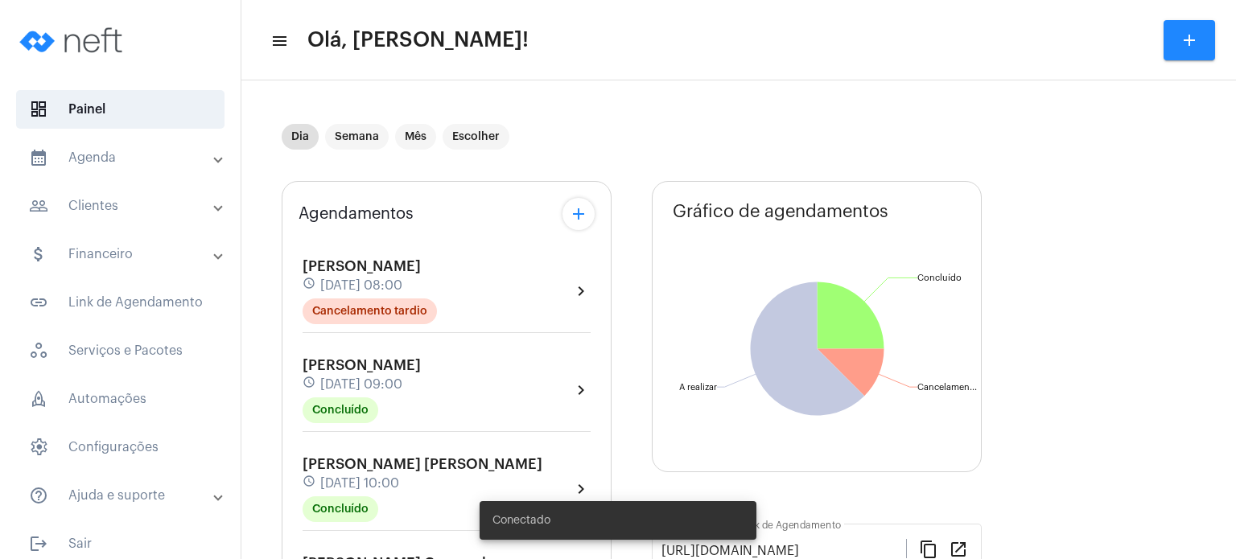
click at [336, 460] on span "[PERSON_NAME] [PERSON_NAME]" at bounding box center [423, 464] width 240 height 14
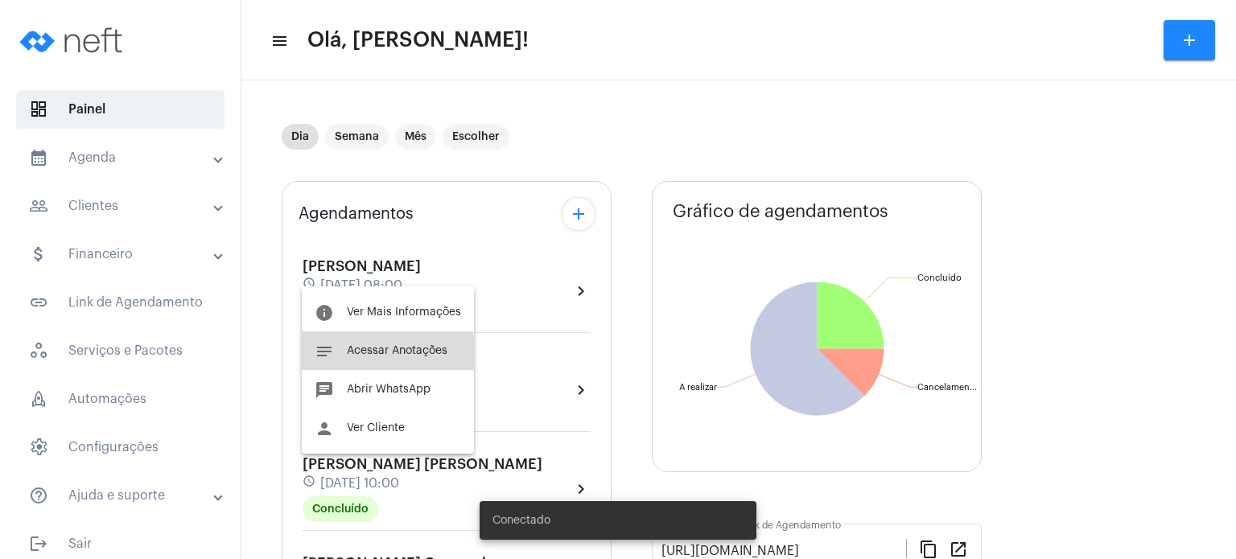
click at [361, 360] on button "notes Acessar Anotações" at bounding box center [388, 351] width 172 height 39
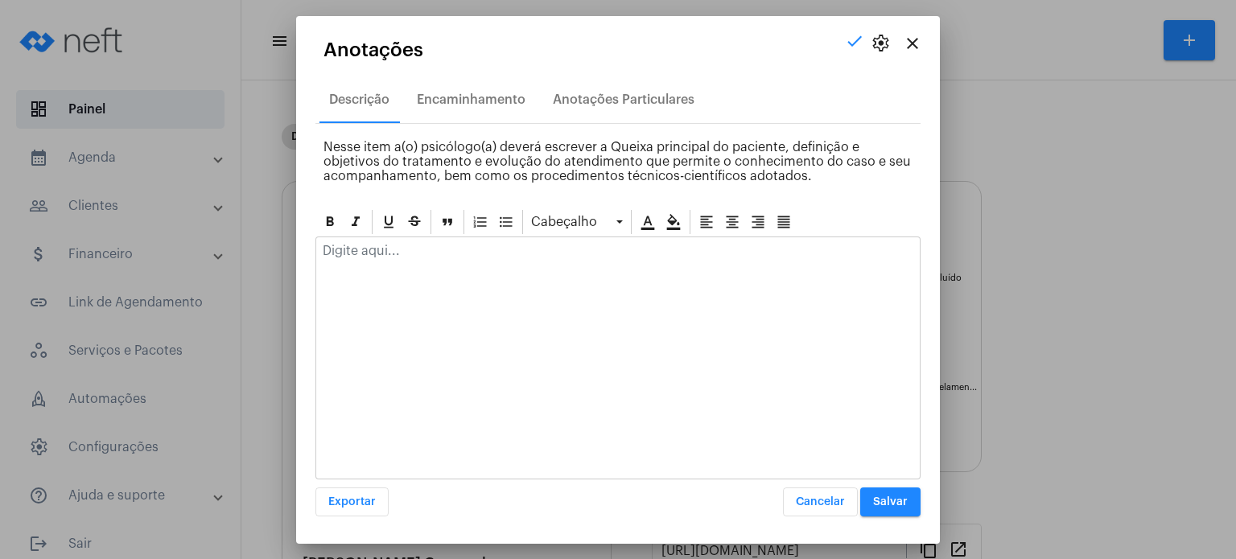
click at [419, 256] on p at bounding box center [618, 251] width 591 height 14
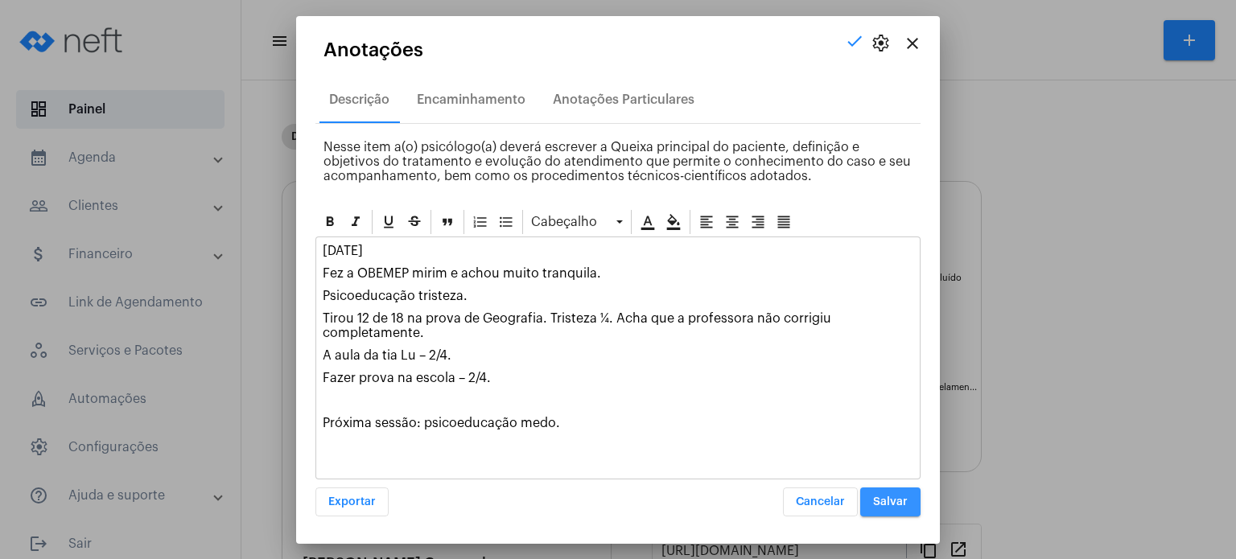
click at [889, 497] on span "Salvar" at bounding box center [890, 502] width 35 height 11
